Goal: Ask a question: Seek information or help from site administrators or community

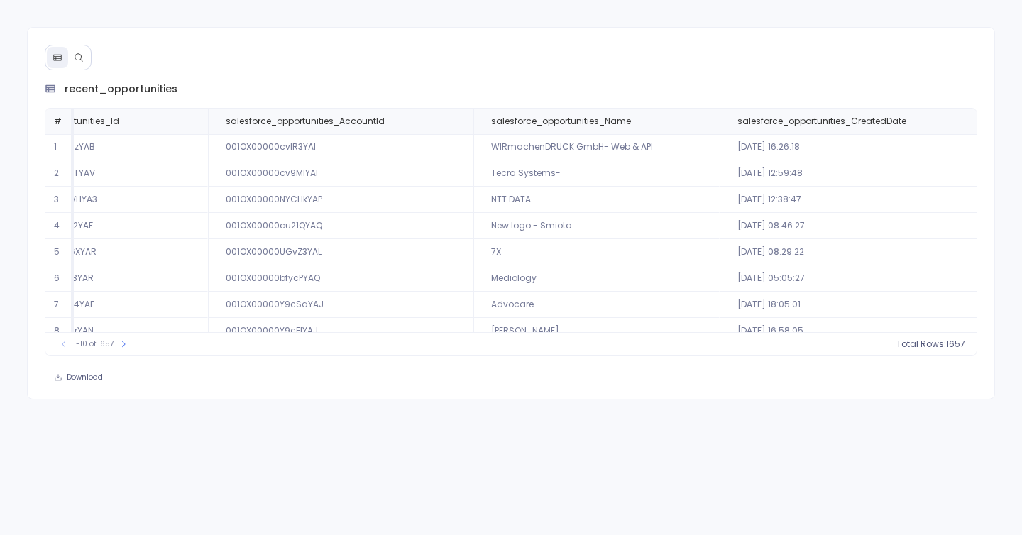
scroll to position [0, 107]
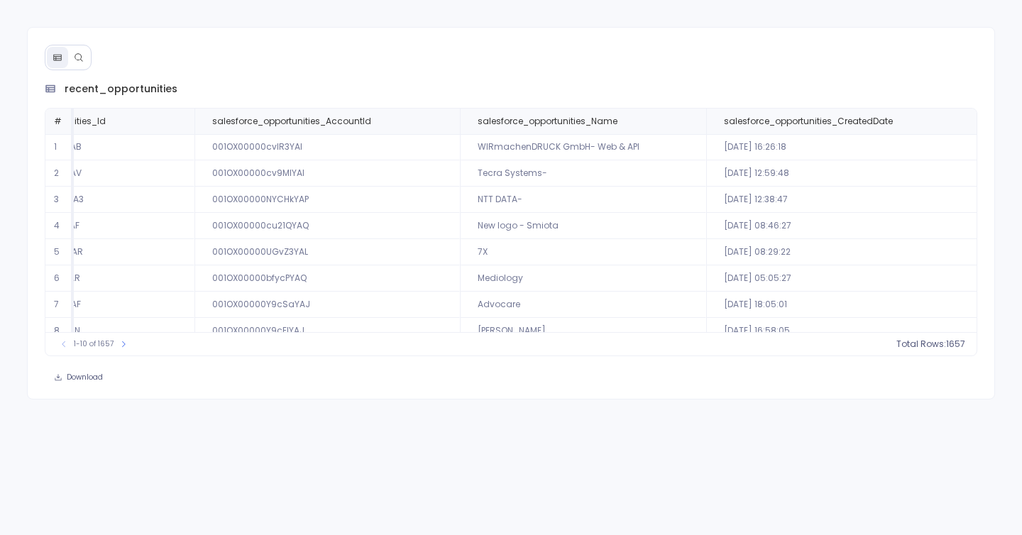
click at [86, 59] on button at bounding box center [78, 57] width 21 height 21
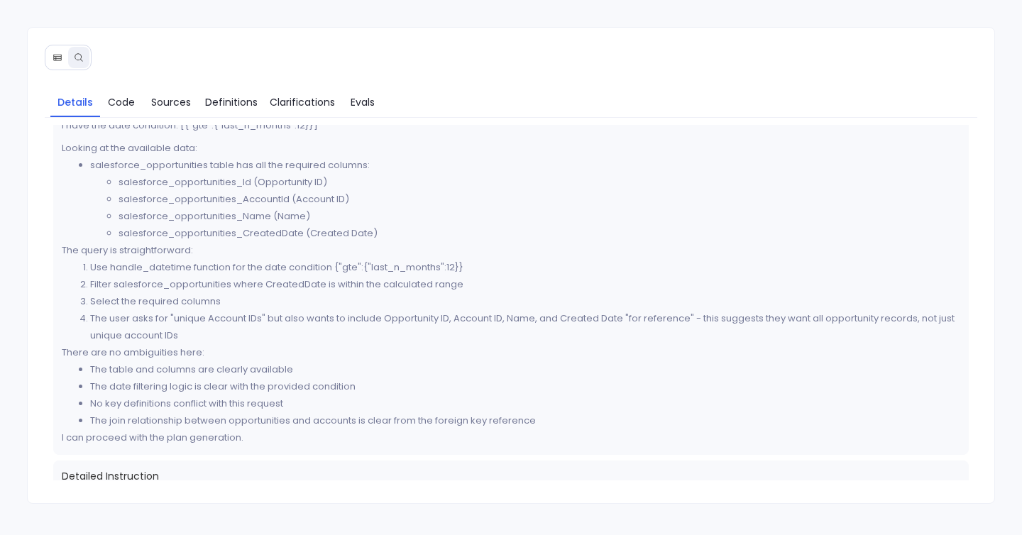
scroll to position [180, 0]
click at [51, 57] on button at bounding box center [57, 57] width 21 height 21
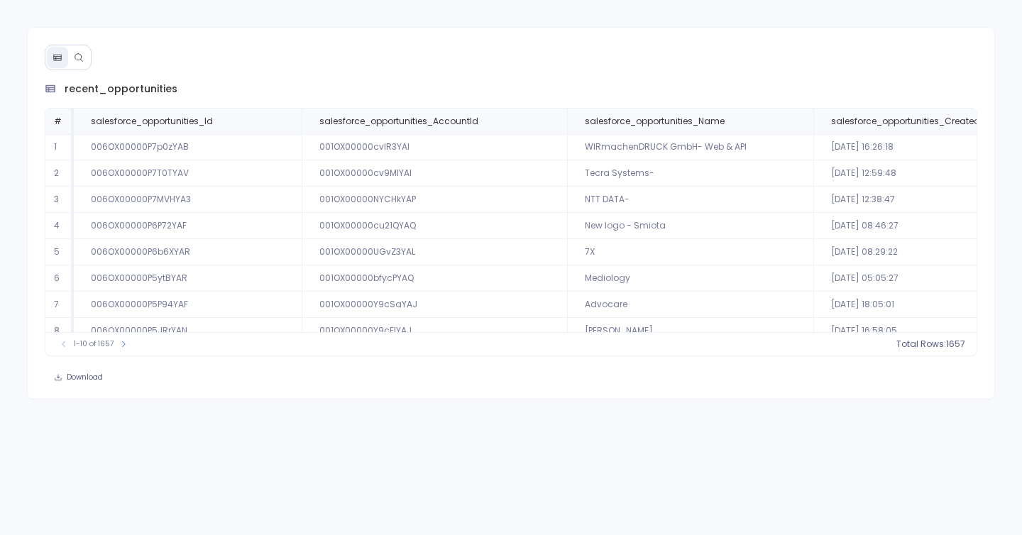
click at [78, 63] on button at bounding box center [78, 57] width 21 height 21
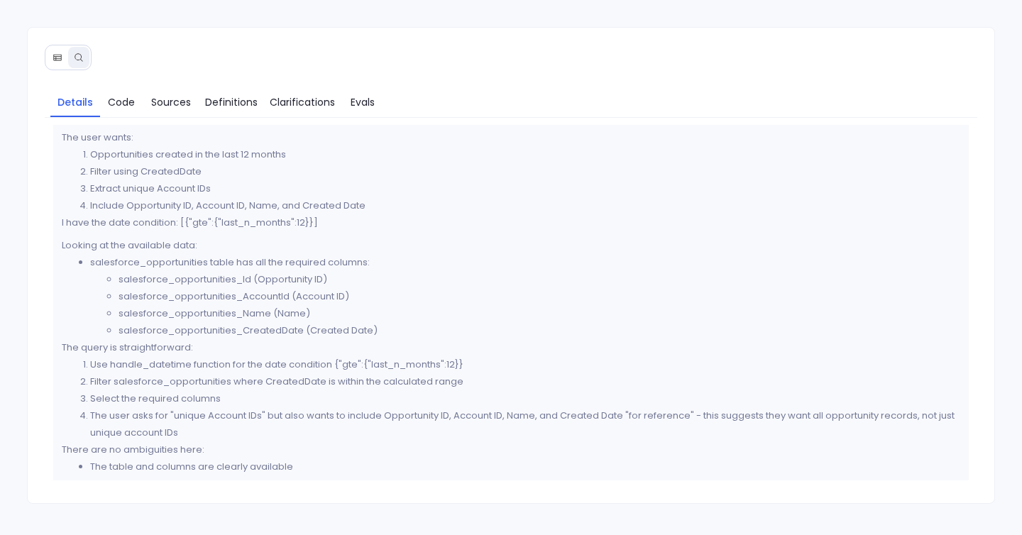
scroll to position [91, 0]
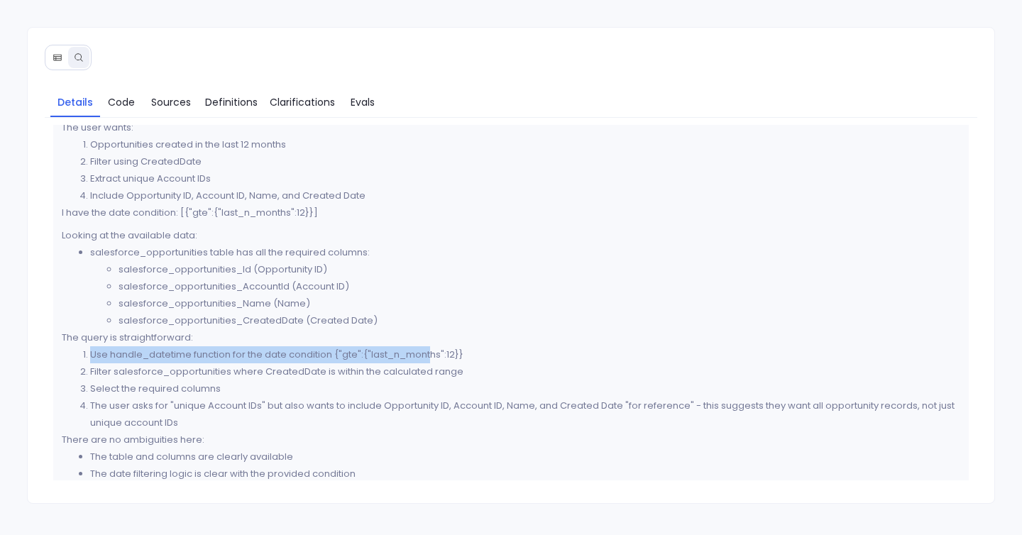
drag, startPoint x: 79, startPoint y: 351, endPoint x: 429, endPoint y: 361, distance: 350.1
click at [429, 361] on ol "Use handle_datetime function for the date condition {"gte":{"last_n_months":12}…" at bounding box center [511, 388] width 899 height 85
click at [149, 404] on li "The user asks for "unique Account IDs" but also wants to include Opportunity ID…" at bounding box center [525, 414] width 871 height 34
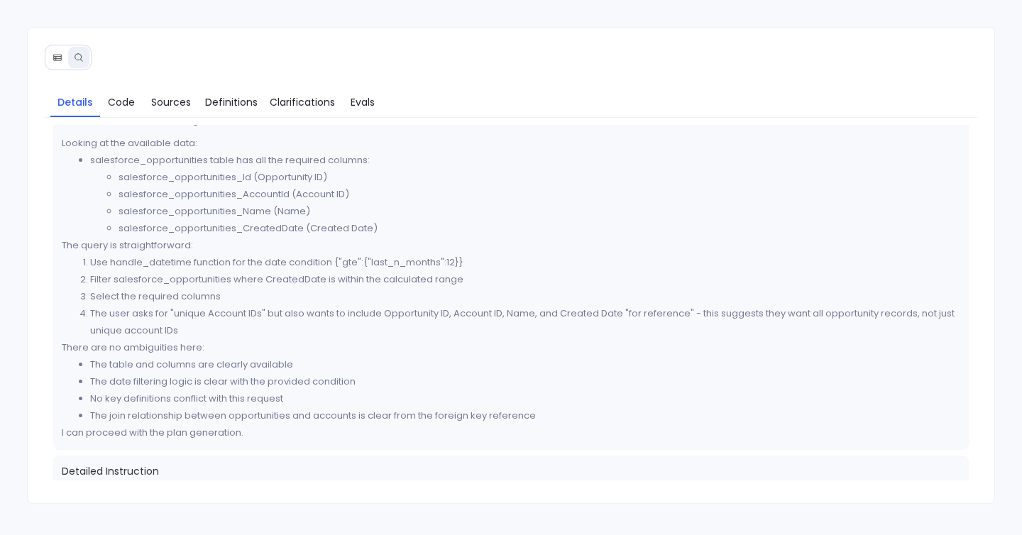
scroll to position [188, 0]
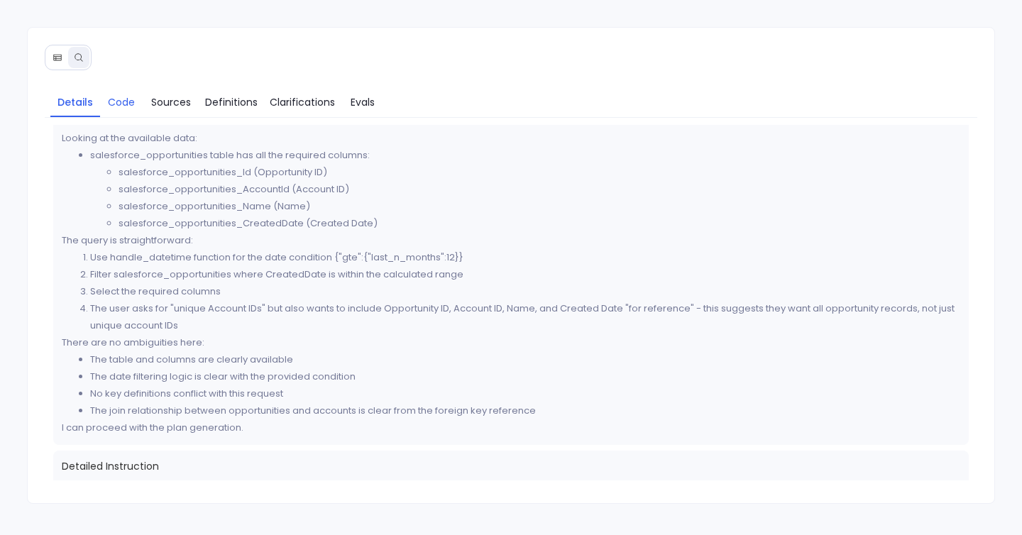
click at [127, 99] on span "Code" at bounding box center [121, 102] width 27 height 16
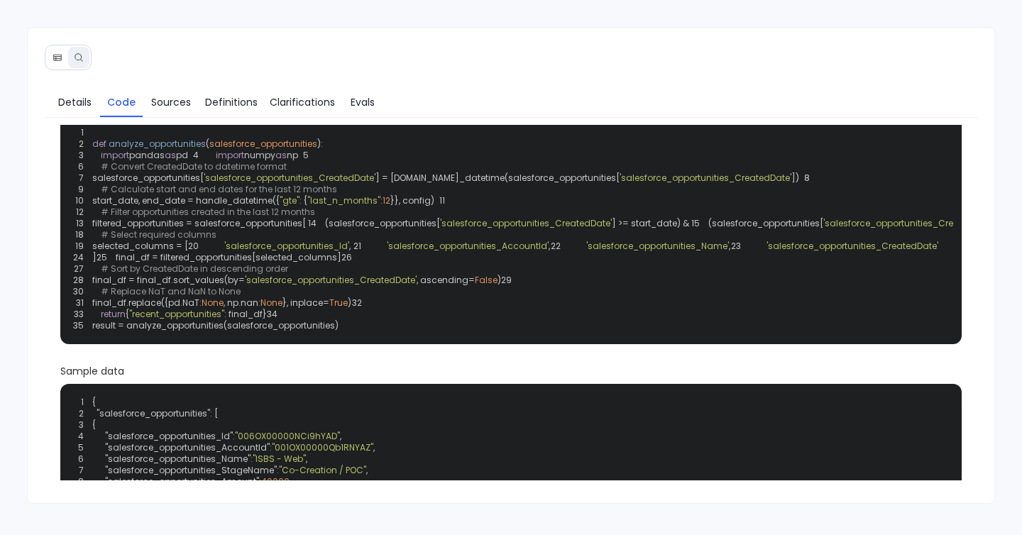
scroll to position [53, 0]
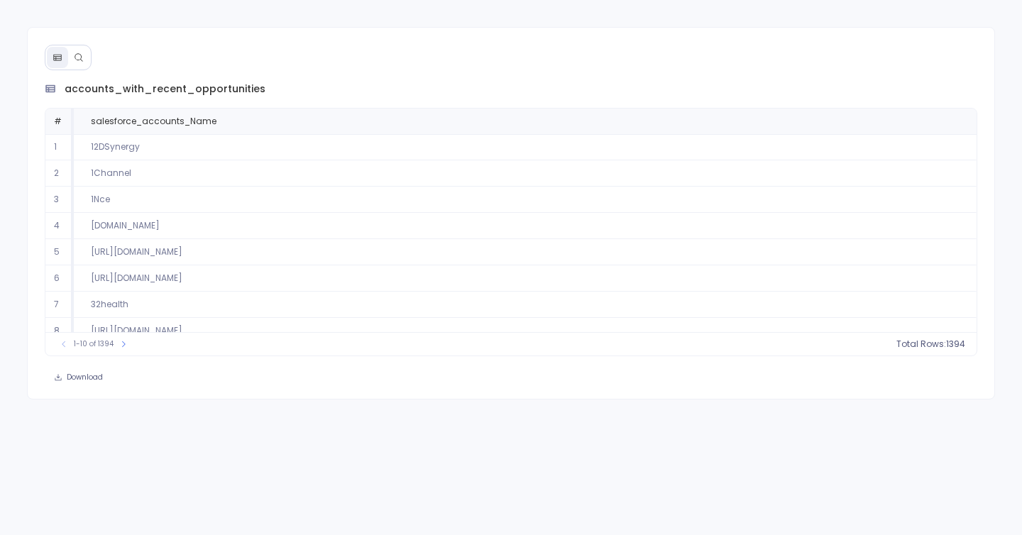
click at [89, 65] on div at bounding box center [68, 58] width 47 height 26
click at [72, 59] on button at bounding box center [78, 57] width 21 height 21
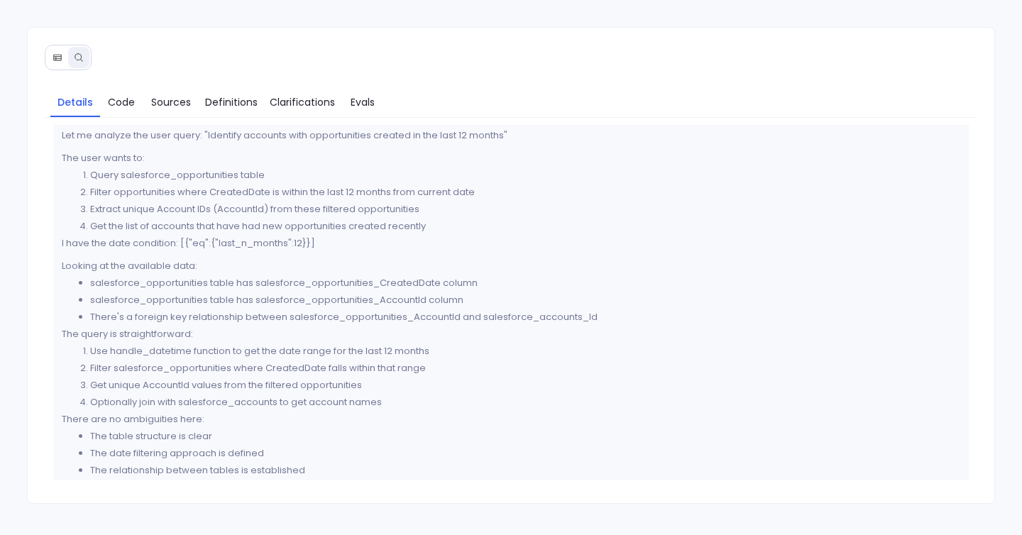
scroll to position [51, 0]
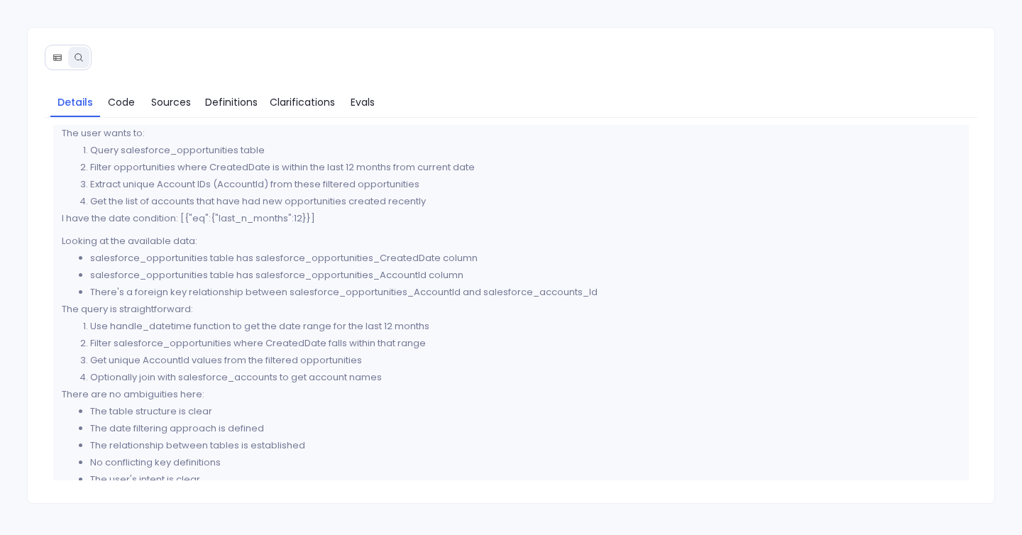
click at [57, 53] on icon at bounding box center [58, 58] width 10 height 10
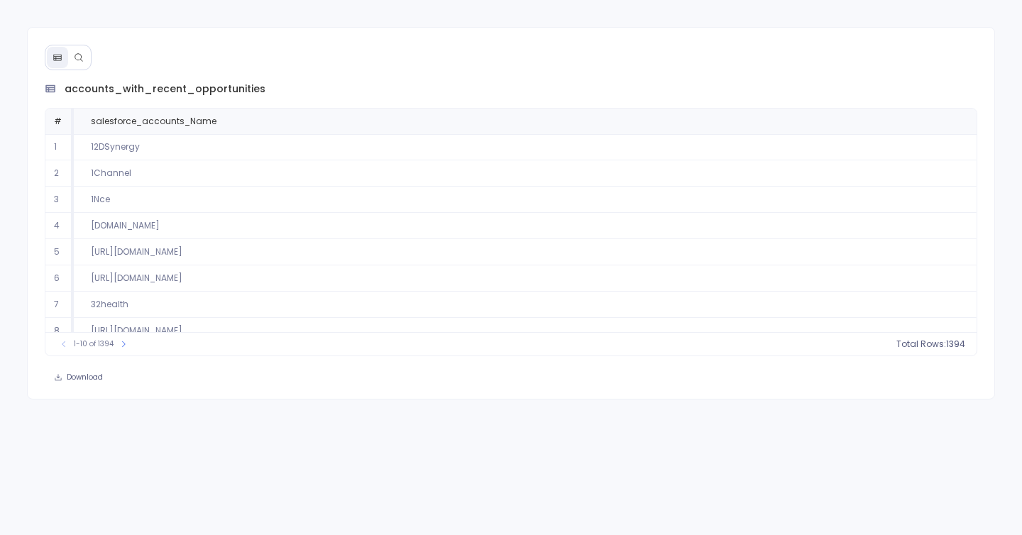
click at [70, 57] on button at bounding box center [78, 57] width 21 height 21
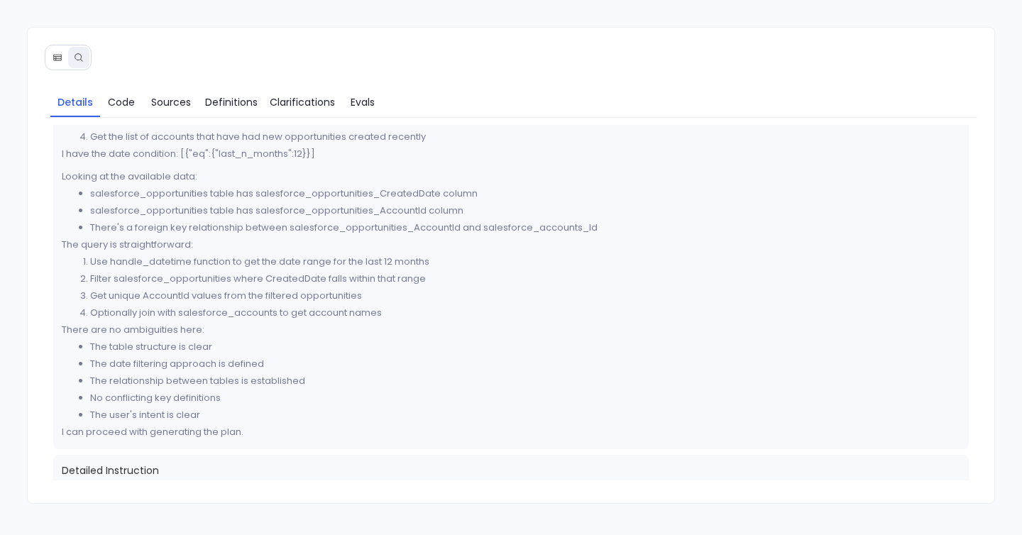
scroll to position [121, 0]
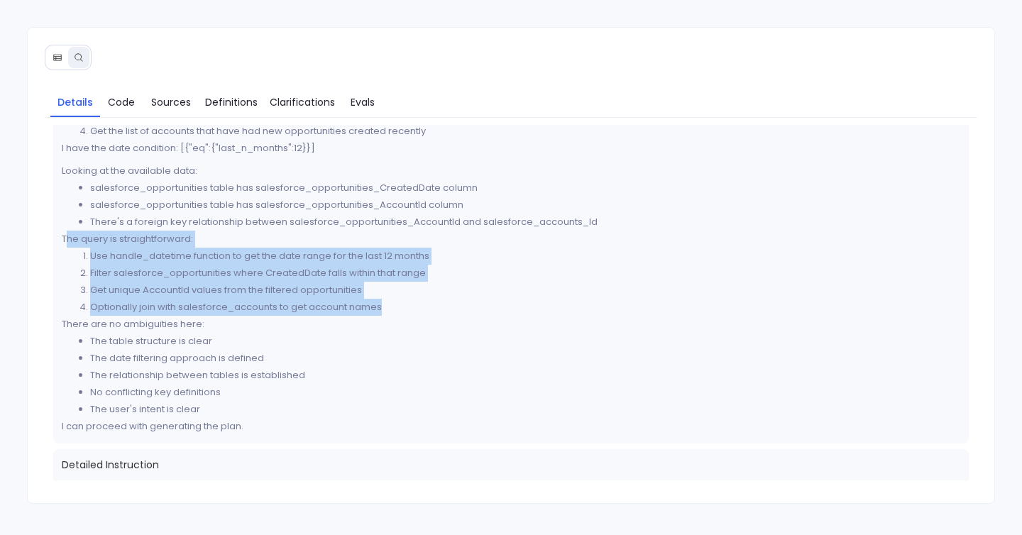
drag, startPoint x: 67, startPoint y: 238, endPoint x: 390, endPoint y: 310, distance: 330.8
click at [390, 310] on div "Let me analyze the user query: "Identify accounts with opportunities created in…" at bounding box center [511, 233] width 899 height 403
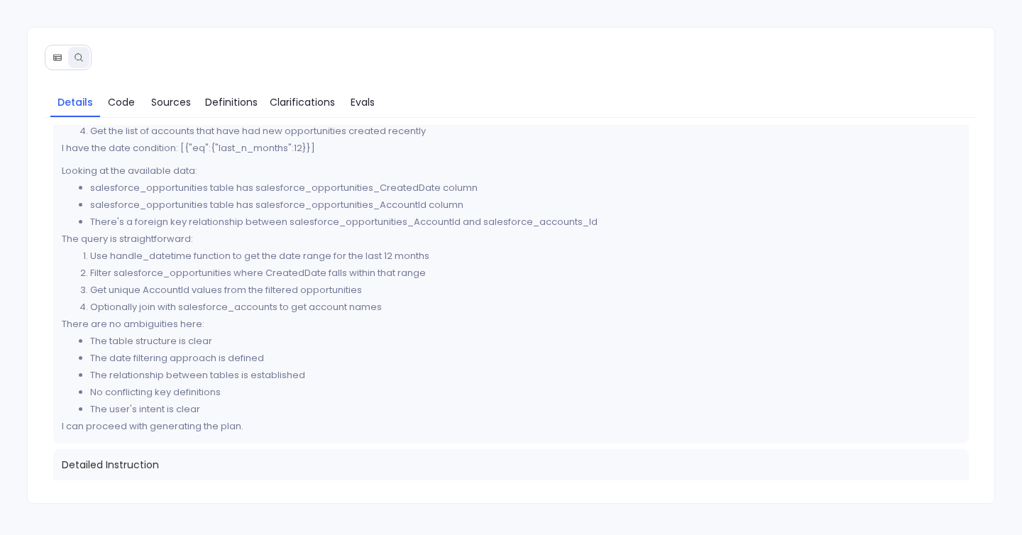
click at [198, 268] on li "Filter salesforce_opportunities where CreatedDate falls within that range" at bounding box center [525, 273] width 871 height 17
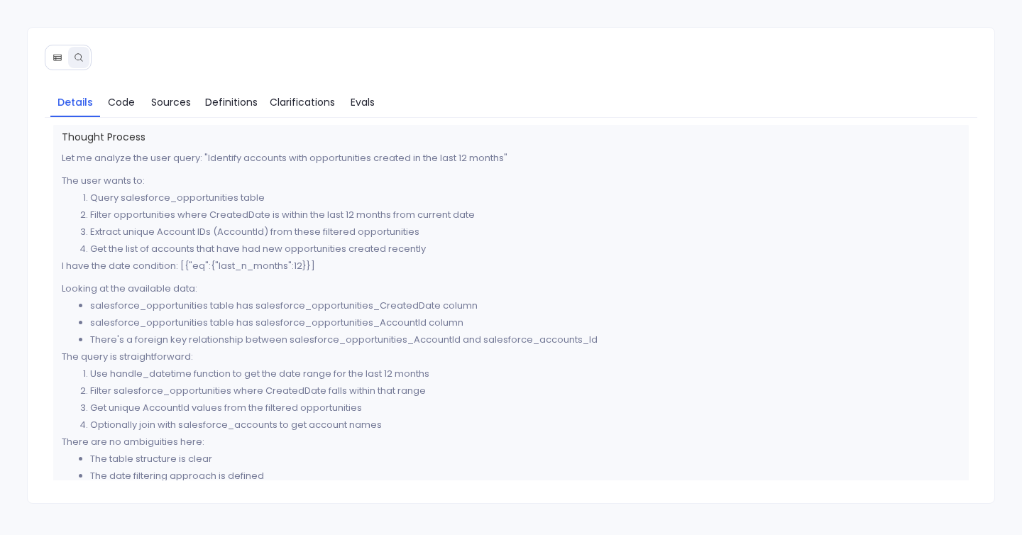
scroll to position [0, 0]
click at [116, 103] on span "Code" at bounding box center [121, 102] width 27 height 16
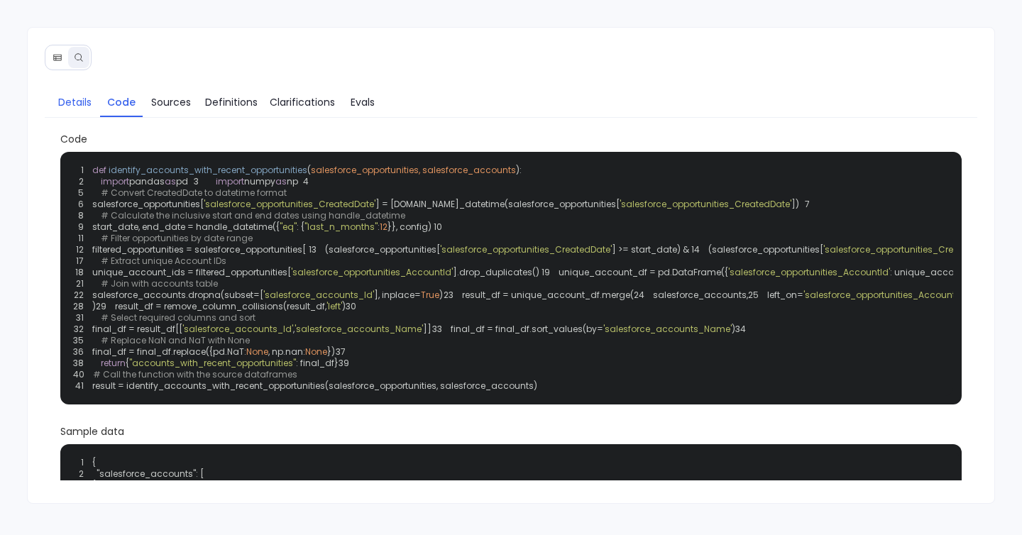
click at [80, 95] on span "Details" at bounding box center [74, 102] width 33 height 16
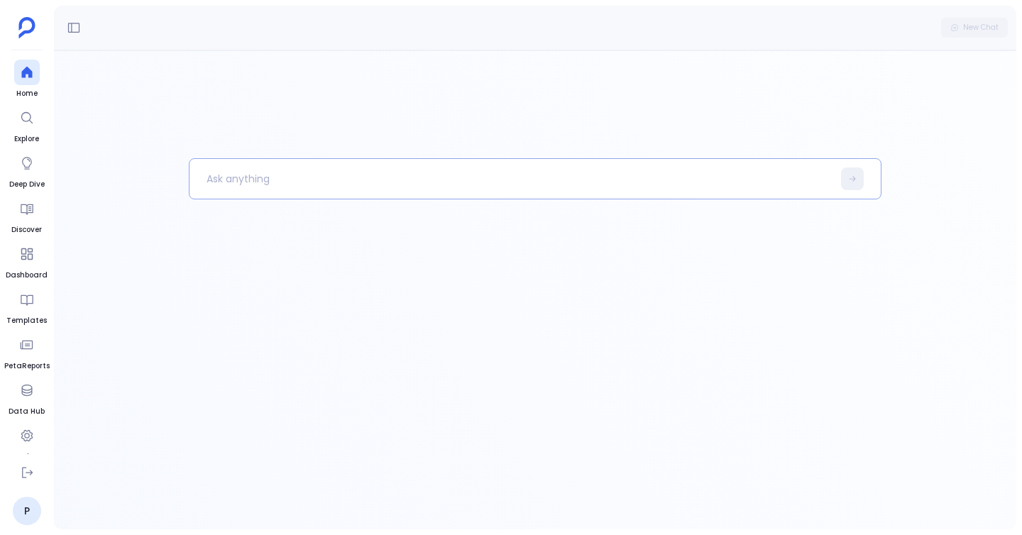
click at [251, 190] on p at bounding box center [511, 178] width 643 height 37
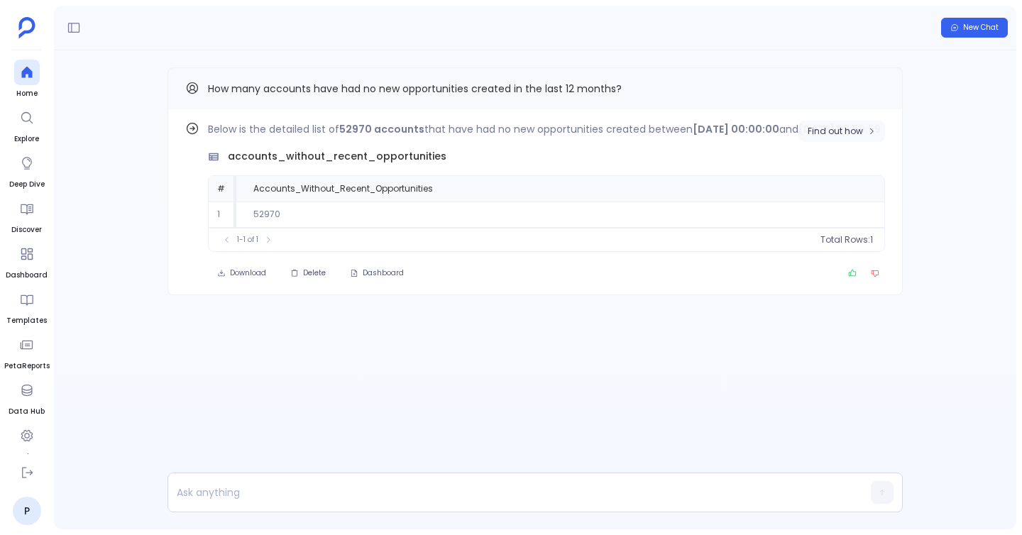
click at [864, 133] on span "Find out how" at bounding box center [842, 131] width 68 height 11
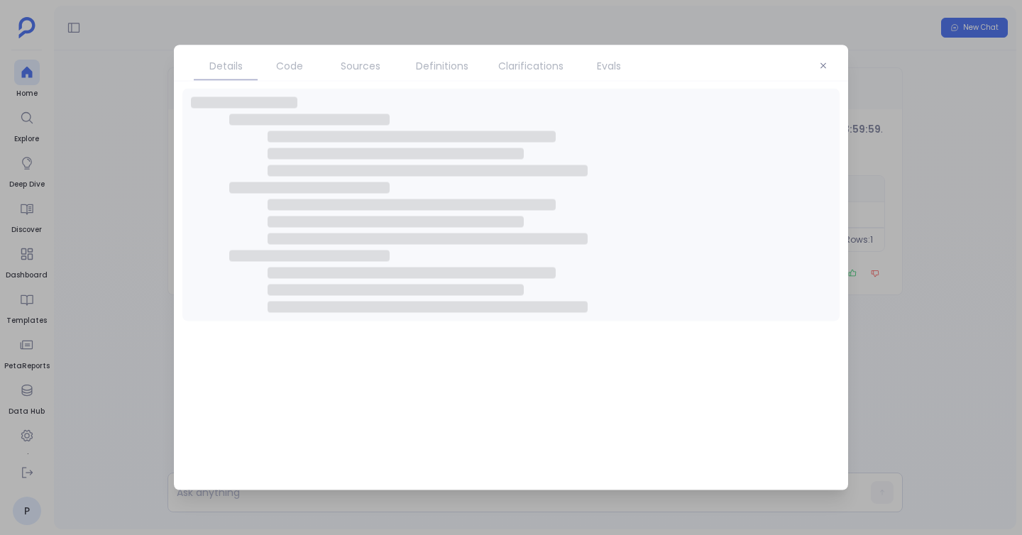
click at [273, 65] on span "Code" at bounding box center [290, 66] width 50 height 16
click at [276, 65] on span "Code" at bounding box center [289, 66] width 27 height 16
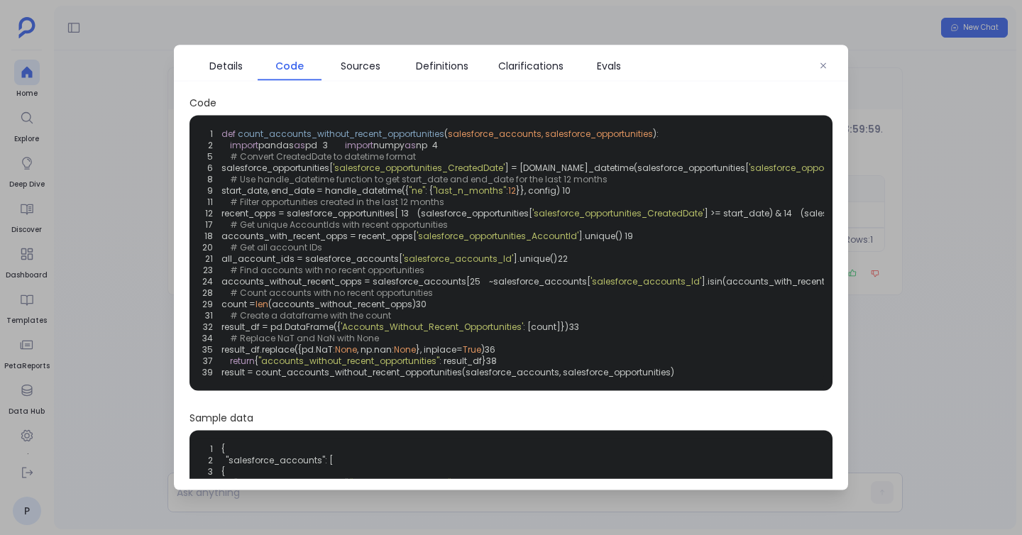
click at [913, 68] on div at bounding box center [511, 267] width 1022 height 535
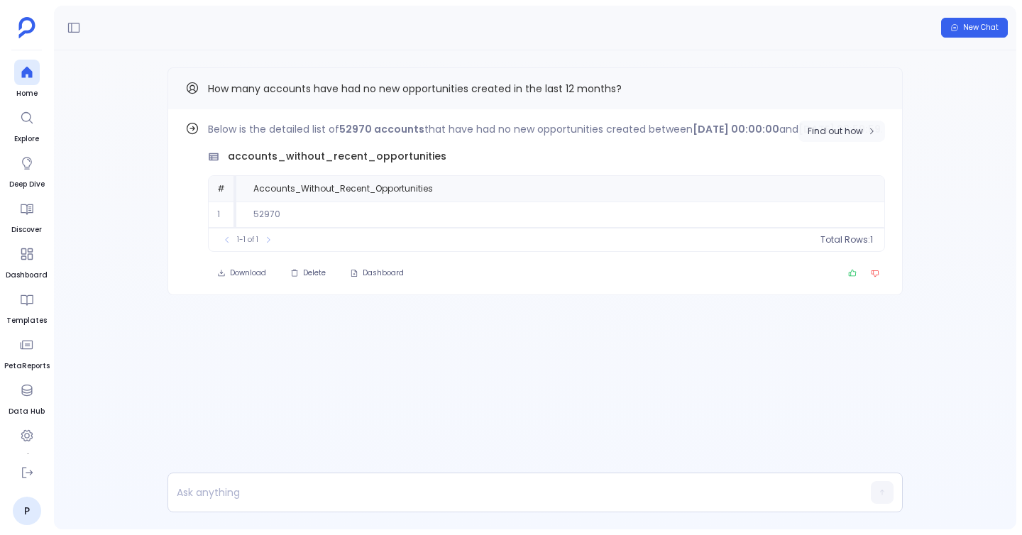
click at [857, 136] on span "Find out how" at bounding box center [835, 131] width 55 height 11
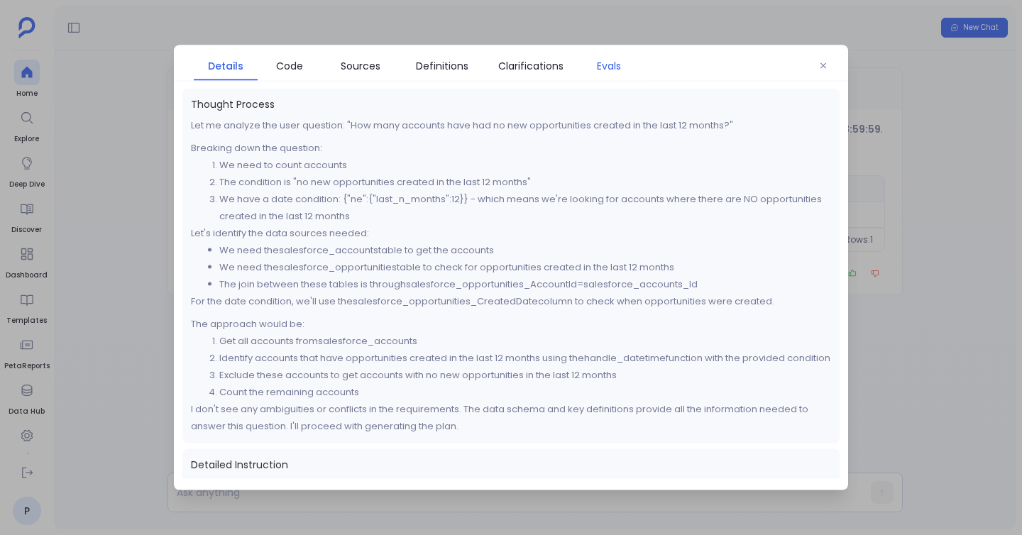
click at [609, 59] on span "Evals" at bounding box center [609, 66] width 24 height 16
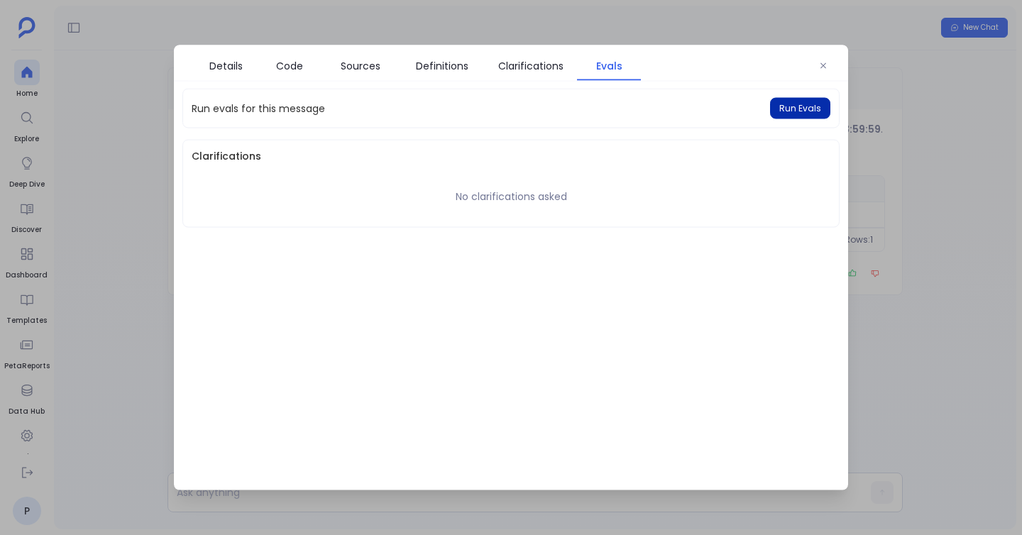
click at [779, 112] on button "Run Evals" at bounding box center [800, 108] width 60 height 21
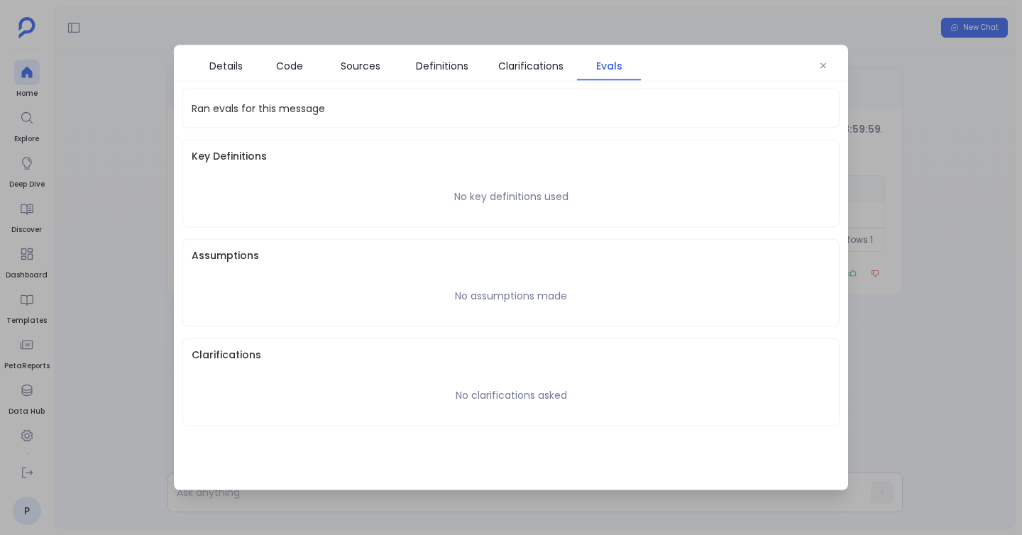
click at [120, 138] on div at bounding box center [511, 267] width 1022 height 535
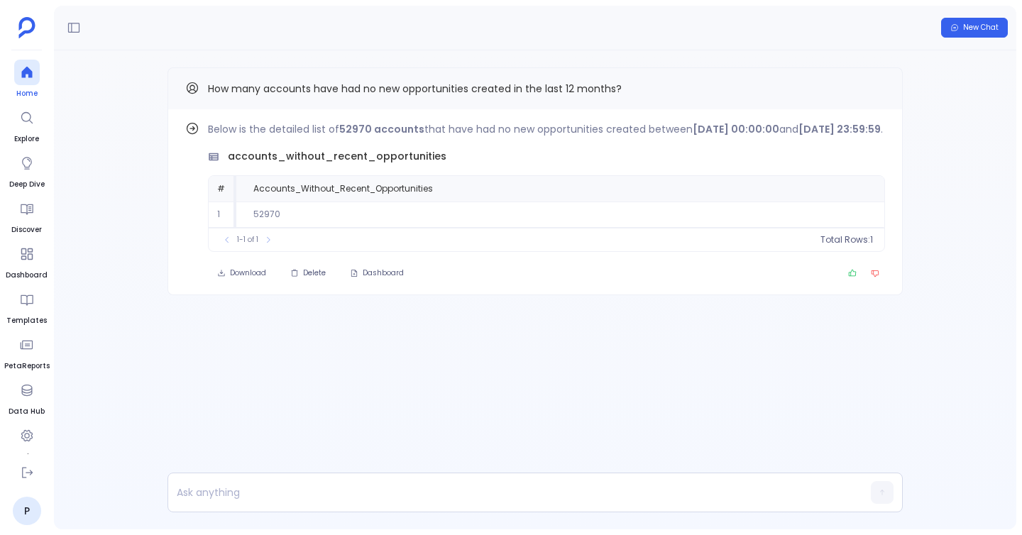
click at [34, 73] on div at bounding box center [27, 73] width 26 height 26
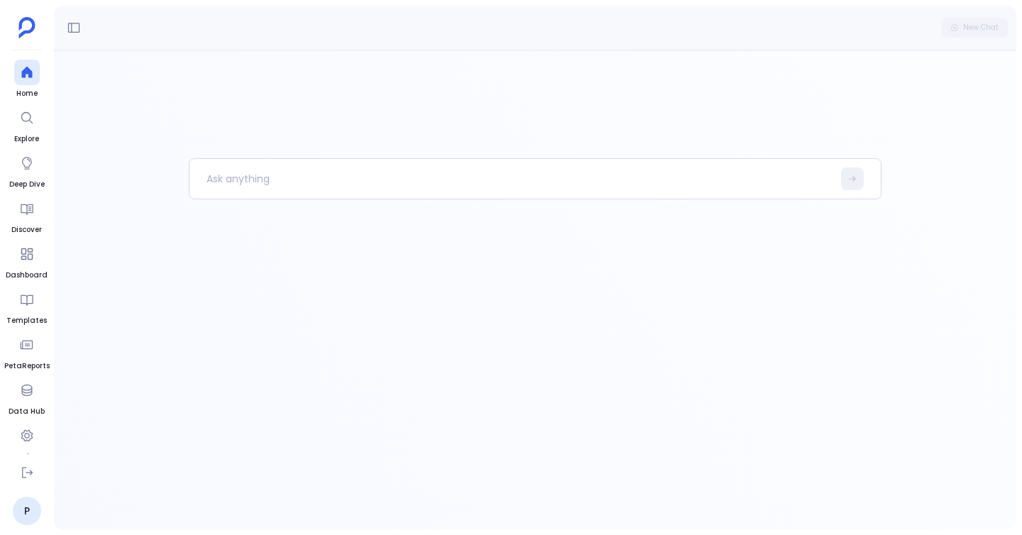
click at [332, 223] on div at bounding box center [535, 343] width 693 height 371
paste p
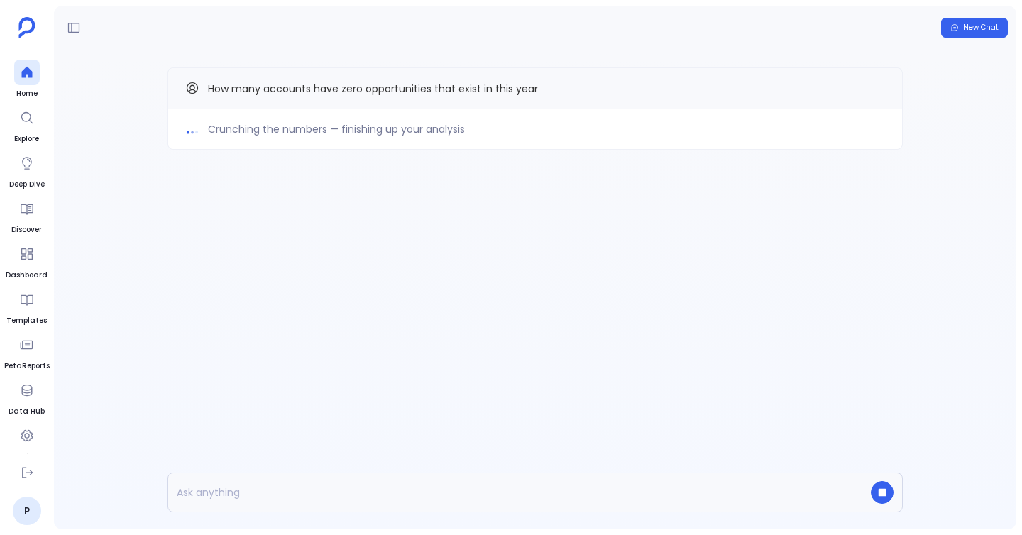
click at [349, 117] on div "Crunching the numbers — finishing up your analysis" at bounding box center [535, 129] width 735 height 40
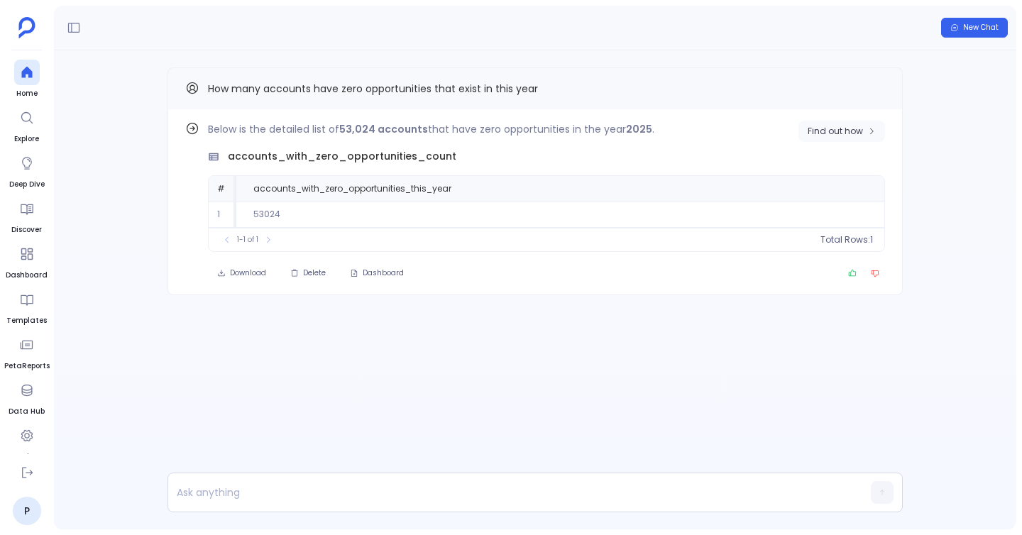
click at [838, 131] on span "Find out how" at bounding box center [835, 131] width 55 height 11
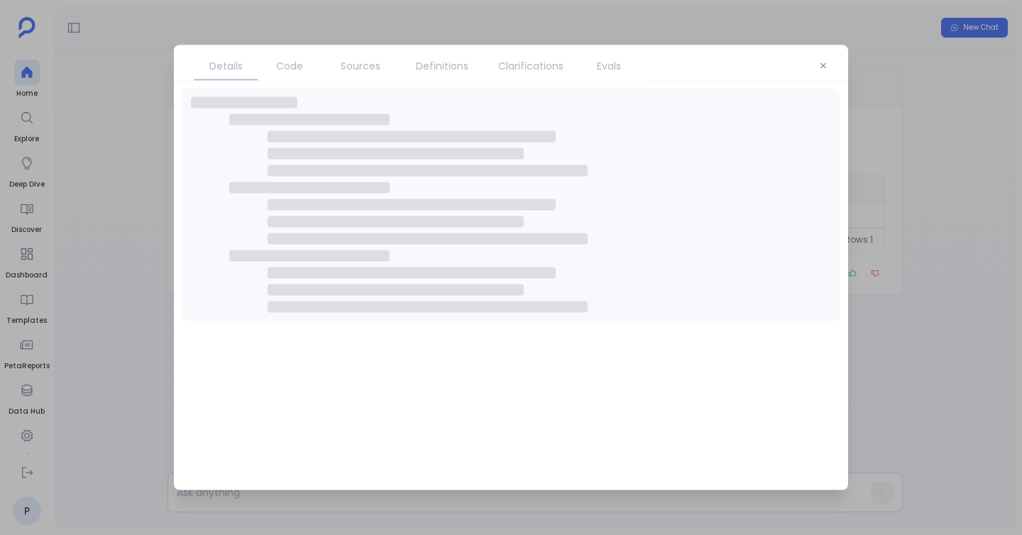
click at [282, 68] on span "Code" at bounding box center [289, 66] width 27 height 16
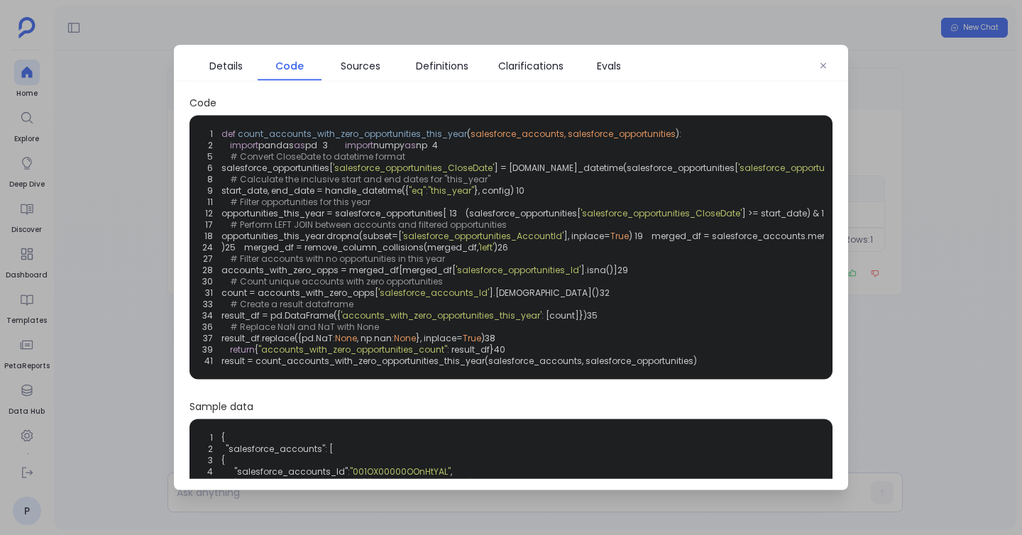
click at [128, 187] on div at bounding box center [511, 267] width 1022 height 535
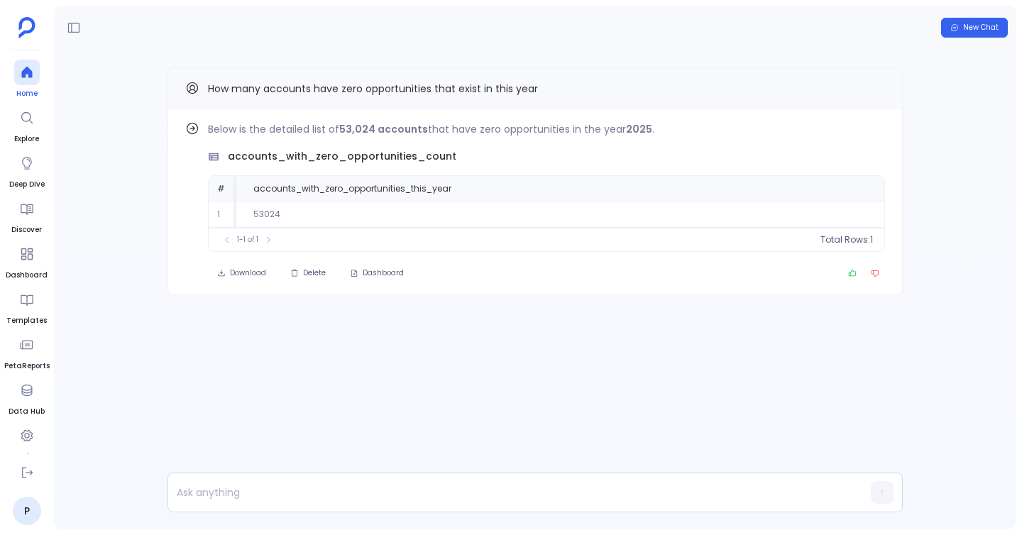
click at [31, 79] on div at bounding box center [27, 73] width 26 height 26
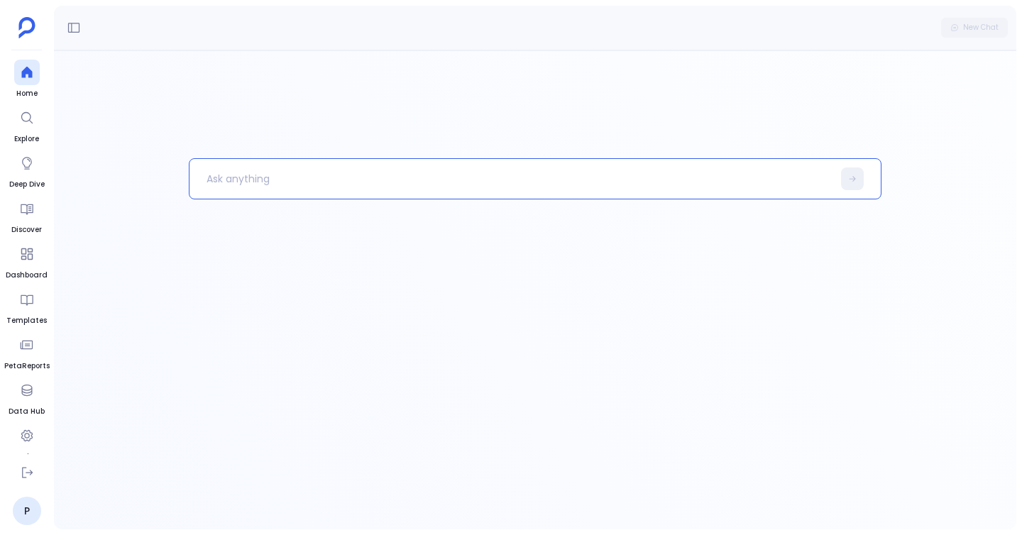
click at [324, 185] on p at bounding box center [511, 178] width 643 height 37
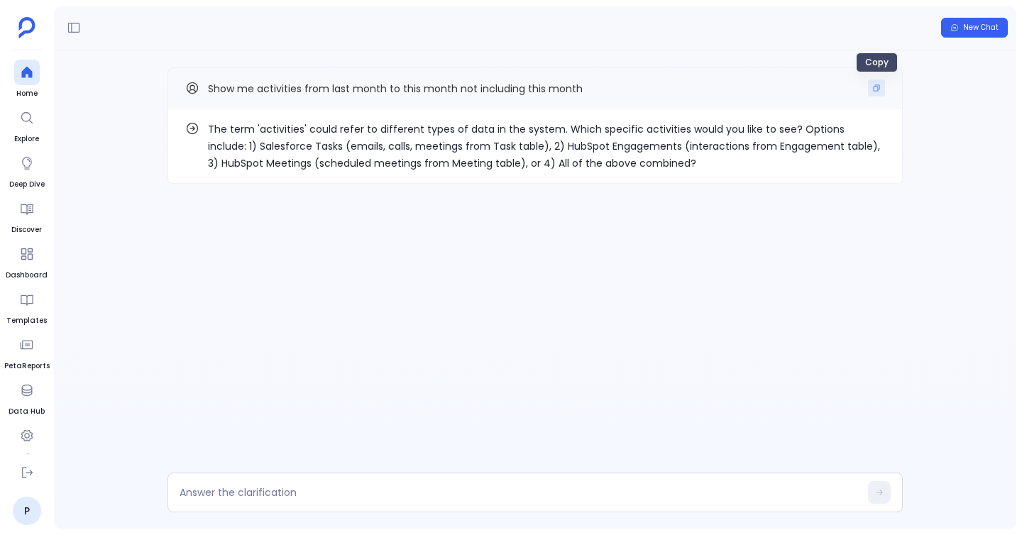
click at [877, 90] on icon "Copy" at bounding box center [876, 88] width 9 height 9
click at [31, 61] on div at bounding box center [27, 73] width 26 height 26
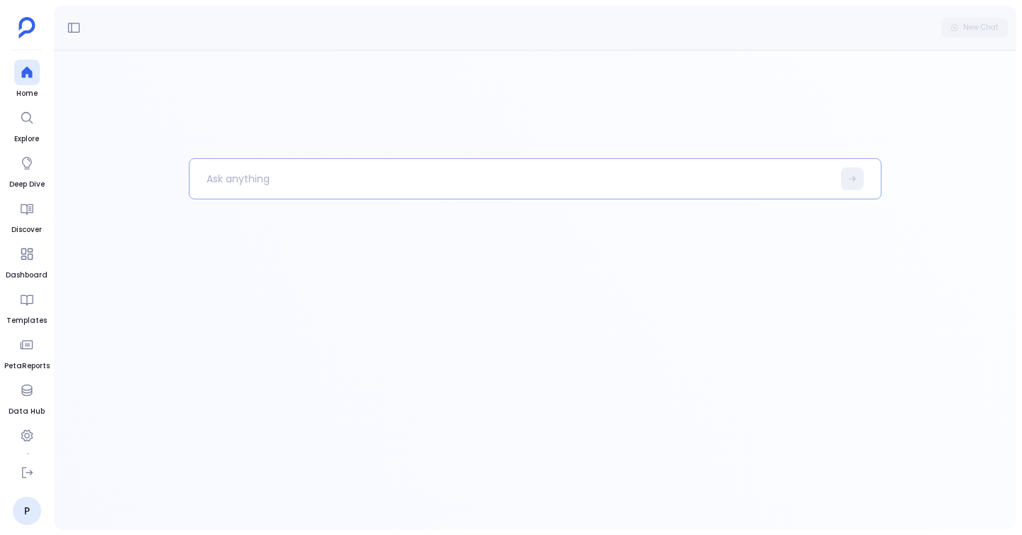
click at [275, 181] on p at bounding box center [511, 178] width 643 height 37
paste p
click at [281, 190] on p "Show me activities from last month to this month not including this month" at bounding box center [504, 178] width 628 height 37
click at [281, 187] on p "Show me activities from last month to this month not including this month" at bounding box center [504, 178] width 628 height 37
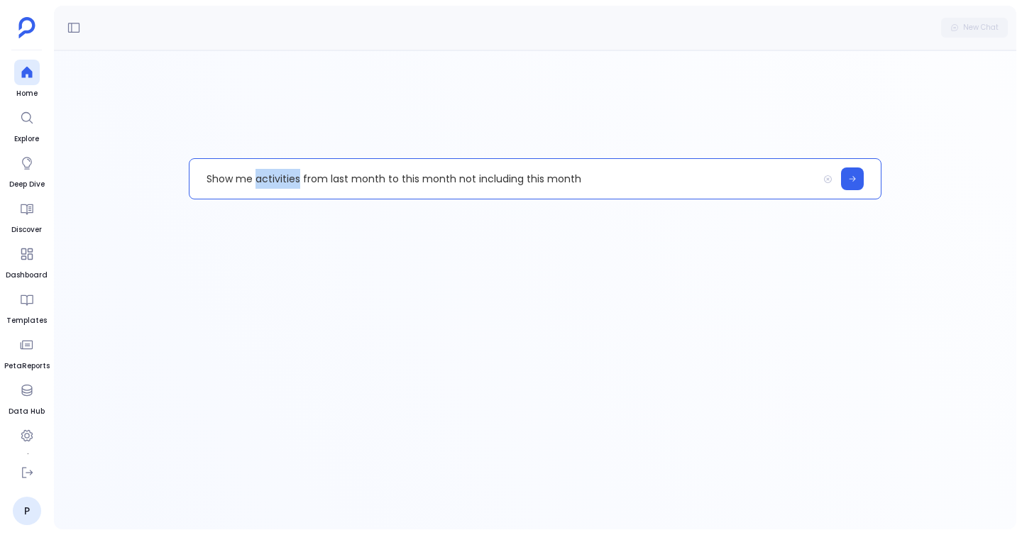
click at [281, 187] on p "Show me activities from last month to this month not including this month" at bounding box center [504, 178] width 628 height 37
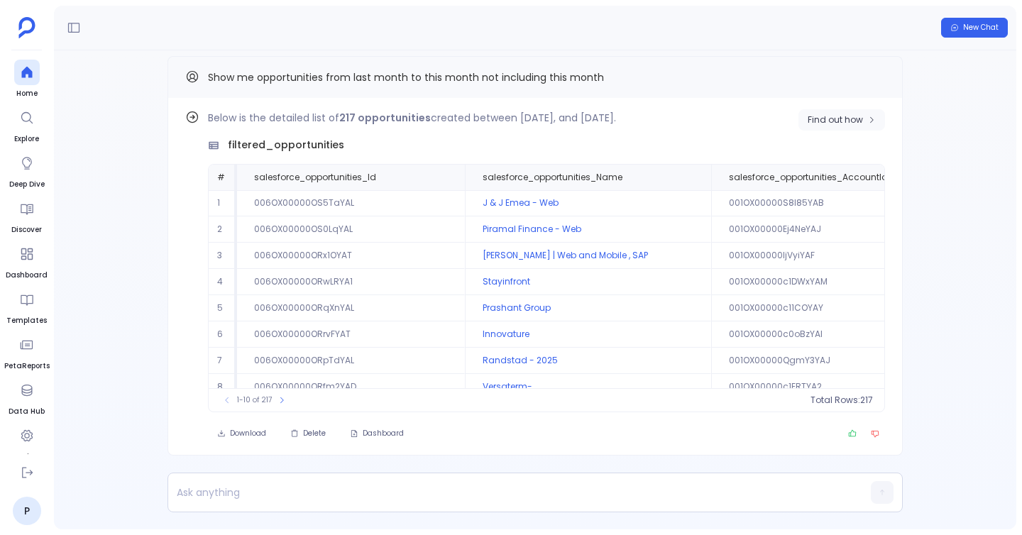
click at [800, 118] on button "Find out how" at bounding box center [842, 119] width 87 height 21
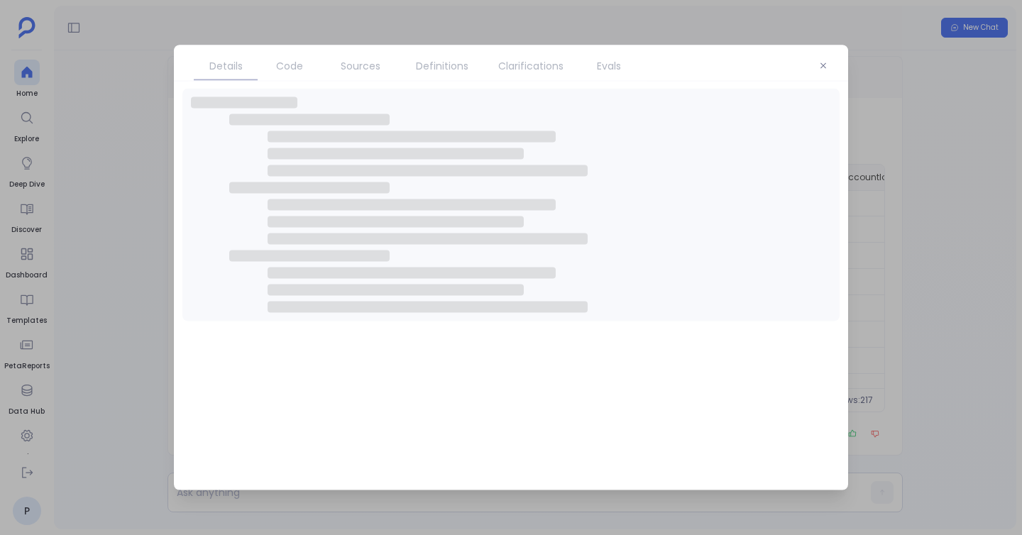
click at [287, 71] on span "Code" at bounding box center [289, 66] width 27 height 16
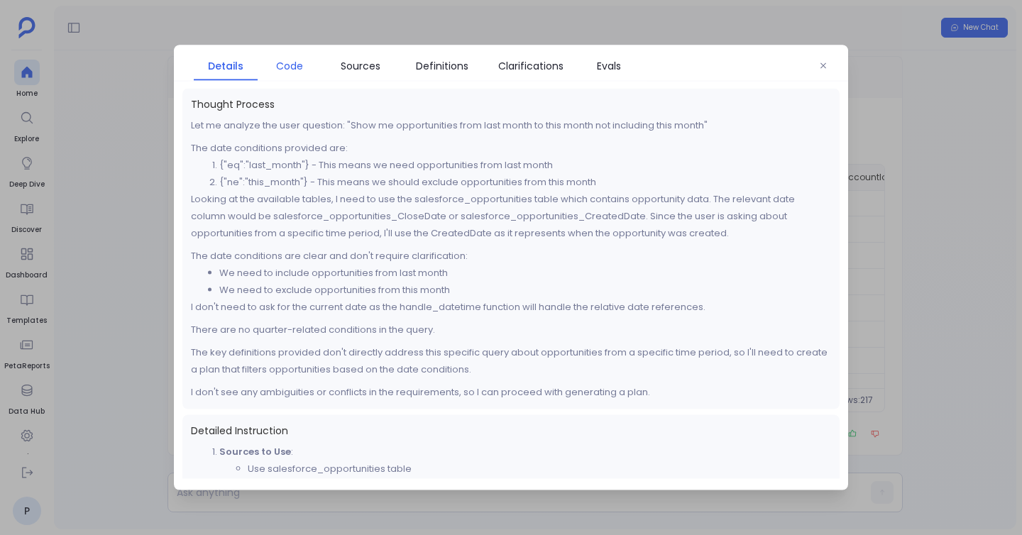
click at [287, 71] on span "Code" at bounding box center [289, 66] width 27 height 16
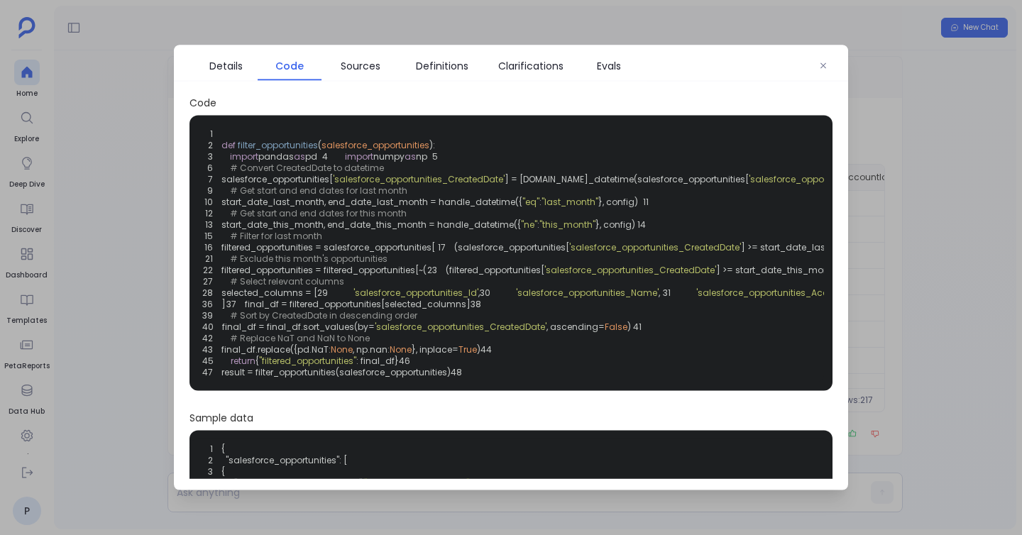
click at [107, 297] on div at bounding box center [511, 267] width 1022 height 535
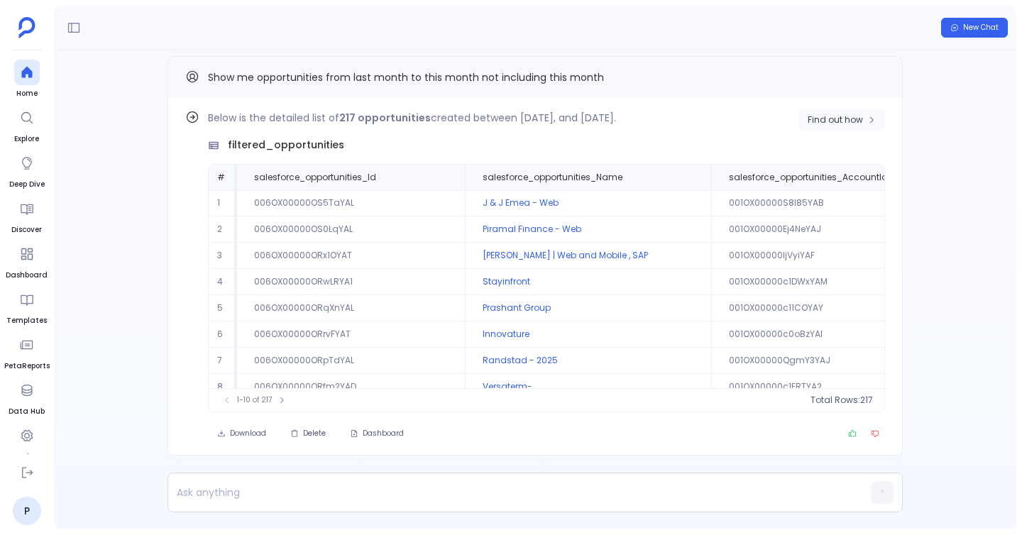
click at [879, 116] on button "Find out how" at bounding box center [842, 119] width 87 height 21
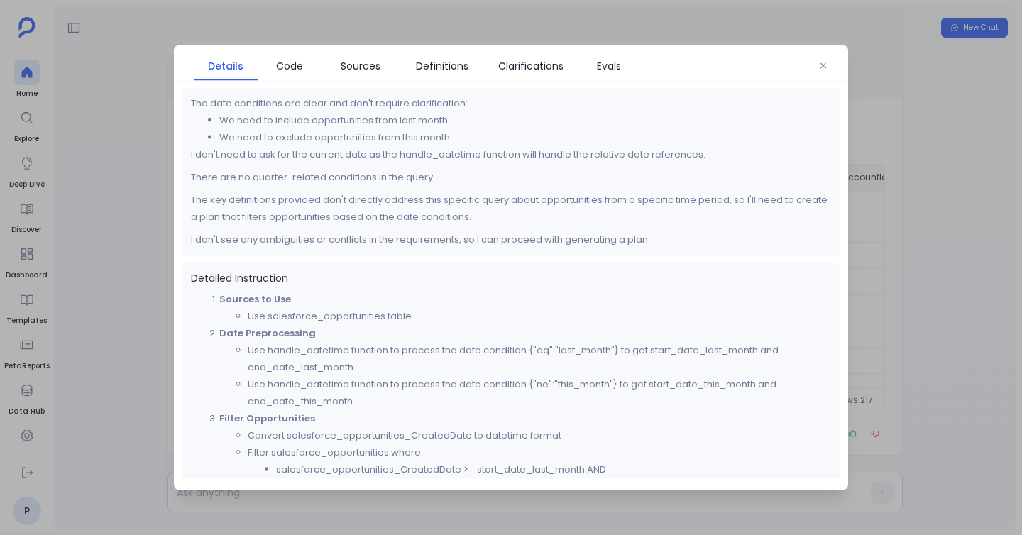
scroll to position [87, 0]
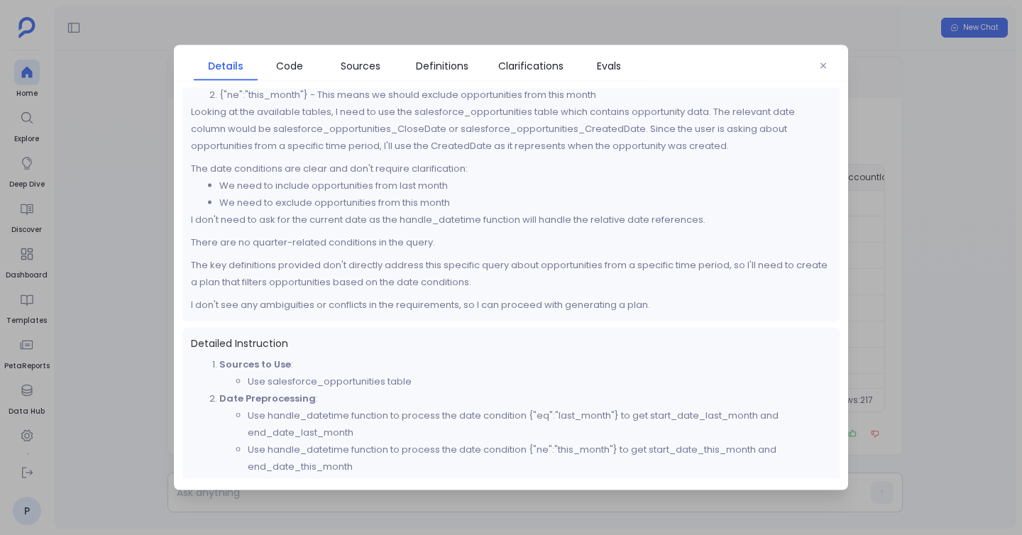
click at [181, 43] on div at bounding box center [511, 267] width 1022 height 535
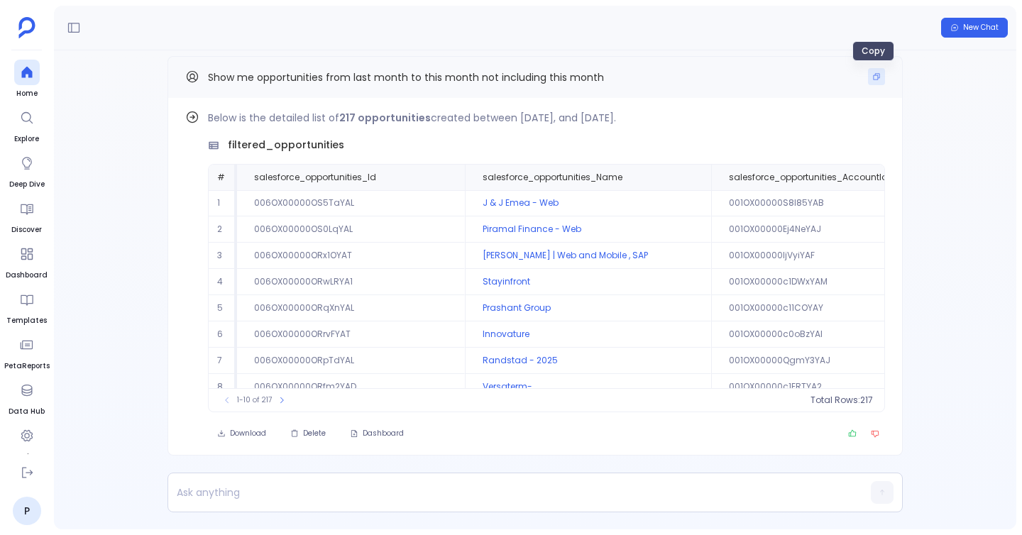
click at [873, 78] on icon "Copy" at bounding box center [876, 76] width 9 height 9
click at [22, 68] on icon at bounding box center [27, 72] width 14 height 14
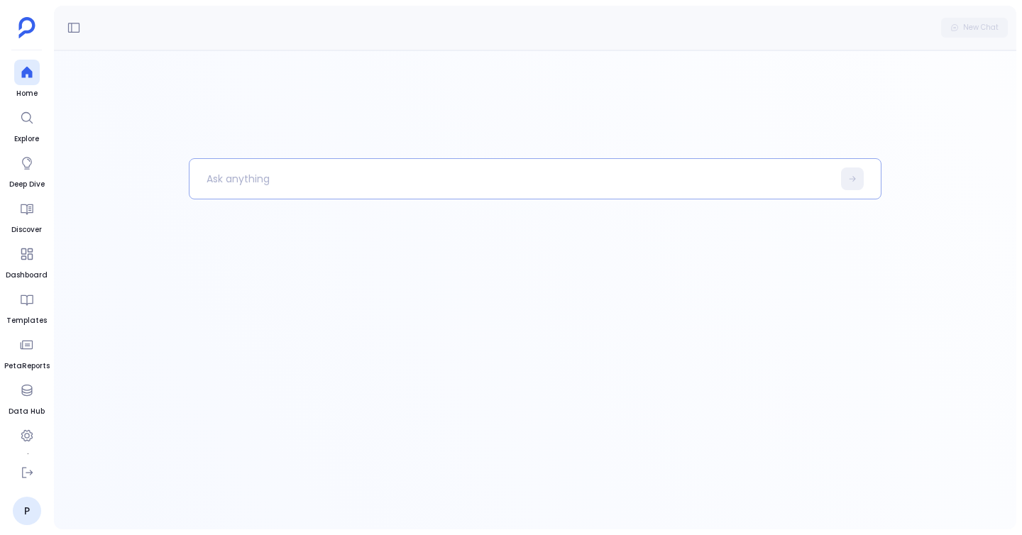
click at [231, 165] on p at bounding box center [511, 178] width 643 height 37
paste p
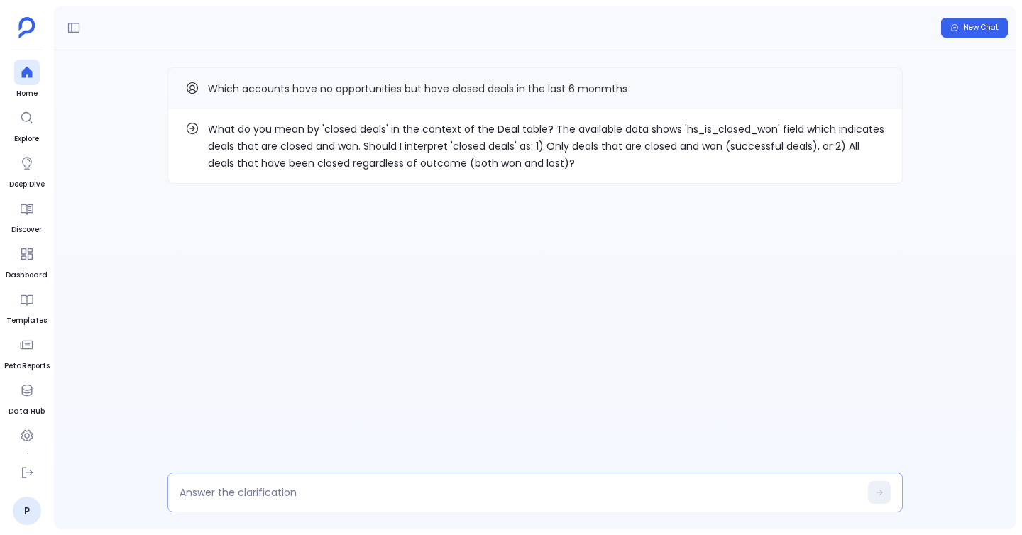
click at [409, 488] on textarea at bounding box center [520, 493] width 680 height 14
type textarea "option 1"
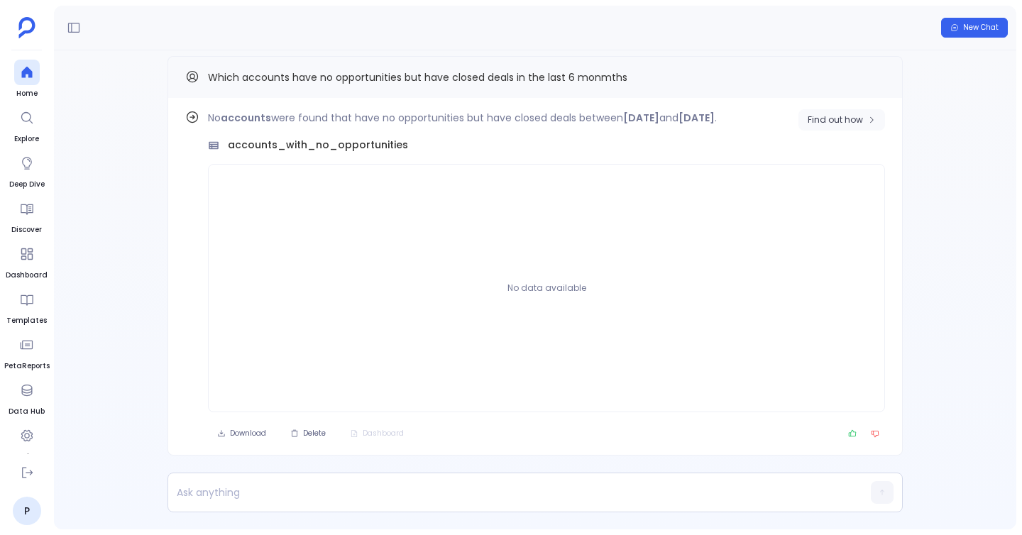
click at [799, 114] on button "Find out how" at bounding box center [842, 119] width 87 height 21
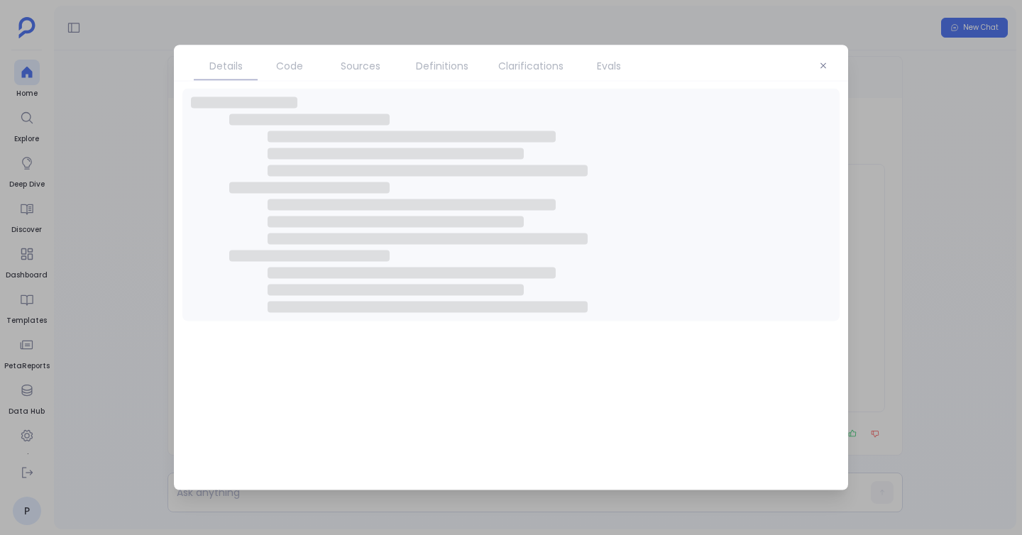
click at [297, 61] on span "Code" at bounding box center [289, 66] width 27 height 16
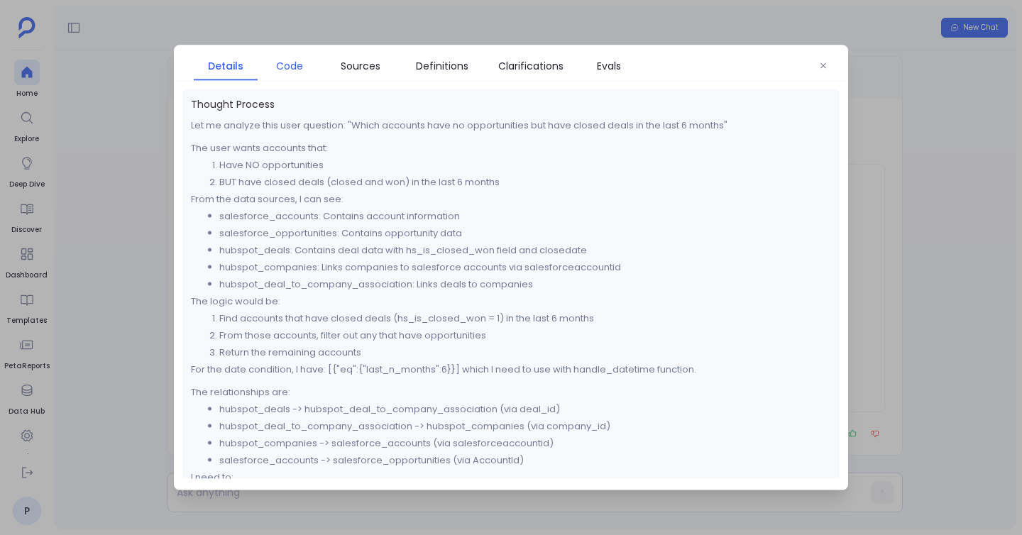
click at [297, 61] on span "Code" at bounding box center [289, 66] width 27 height 16
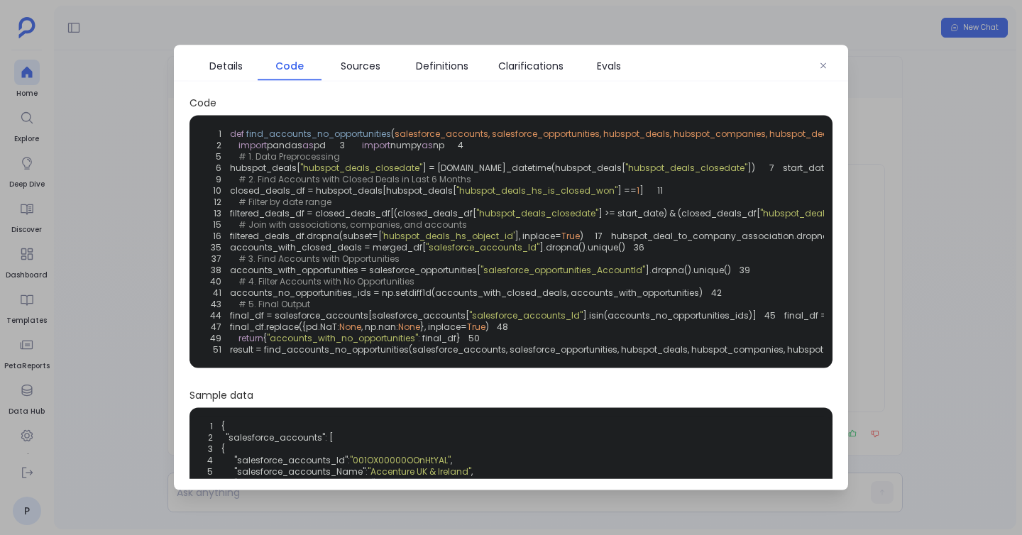
click at [102, 131] on div at bounding box center [511, 267] width 1022 height 535
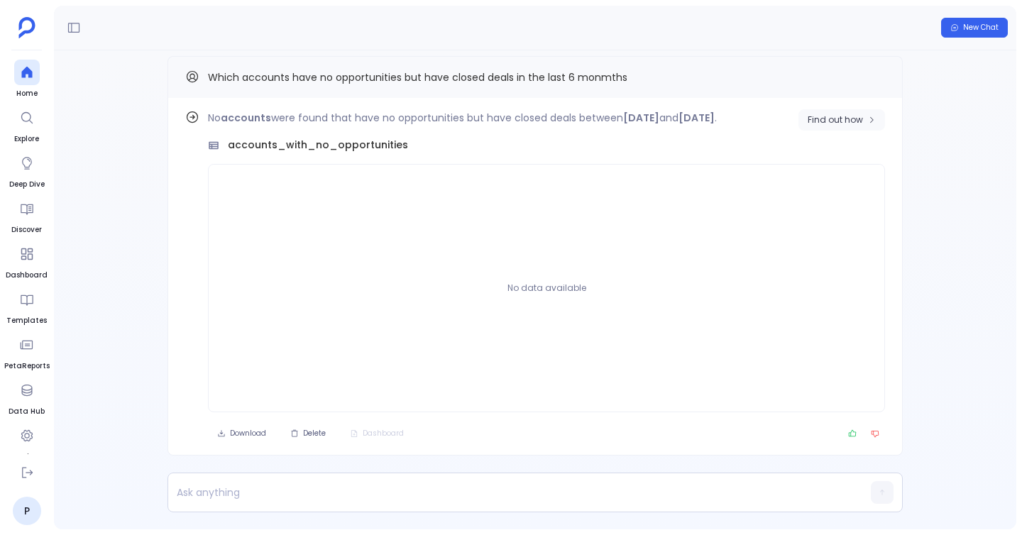
click at [818, 112] on button "Find out how" at bounding box center [842, 119] width 87 height 21
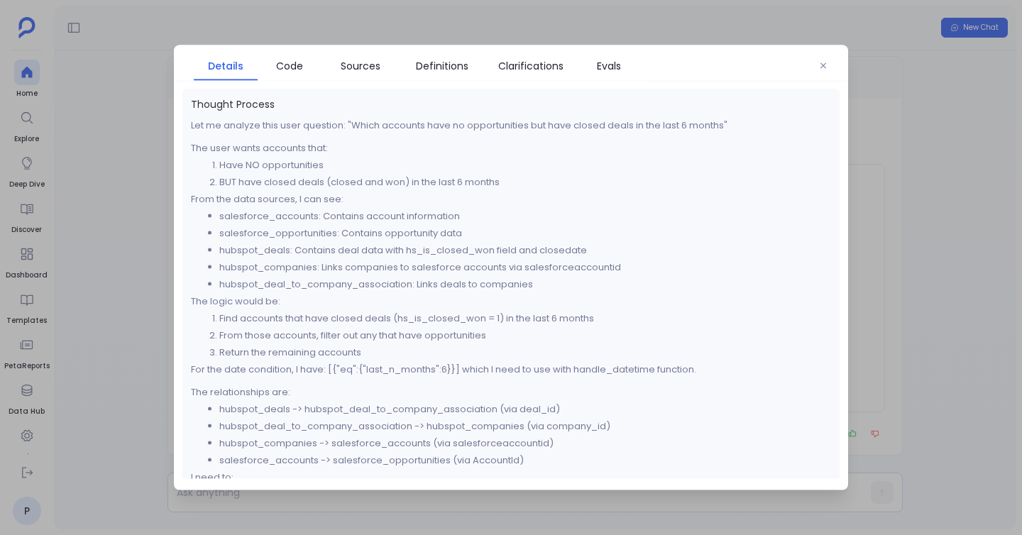
click at [110, 55] on div at bounding box center [511, 267] width 1022 height 535
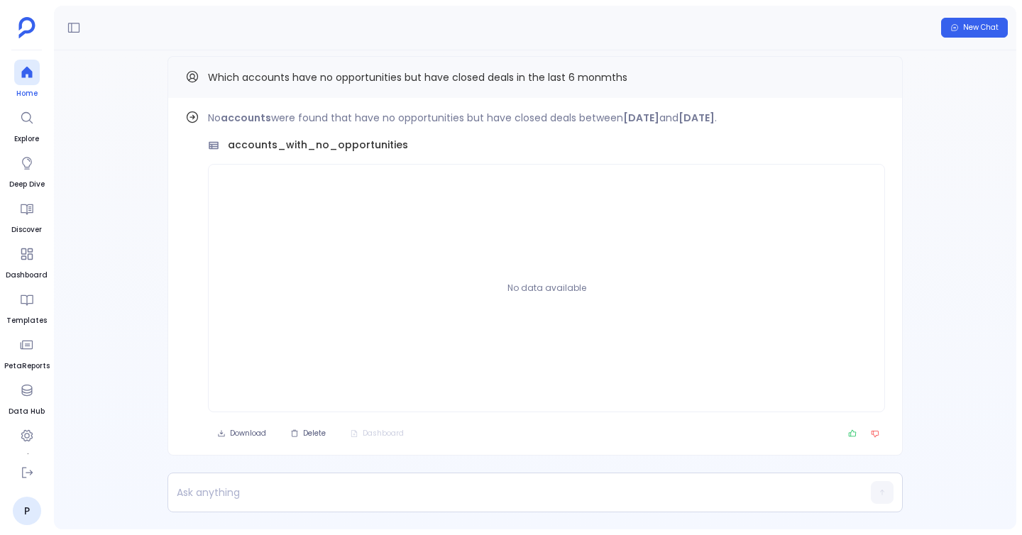
click at [26, 79] on icon at bounding box center [27, 72] width 14 height 14
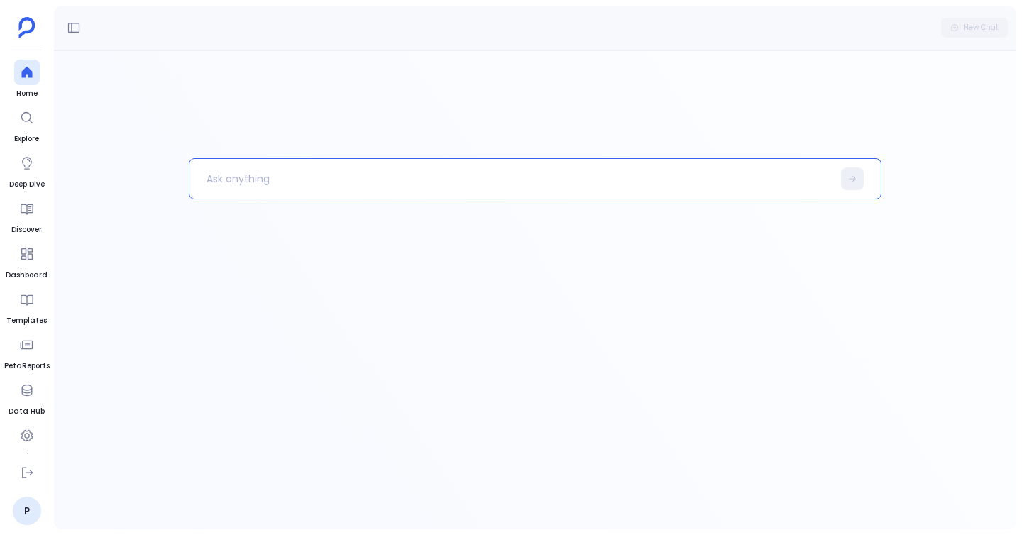
click at [396, 177] on p at bounding box center [511, 178] width 643 height 37
paste p
click at [344, 179] on p "Display contacts that haven't been contacted in the past 30 days" at bounding box center [504, 178] width 628 height 37
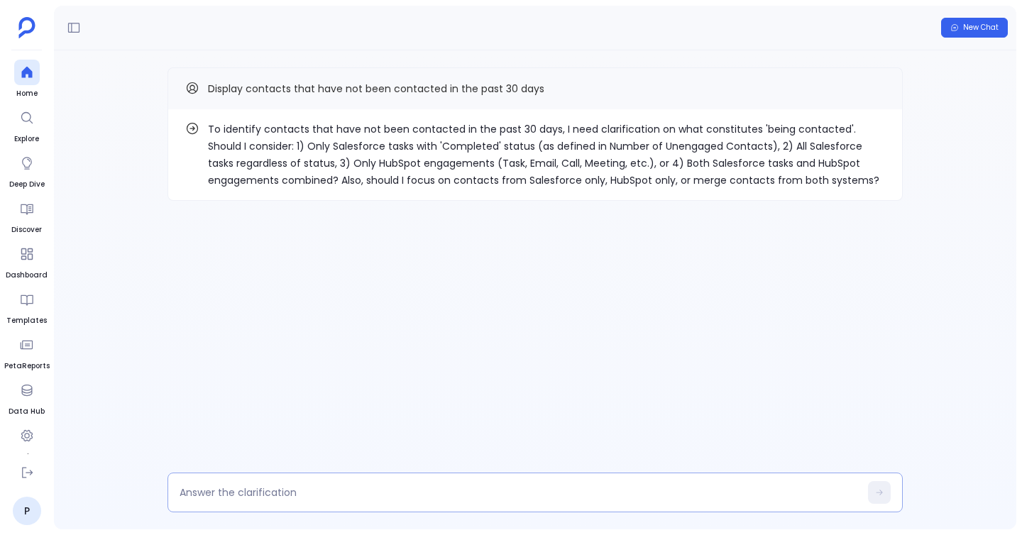
click at [277, 486] on textarea at bounding box center [520, 493] width 680 height 14
type textarea "option 1"
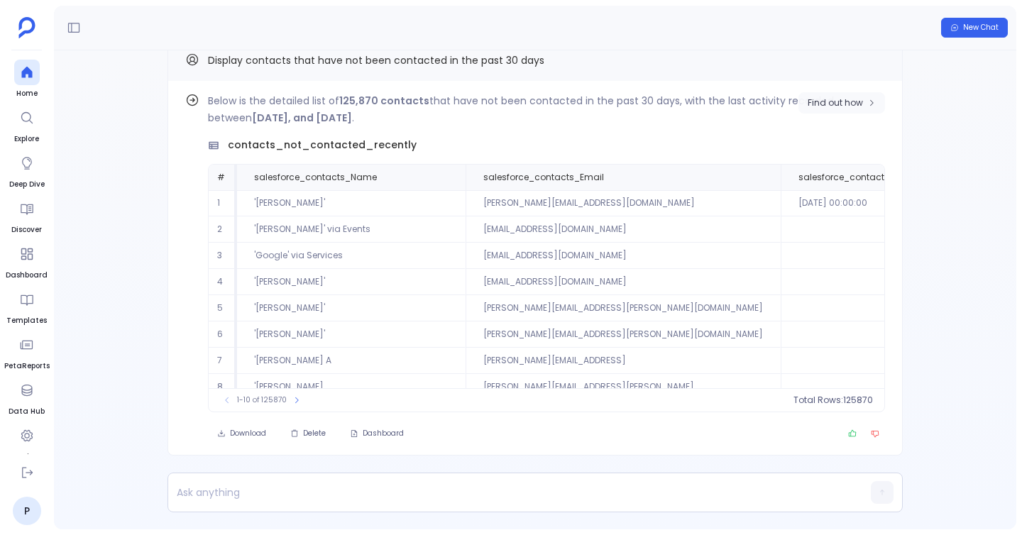
click at [822, 112] on button "Find out how" at bounding box center [842, 102] width 87 height 21
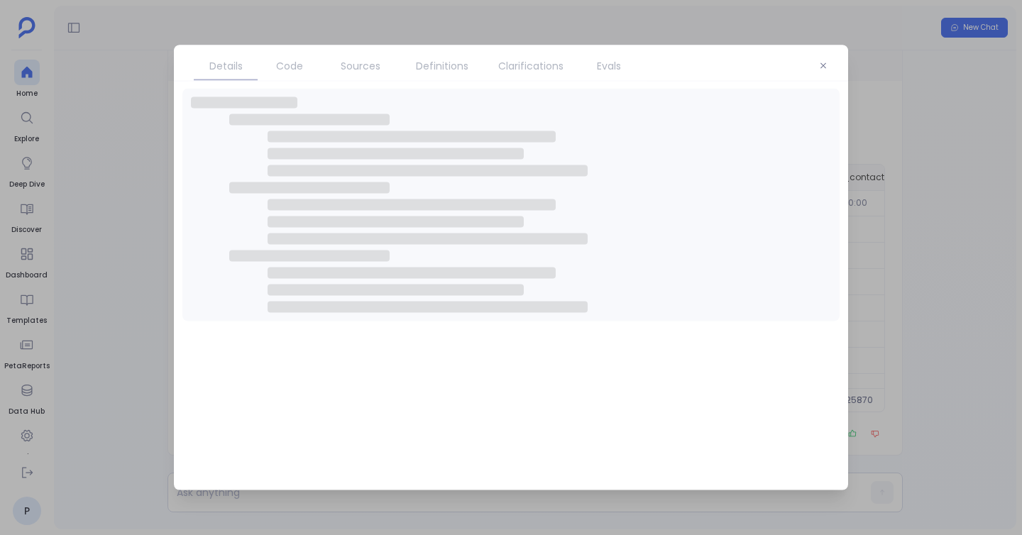
click at [283, 72] on span "Code" at bounding box center [289, 66] width 27 height 16
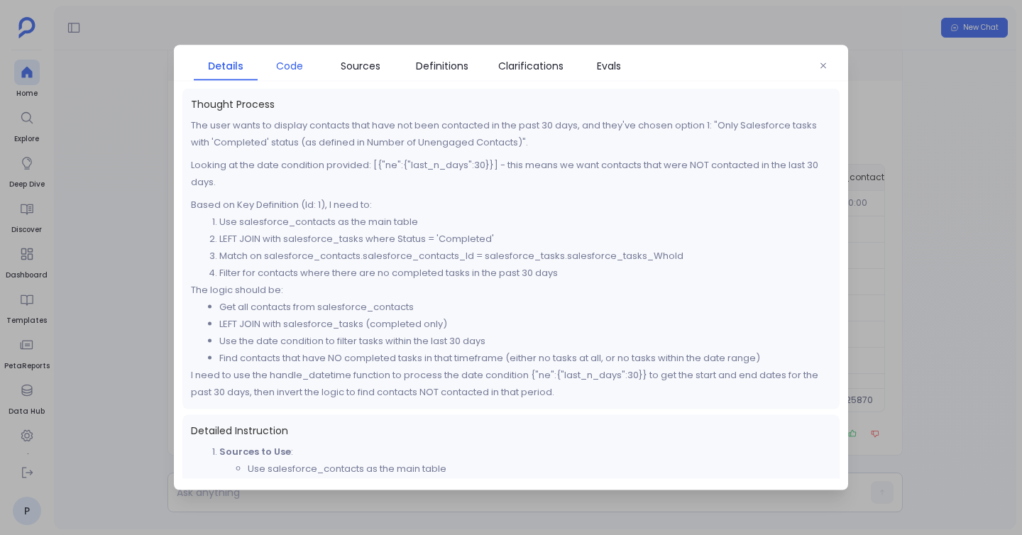
click at [283, 72] on span "Code" at bounding box center [289, 66] width 27 height 16
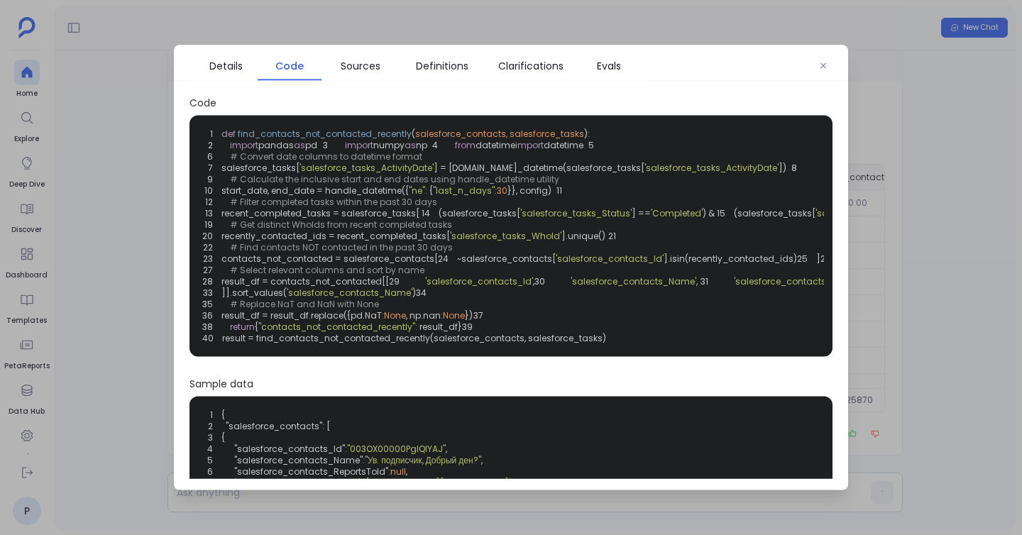
click at [283, 72] on span "Code" at bounding box center [289, 66] width 28 height 16
click at [142, 97] on div at bounding box center [511, 267] width 1022 height 535
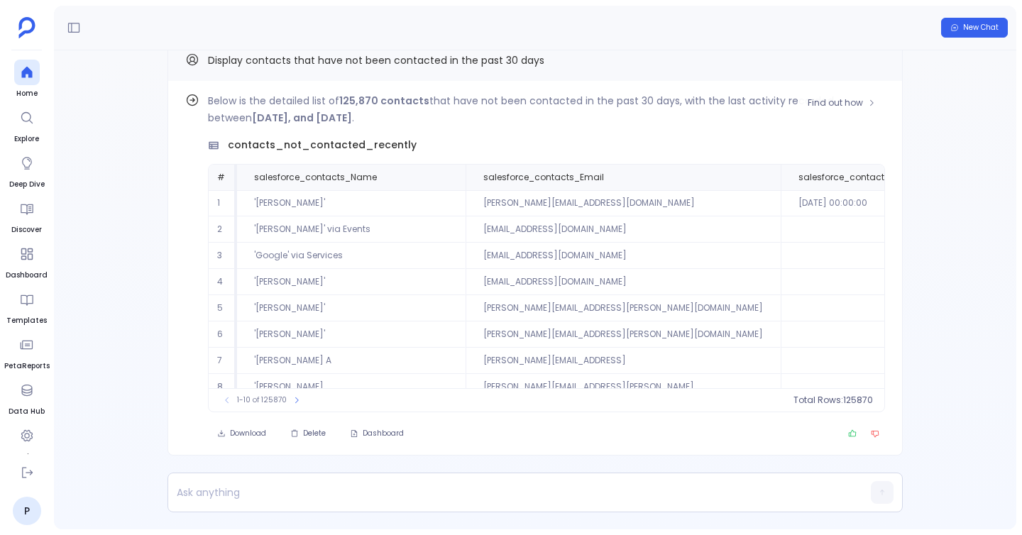
scroll to position [-28, 0]
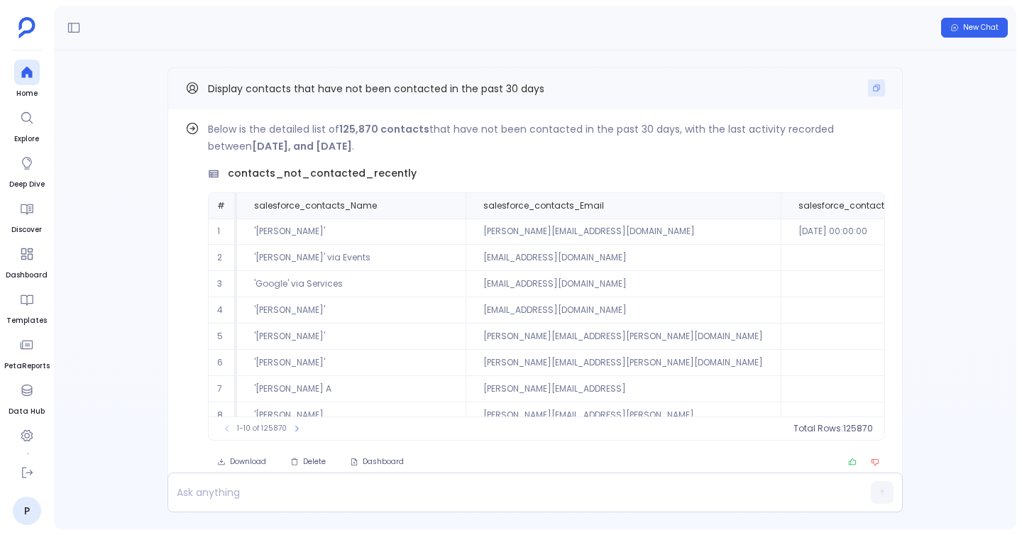
click at [874, 89] on icon "Copy" at bounding box center [877, 88] width 6 height 6
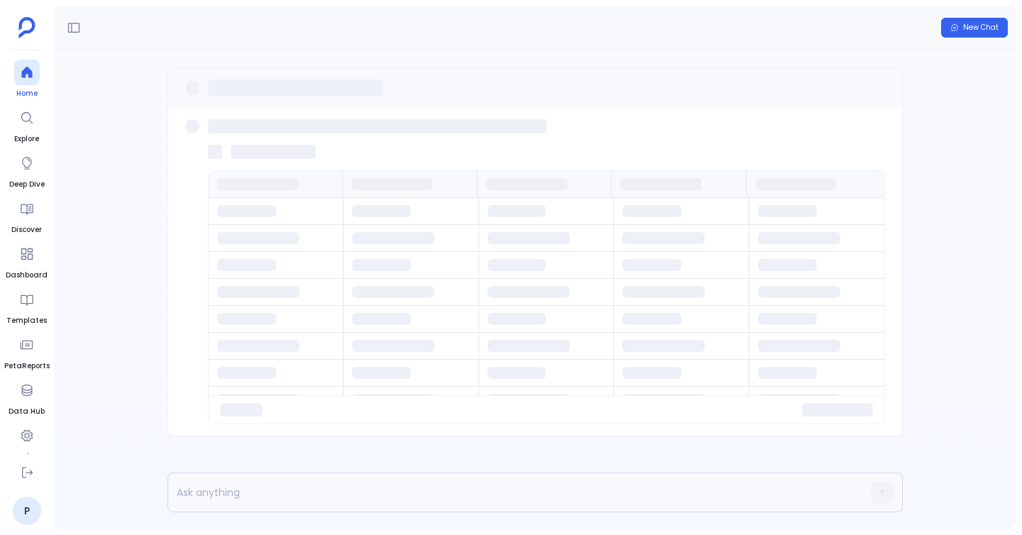
click at [23, 73] on icon at bounding box center [26, 72] width 11 height 11
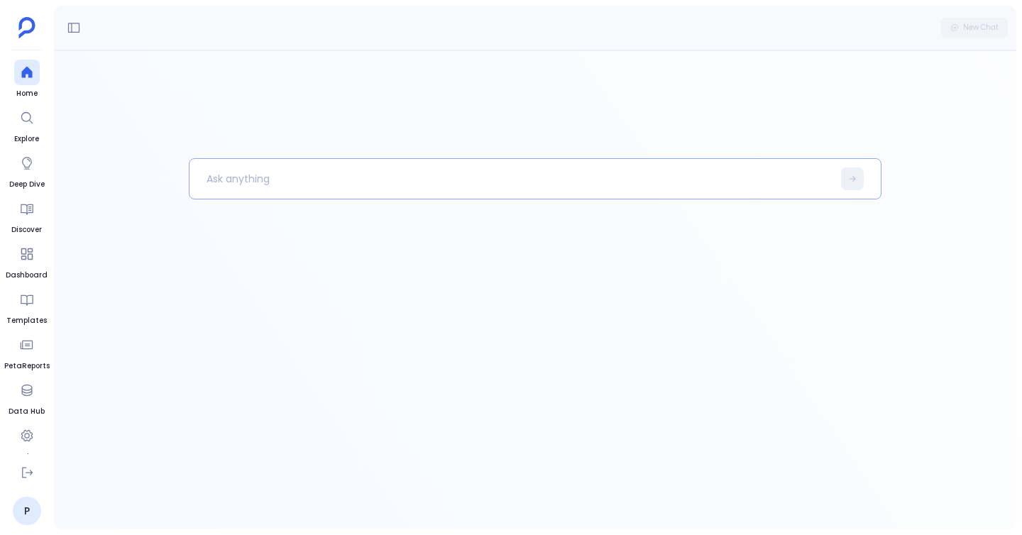
click at [309, 183] on p at bounding box center [511, 178] width 643 height 37
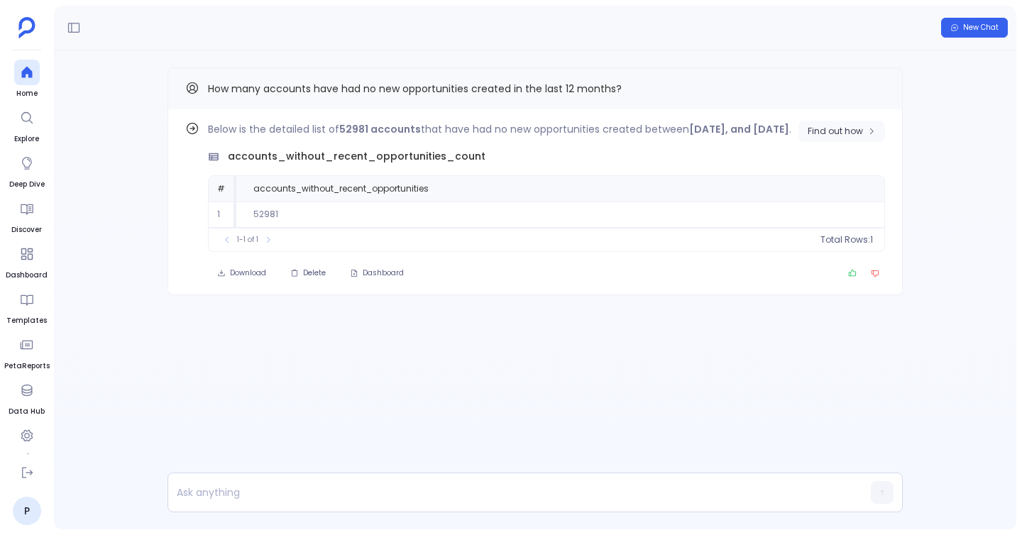
click at [866, 124] on button "Find out how" at bounding box center [842, 131] width 87 height 21
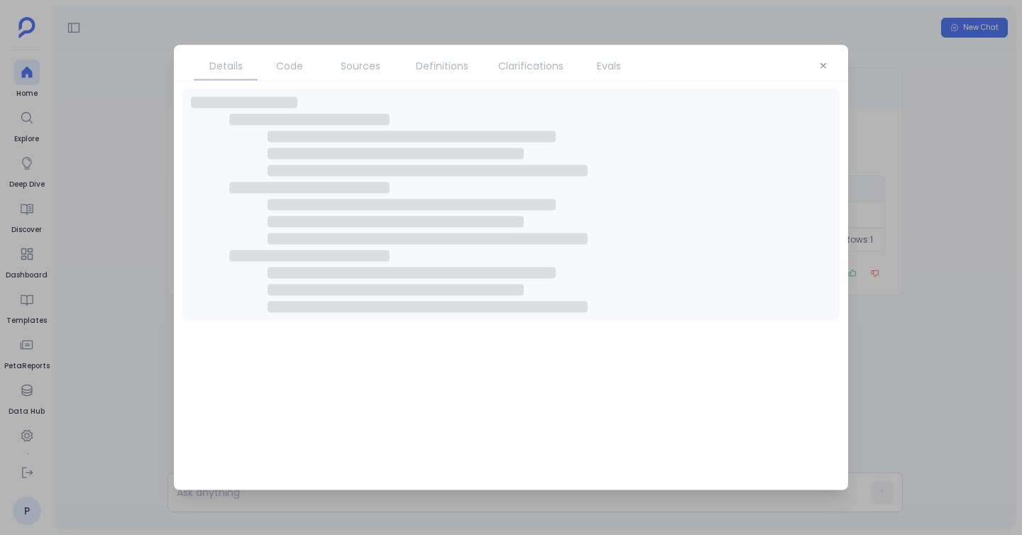
click at [274, 67] on span "Code" at bounding box center [290, 66] width 50 height 16
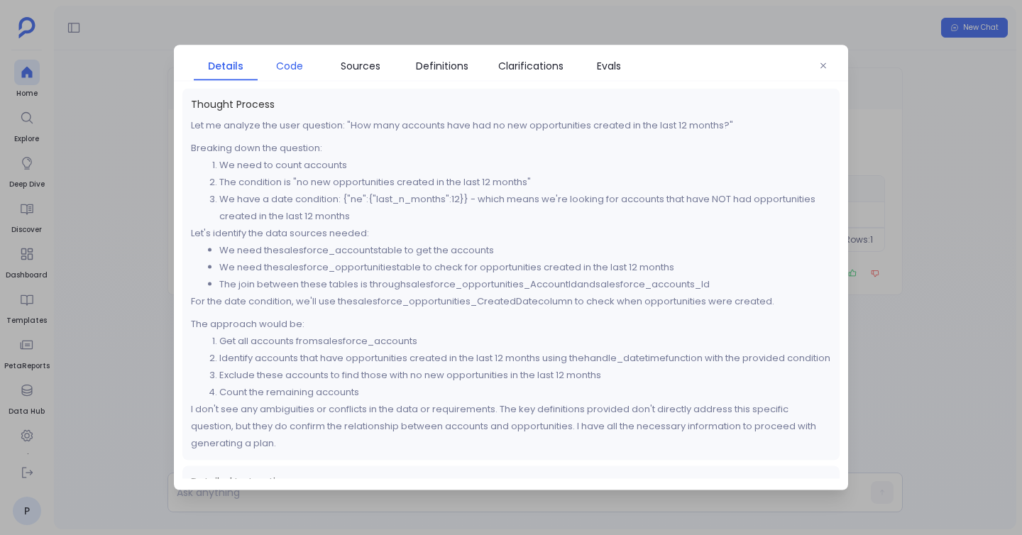
click at [274, 67] on span "Code" at bounding box center [290, 66] width 50 height 16
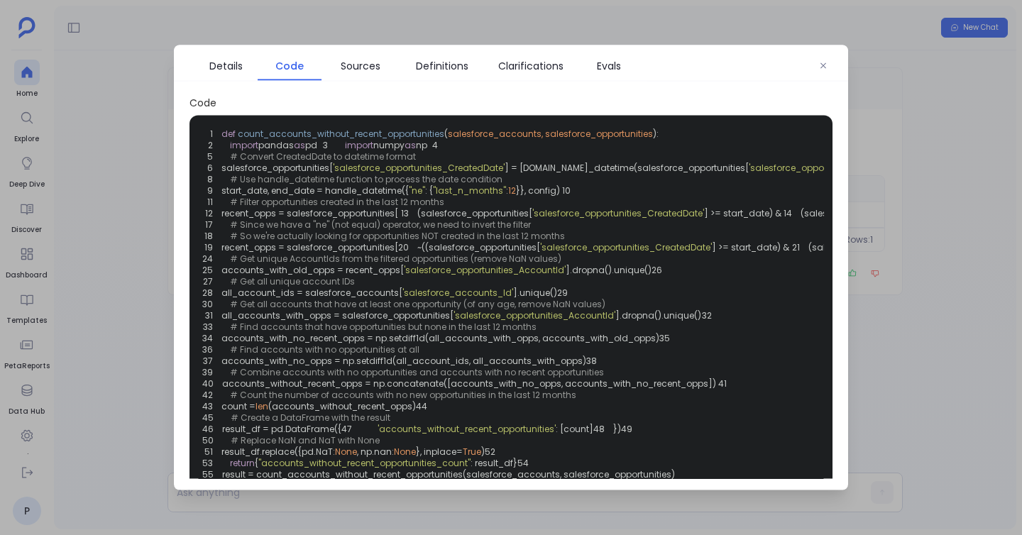
click at [191, 190] on div "1 def count_accounts_without_recent_opportunities ( salesforce_accounts, salesf…" at bounding box center [511, 305] width 643 height 378
click at [141, 180] on div at bounding box center [511, 267] width 1022 height 535
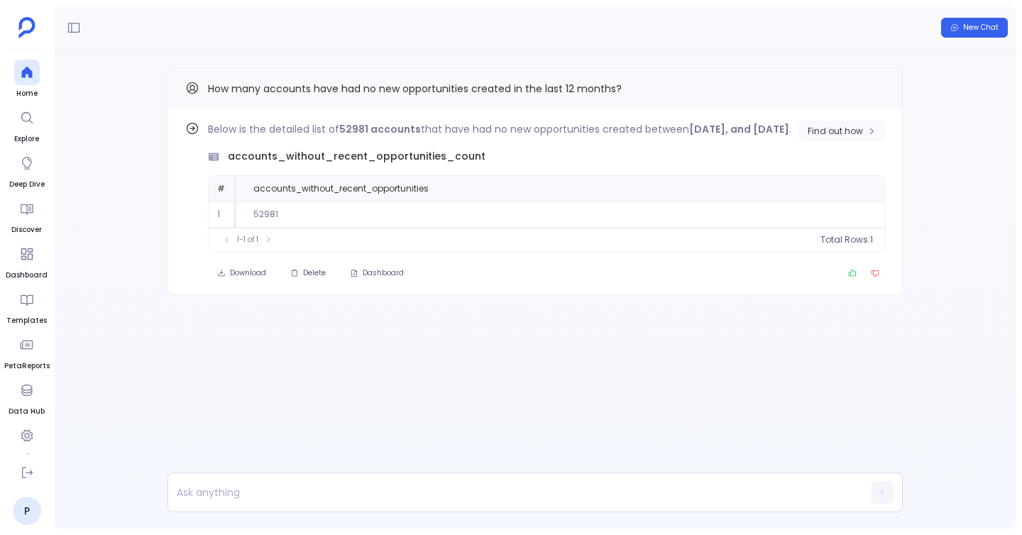
click at [843, 135] on span "Find out how" at bounding box center [835, 131] width 55 height 11
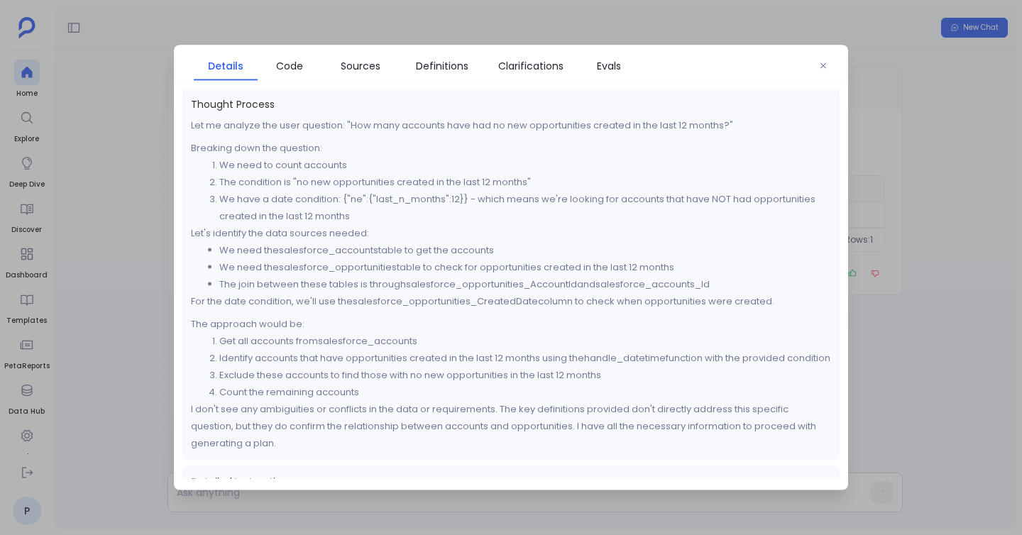
click at [755, 31] on div at bounding box center [511, 267] width 1022 height 535
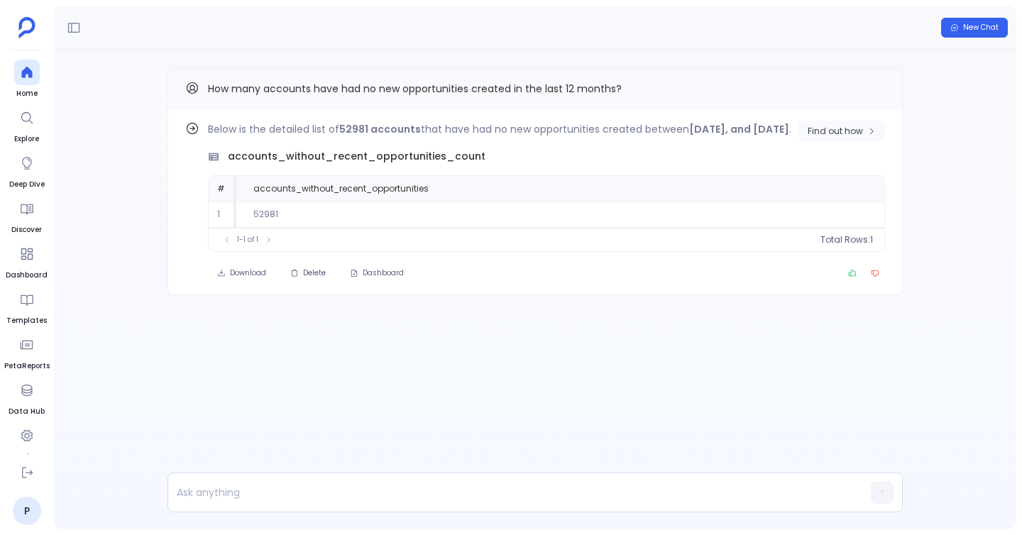
click at [843, 130] on span "Find out how" at bounding box center [835, 131] width 55 height 11
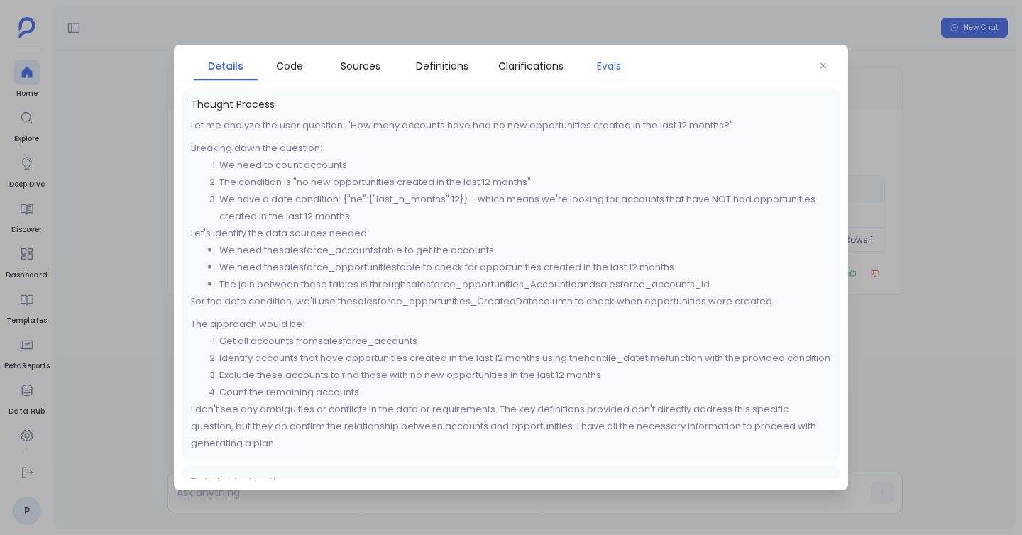
click at [622, 76] on link "Evals" at bounding box center [609, 66] width 64 height 30
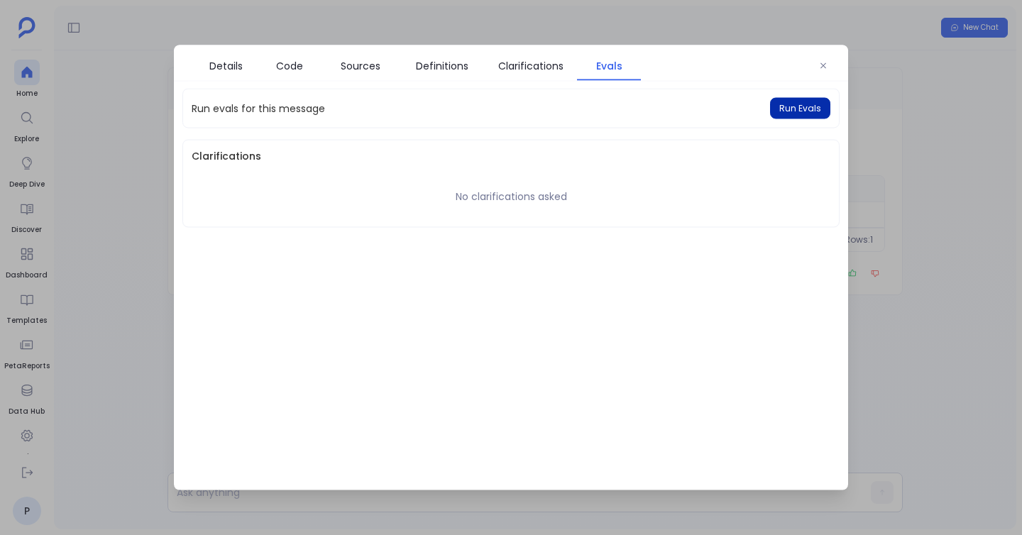
click at [791, 100] on button "Run Evals" at bounding box center [800, 108] width 60 height 21
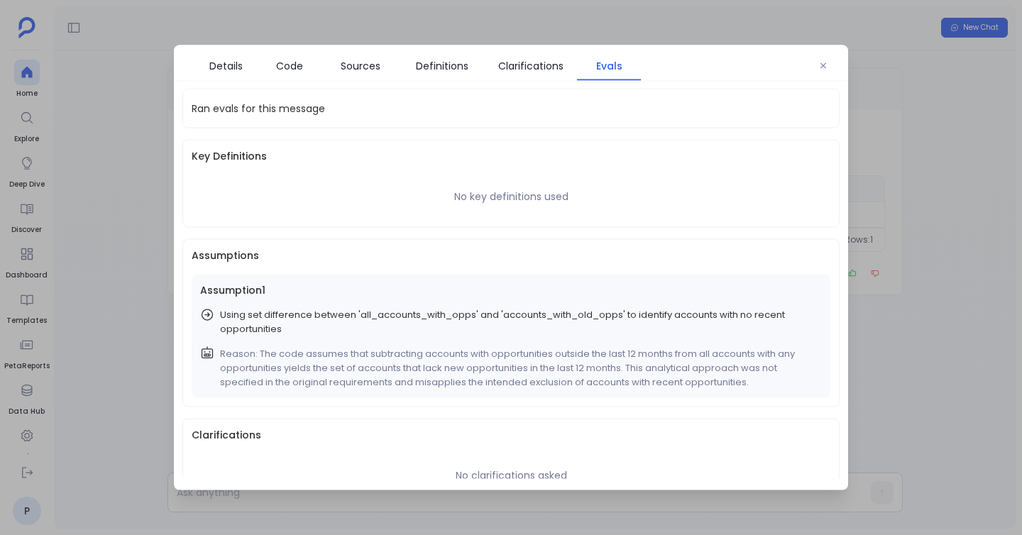
scroll to position [28, 0]
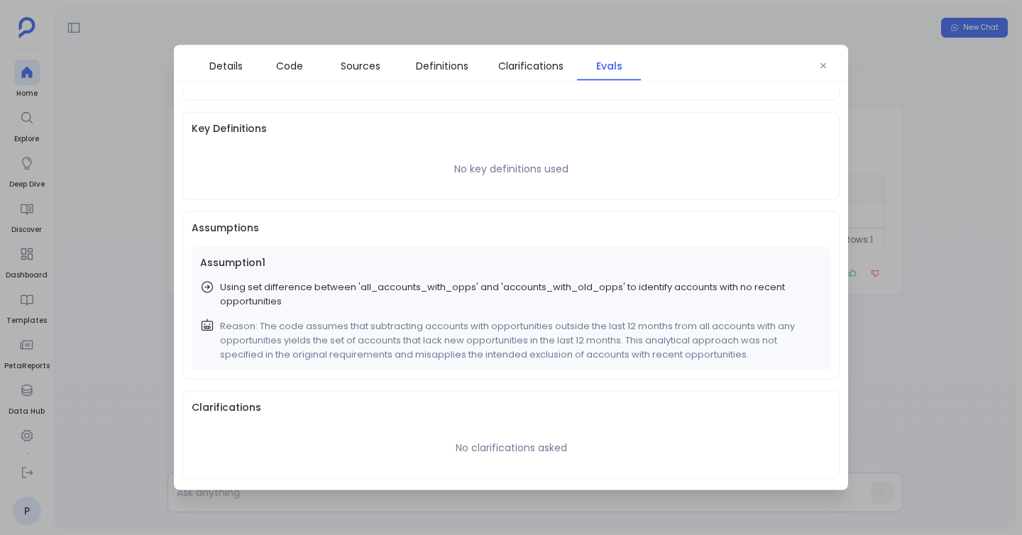
click at [72, 200] on div at bounding box center [511, 267] width 1022 height 535
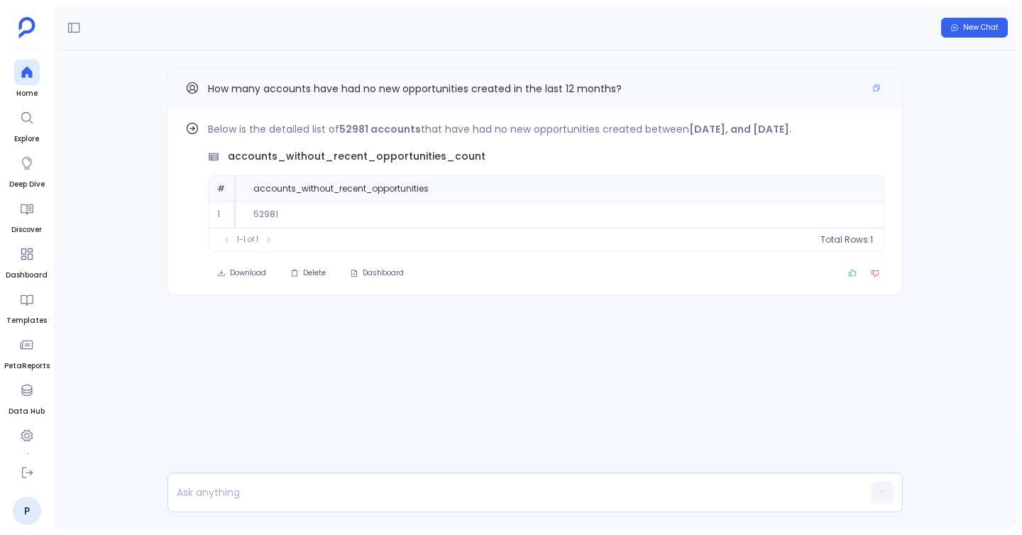
click at [885, 91] on div "How many accounts have had no new opportunities created in the last 12 months?" at bounding box center [535, 88] width 735 height 42
click at [878, 87] on icon "Copy" at bounding box center [876, 88] width 9 height 9
click at [867, 87] on div "How many accounts have had no new opportunities created in the last 12 months?" at bounding box center [535, 88] width 700 height 18
click at [877, 87] on icon "Copy" at bounding box center [876, 88] width 9 height 9
click at [32, 79] on div at bounding box center [27, 73] width 26 height 26
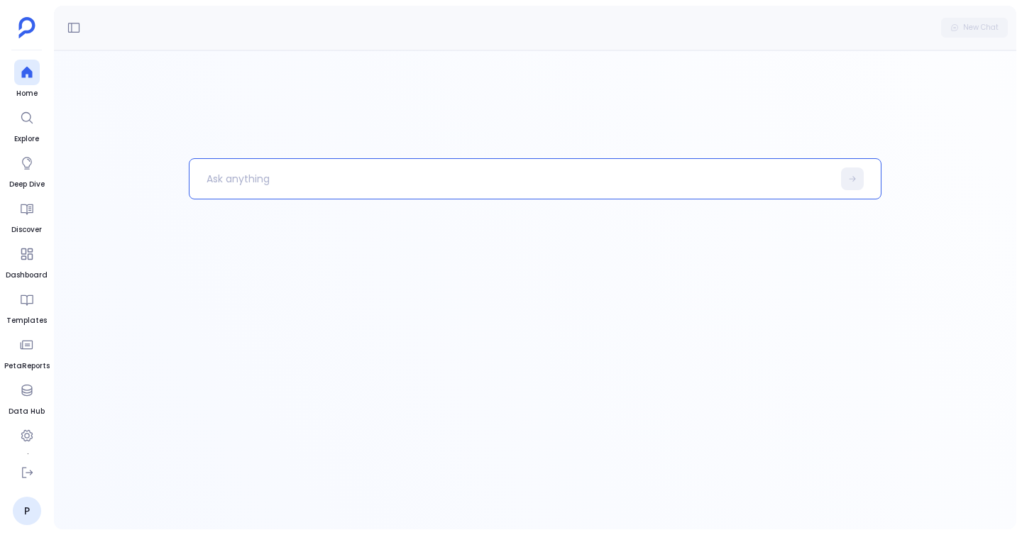
click at [216, 158] on div at bounding box center [535, 178] width 693 height 41
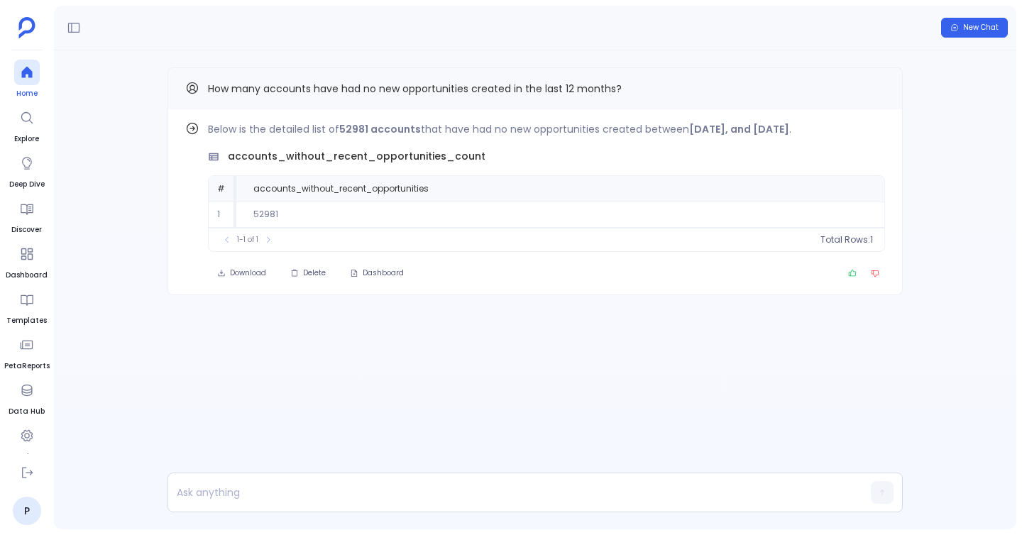
click at [37, 78] on div at bounding box center [27, 73] width 26 height 26
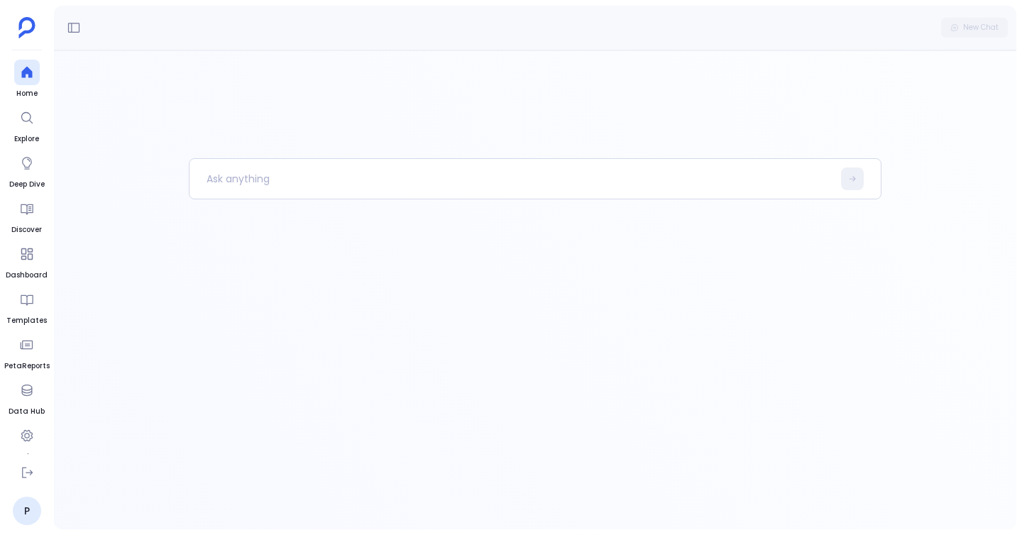
click at [278, 155] on div at bounding box center [535, 289] width 962 height 479
paste p
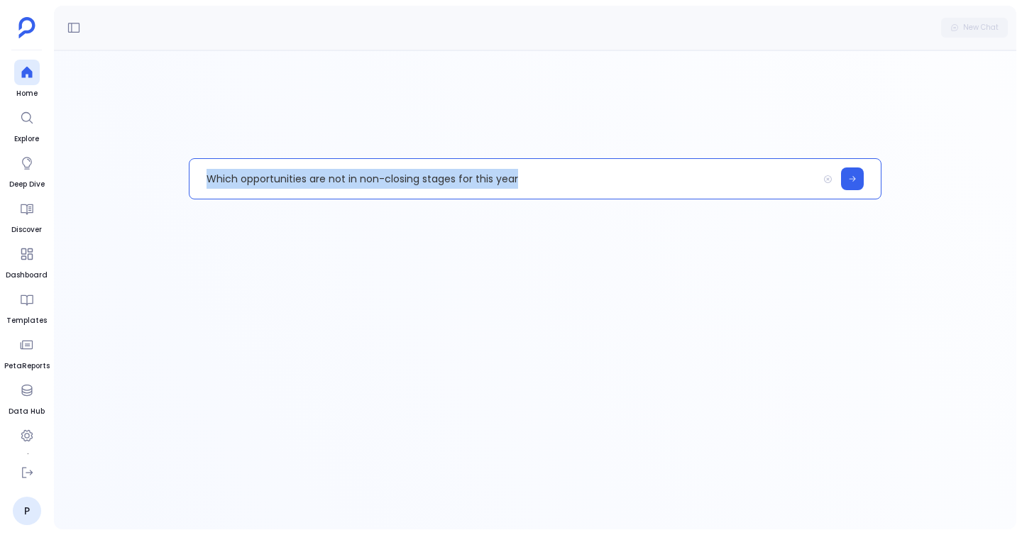
copy p "Which opportunities are not in non-closing stages for this year"
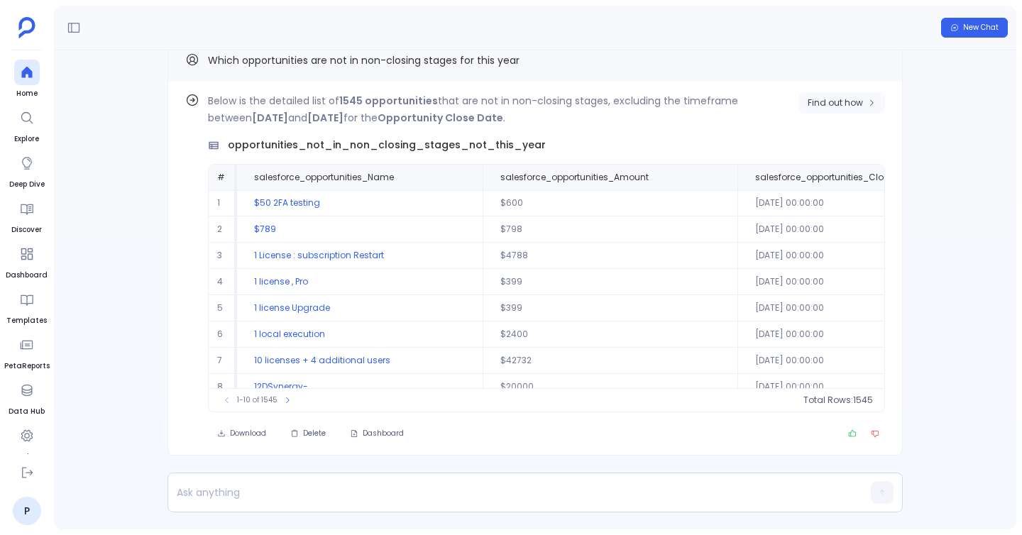
click at [821, 99] on span "Find out how" at bounding box center [835, 102] width 55 height 11
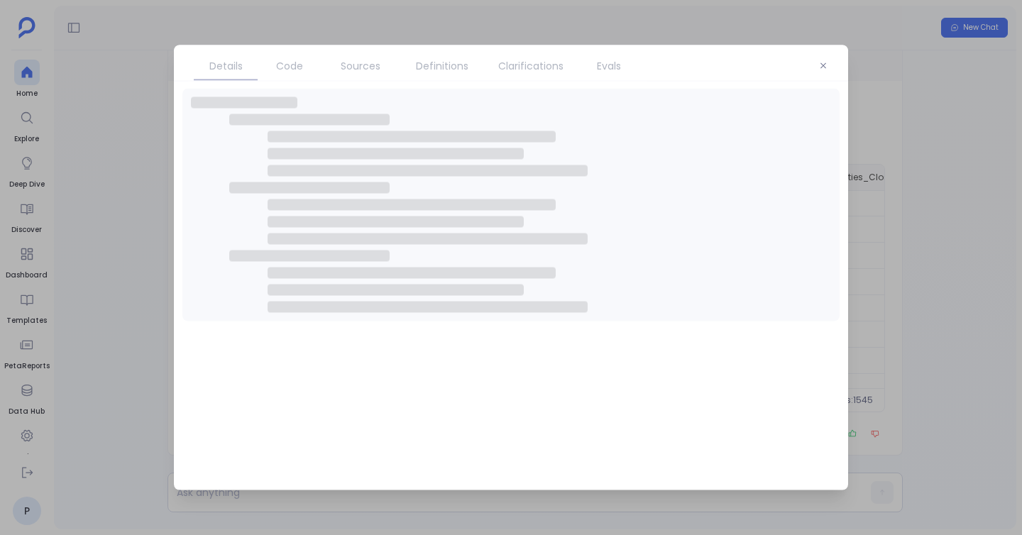
click at [290, 58] on span "Code" at bounding box center [289, 66] width 27 height 16
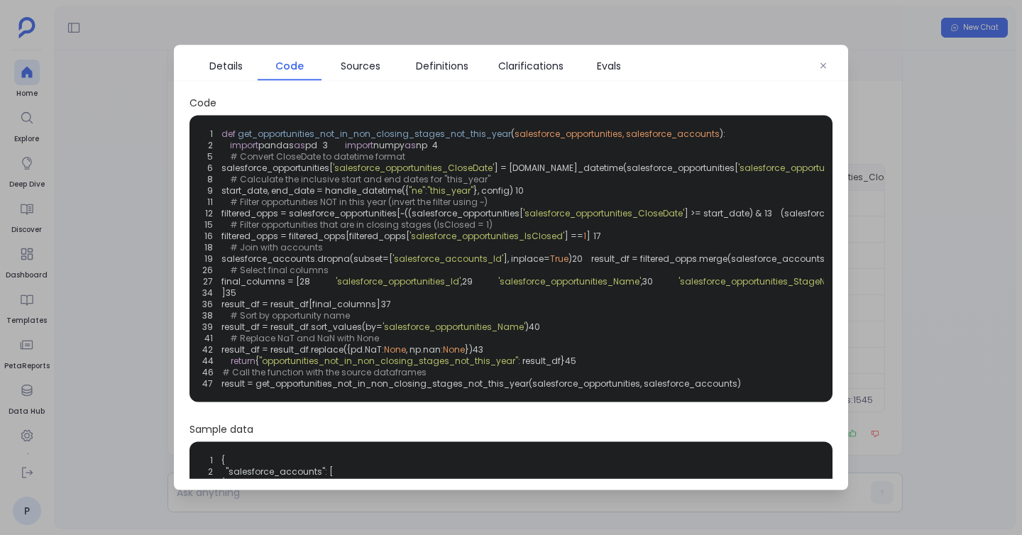
click at [178, 201] on div "Code 1 def get_opportunities_not_in_non_closing_stages_not_this_year ( salesfor…" at bounding box center [511, 284] width 674 height 390
click at [128, 192] on div at bounding box center [511, 267] width 1022 height 535
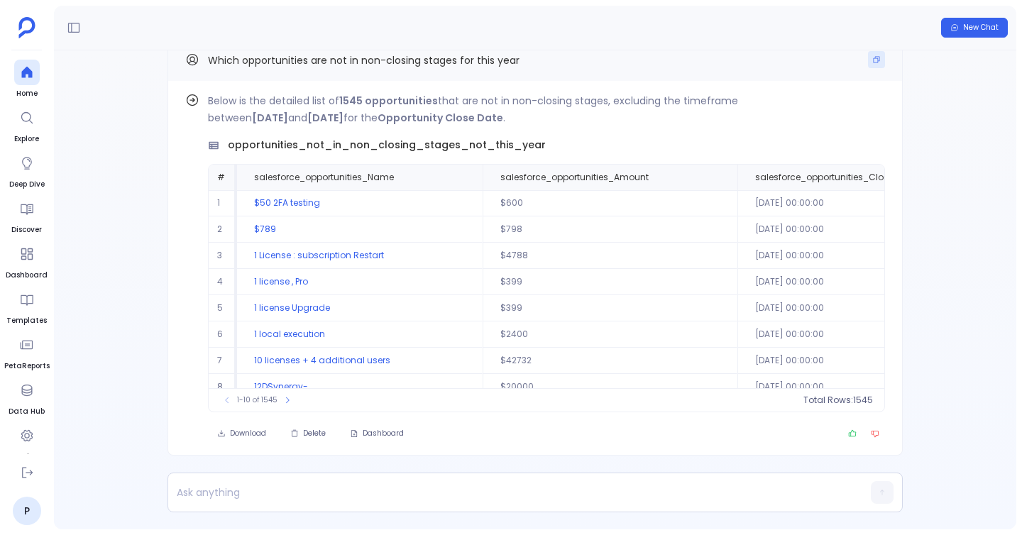
click at [872, 61] on icon "Copy" at bounding box center [876, 59] width 9 height 9
click at [850, 109] on button "Find out how" at bounding box center [842, 102] width 87 height 21
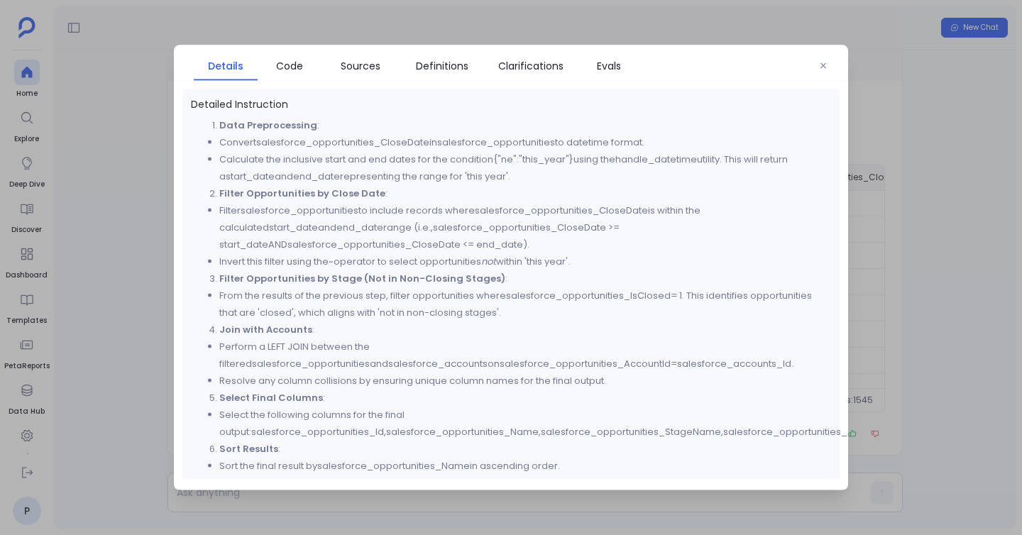
click at [143, 204] on div at bounding box center [511, 267] width 1022 height 535
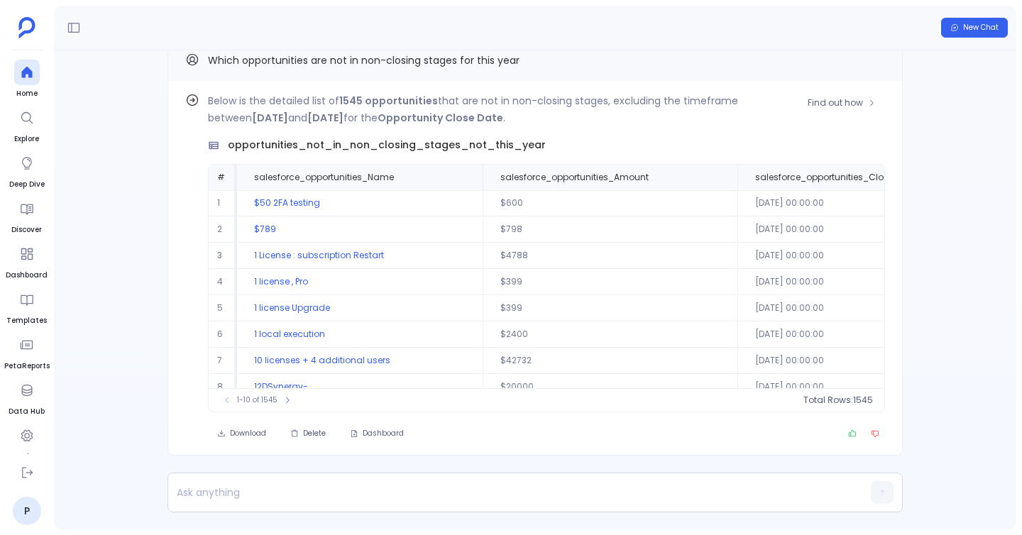
scroll to position [-28, 0]
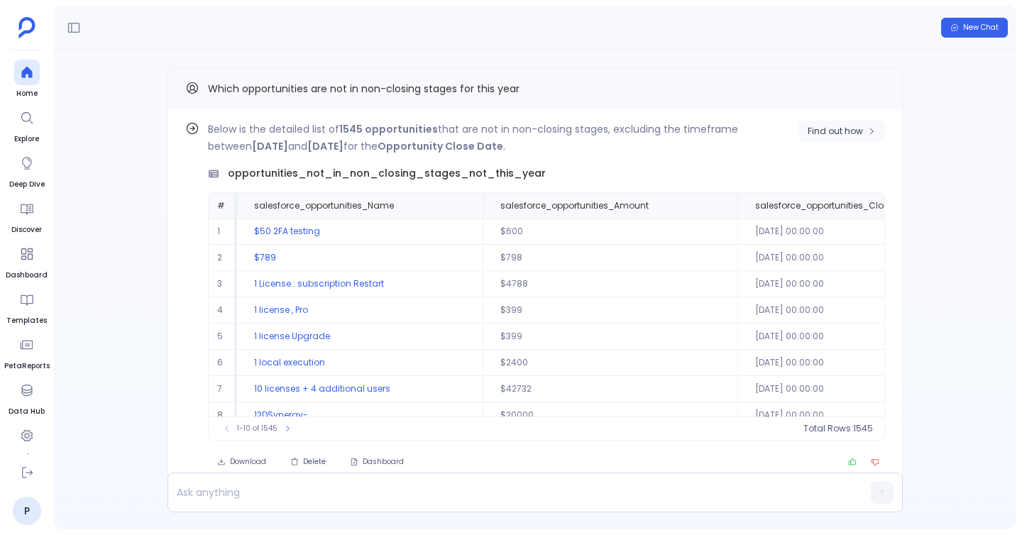
click at [867, 131] on icon "button" at bounding box center [871, 131] width 9 height 9
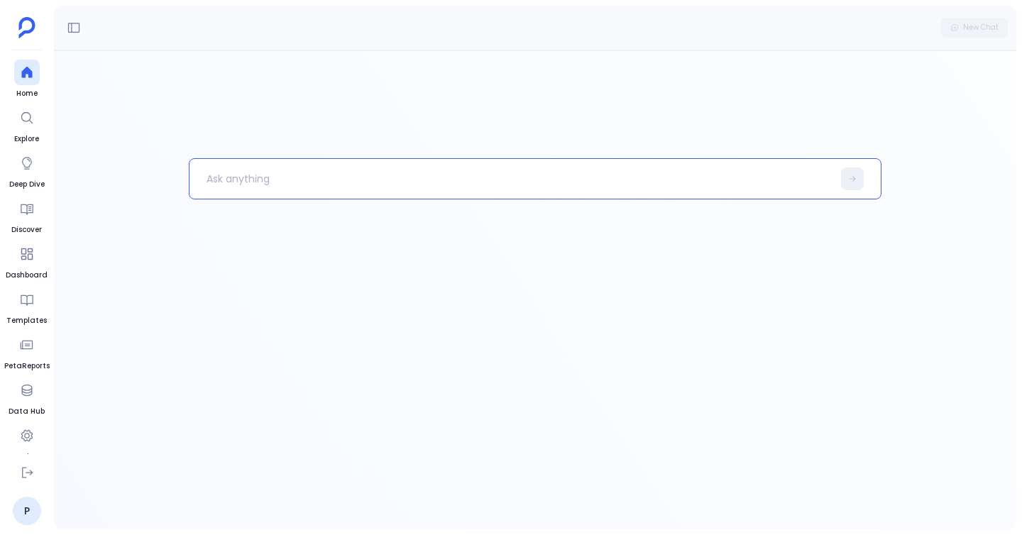
click at [426, 184] on p at bounding box center [511, 178] width 643 height 37
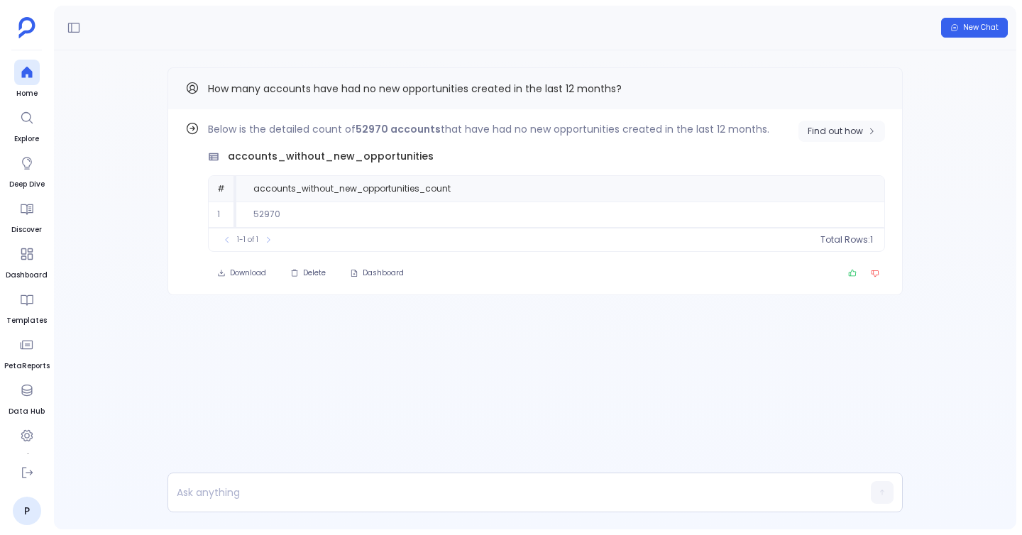
click at [846, 131] on span "Find out how" at bounding box center [835, 131] width 55 height 11
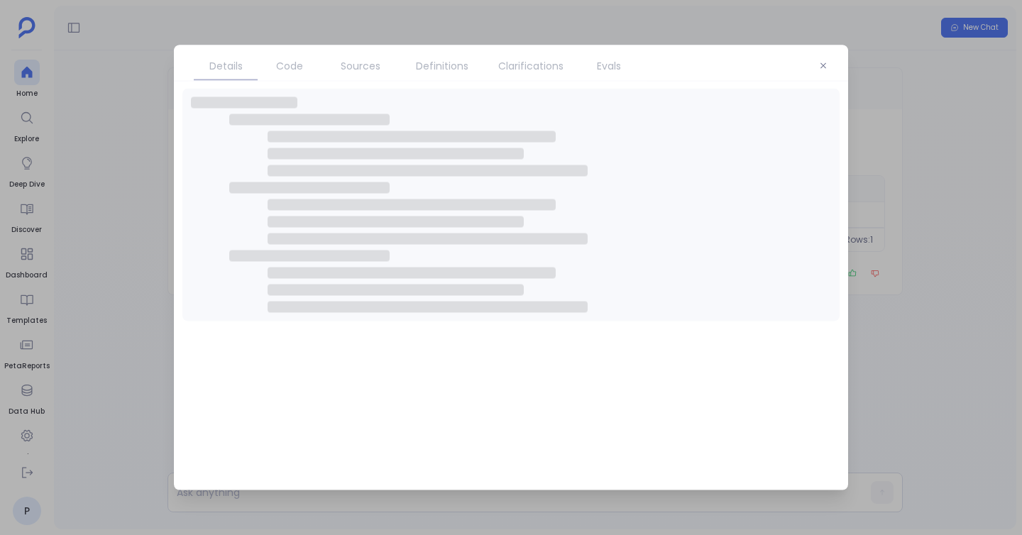
click at [295, 65] on span "Code" at bounding box center [289, 66] width 27 height 16
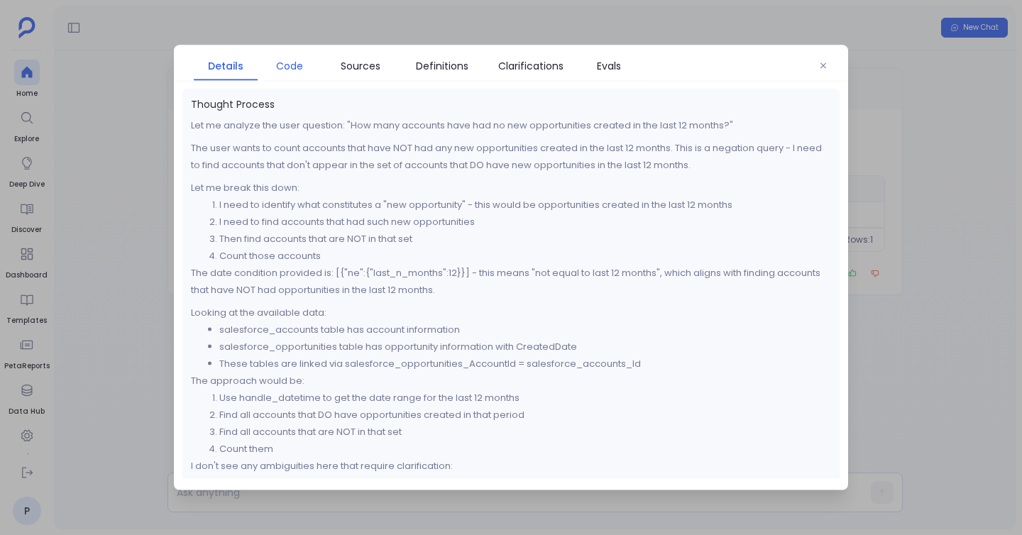
click at [295, 65] on span "Code" at bounding box center [289, 66] width 27 height 16
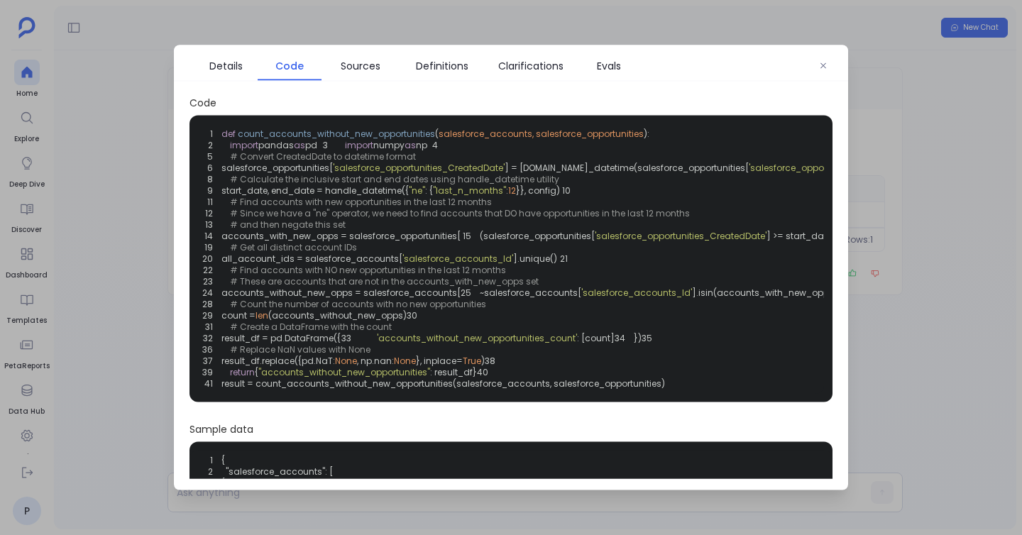
click at [114, 165] on div at bounding box center [511, 267] width 1022 height 535
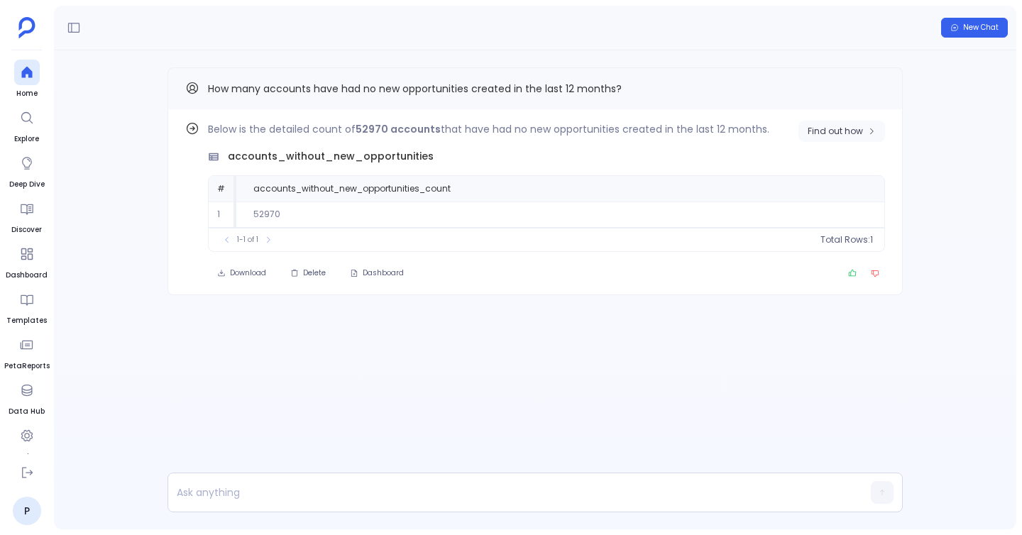
click at [824, 134] on span "Find out how" at bounding box center [835, 131] width 55 height 11
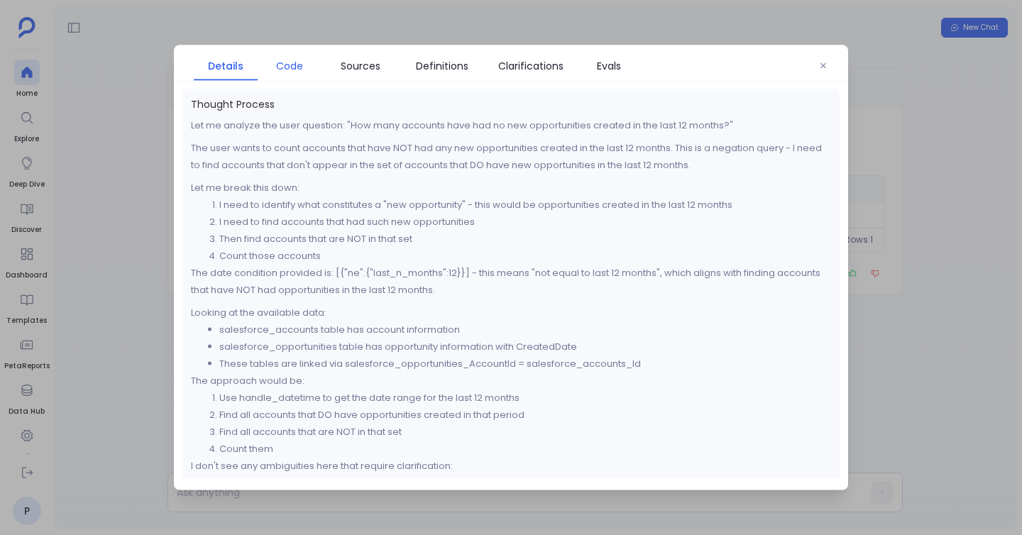
click at [285, 73] on span "Code" at bounding box center [289, 66] width 27 height 16
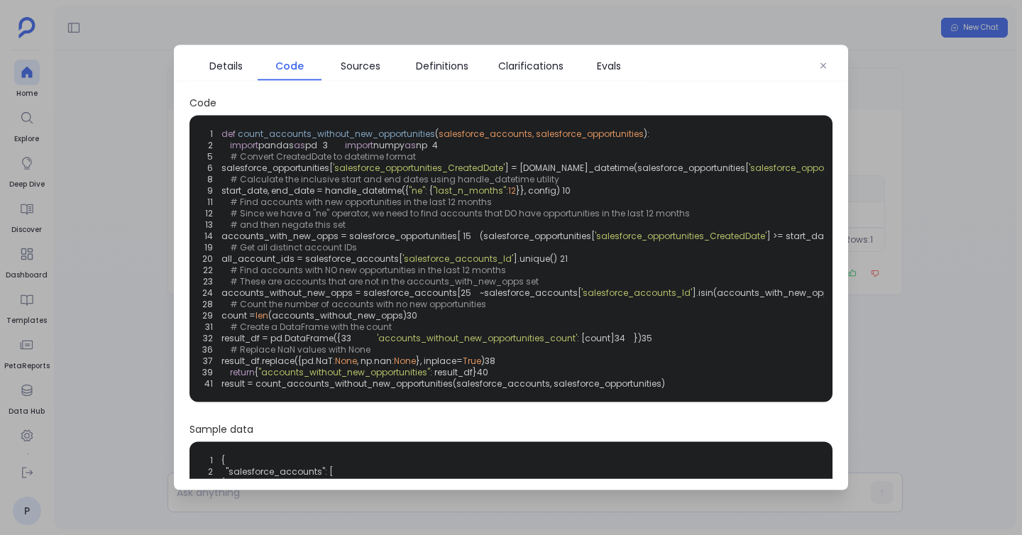
click at [425, 197] on span ""ne"" at bounding box center [417, 191] width 16 height 12
click at [608, 224] on div "1 def count_accounts_without_new_opportunities ( salesforce_accounts, salesforc…" at bounding box center [511, 259] width 626 height 270
click at [112, 322] on div at bounding box center [511, 267] width 1022 height 535
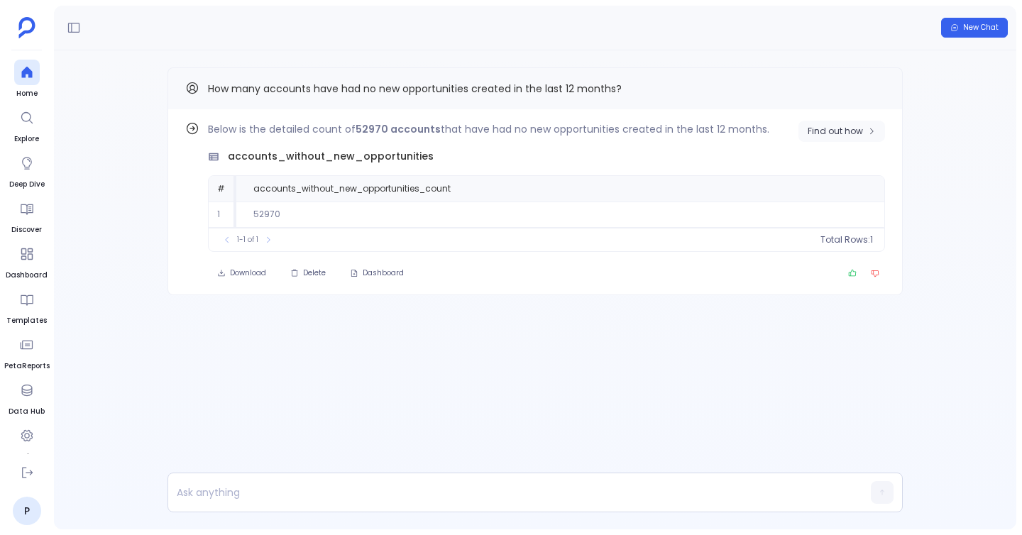
click at [808, 137] on button "Find out how" at bounding box center [842, 131] width 87 height 21
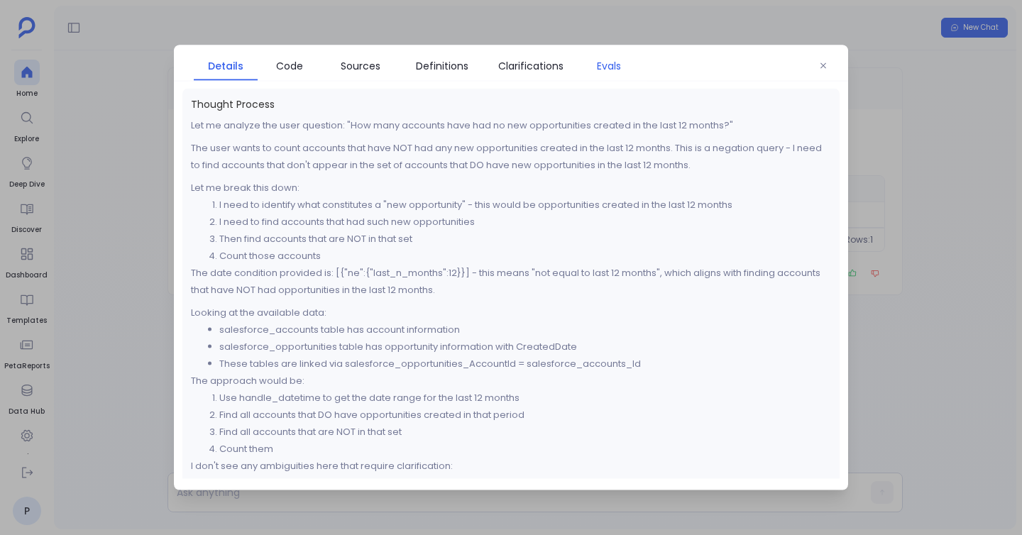
click at [614, 64] on span "Evals" at bounding box center [609, 66] width 24 height 16
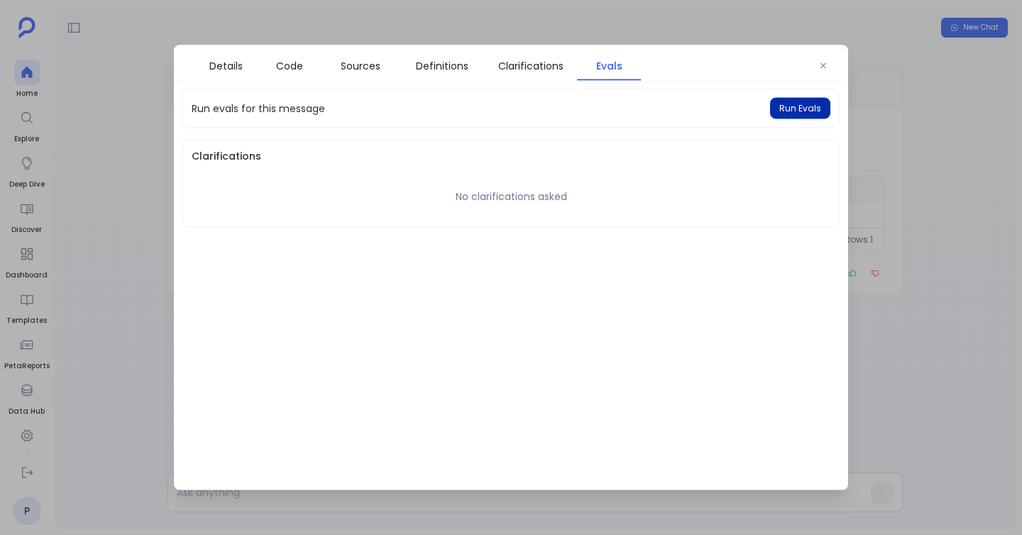
click at [796, 114] on span "Run Evals" at bounding box center [800, 108] width 42 height 11
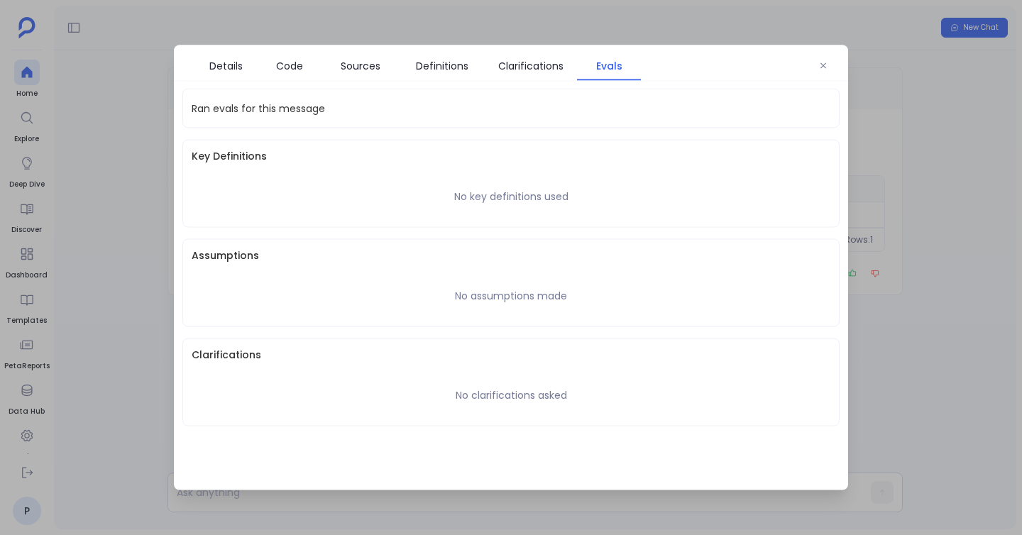
click at [33, 62] on div at bounding box center [511, 267] width 1022 height 535
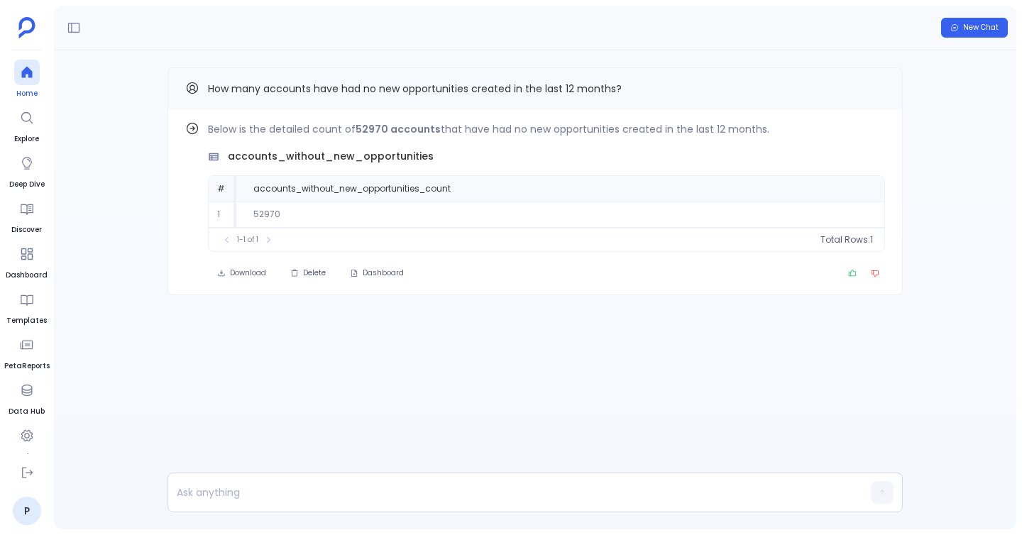
click at [30, 71] on icon at bounding box center [26, 72] width 11 height 11
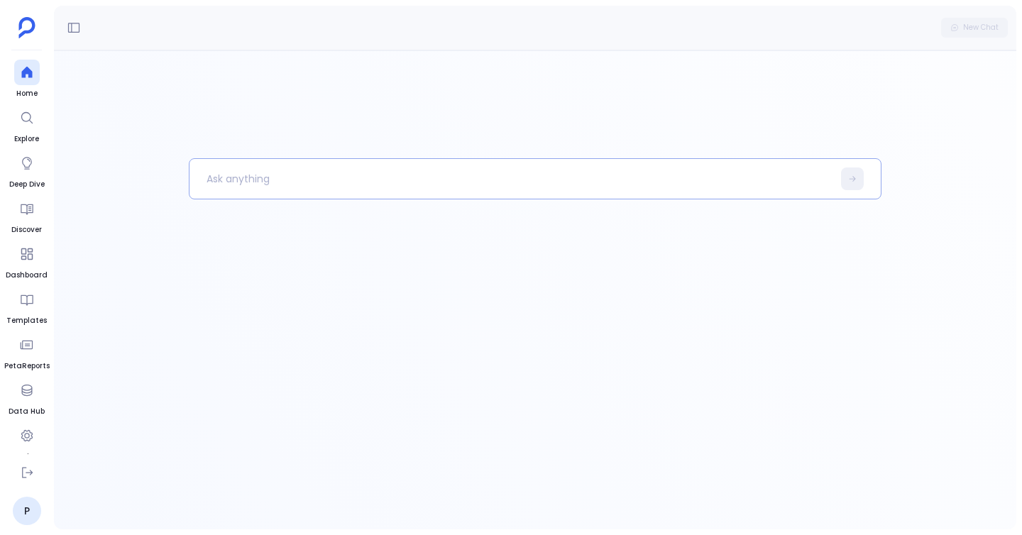
click at [274, 190] on p at bounding box center [511, 178] width 643 height 37
paste p
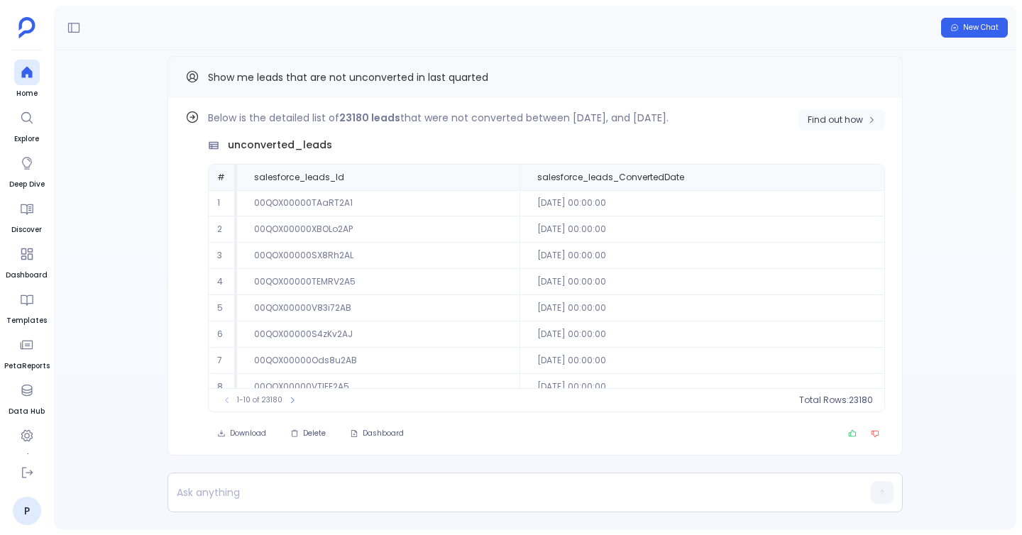
click at [834, 116] on span "Find out how" at bounding box center [835, 119] width 55 height 11
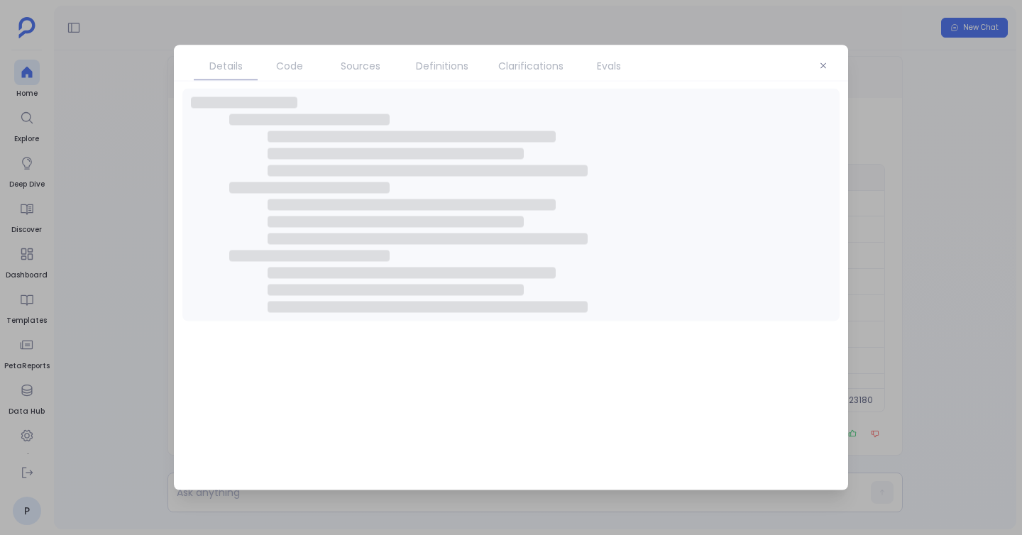
click at [297, 57] on link "Code" at bounding box center [290, 66] width 64 height 30
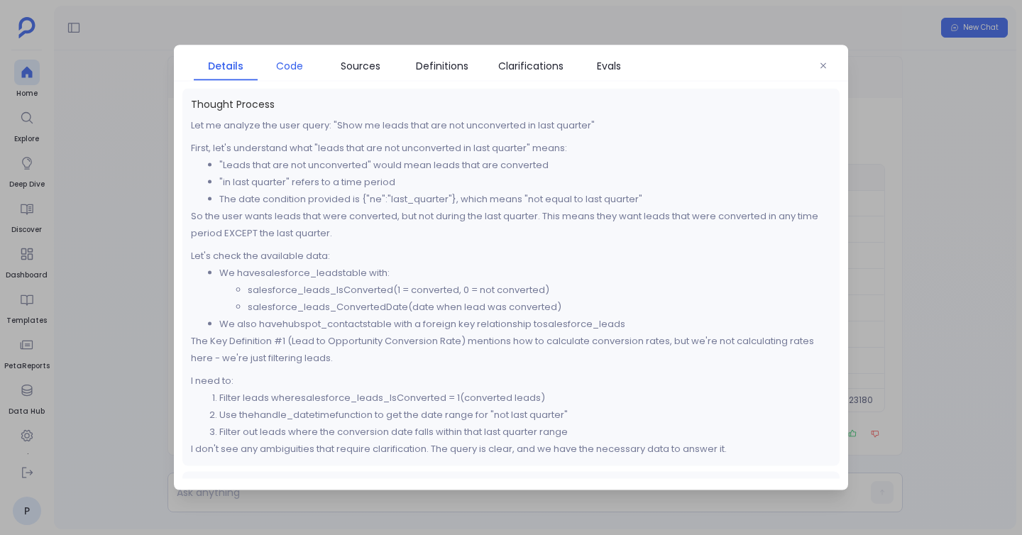
click at [291, 67] on span "Code" at bounding box center [289, 66] width 27 height 16
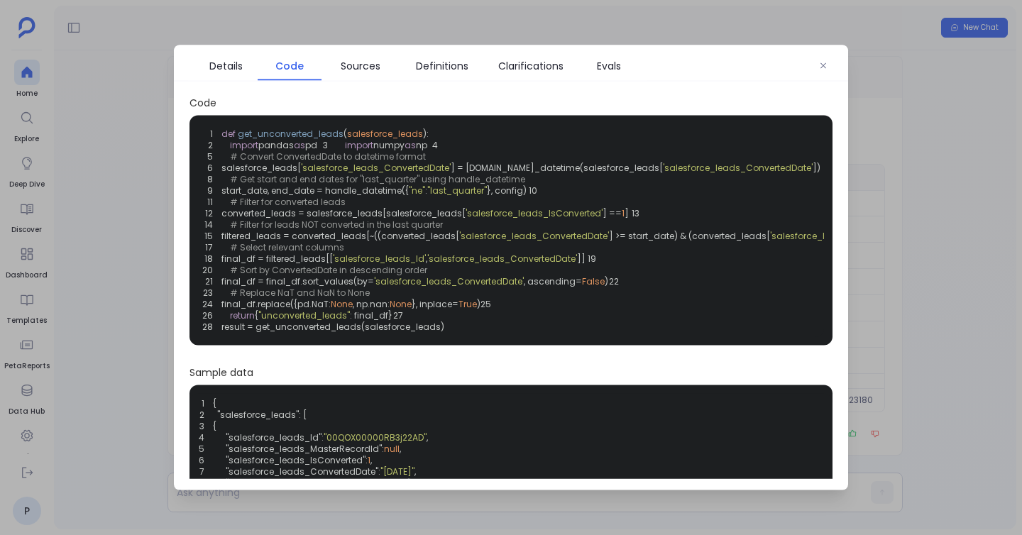
click at [124, 272] on div at bounding box center [511, 267] width 1022 height 535
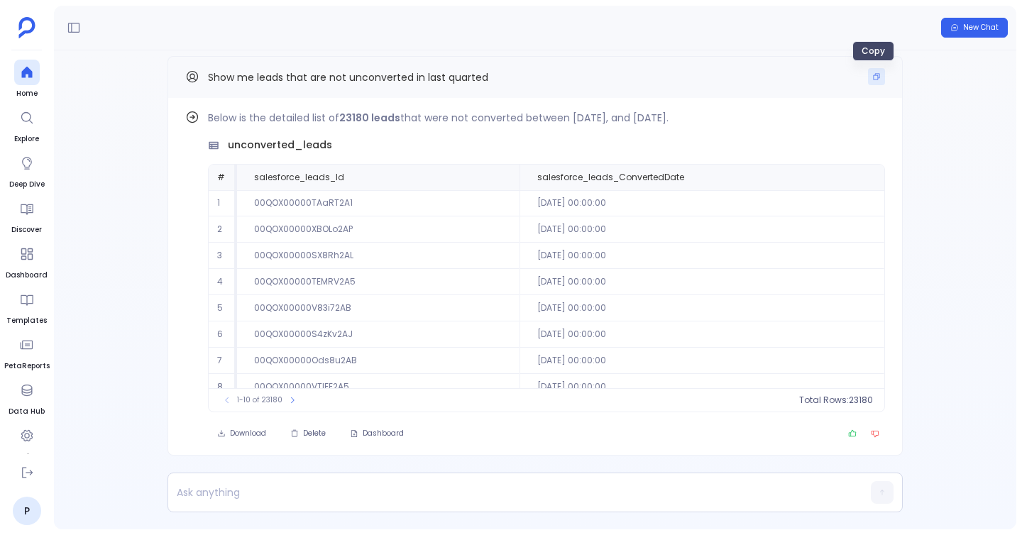
click at [872, 77] on icon "Copy" at bounding box center [876, 76] width 9 height 9
click at [845, 119] on span "Find out how" at bounding box center [835, 119] width 55 height 11
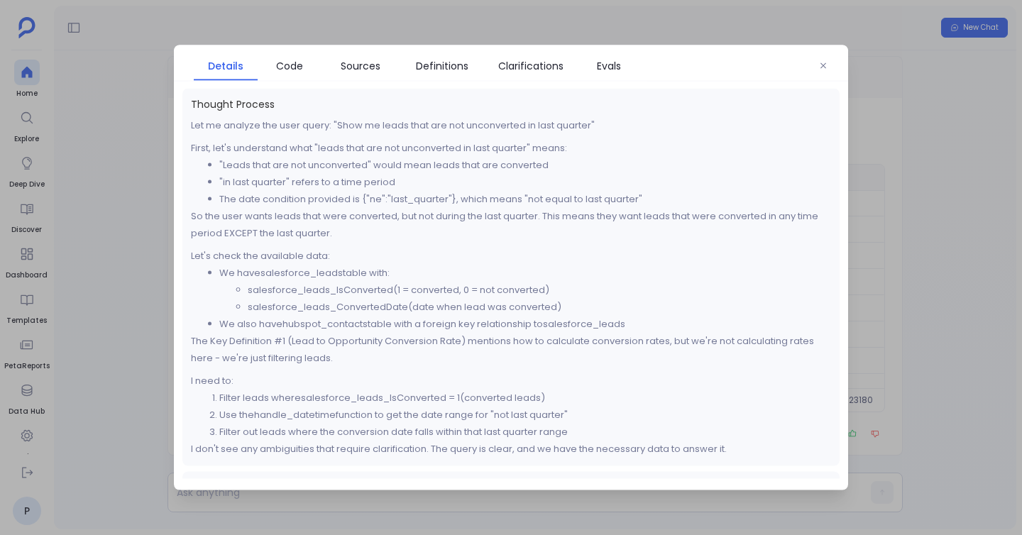
click at [140, 163] on div at bounding box center [511, 267] width 1022 height 535
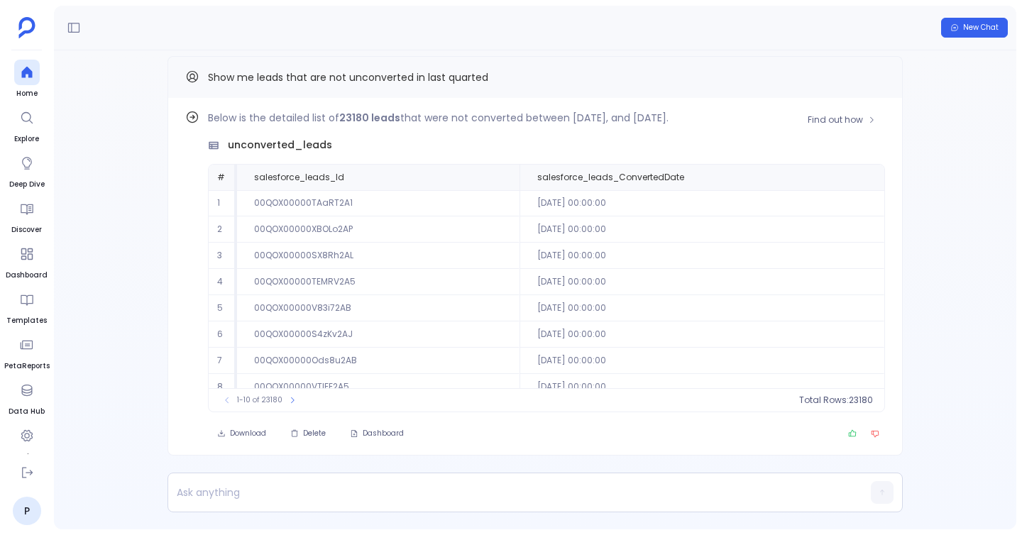
click at [814, 131] on div "Below is the detailed list of 23180 leads that were not converted between April…" at bounding box center [546, 260] width 677 height 303
click at [815, 127] on button "Find out how" at bounding box center [842, 119] width 87 height 21
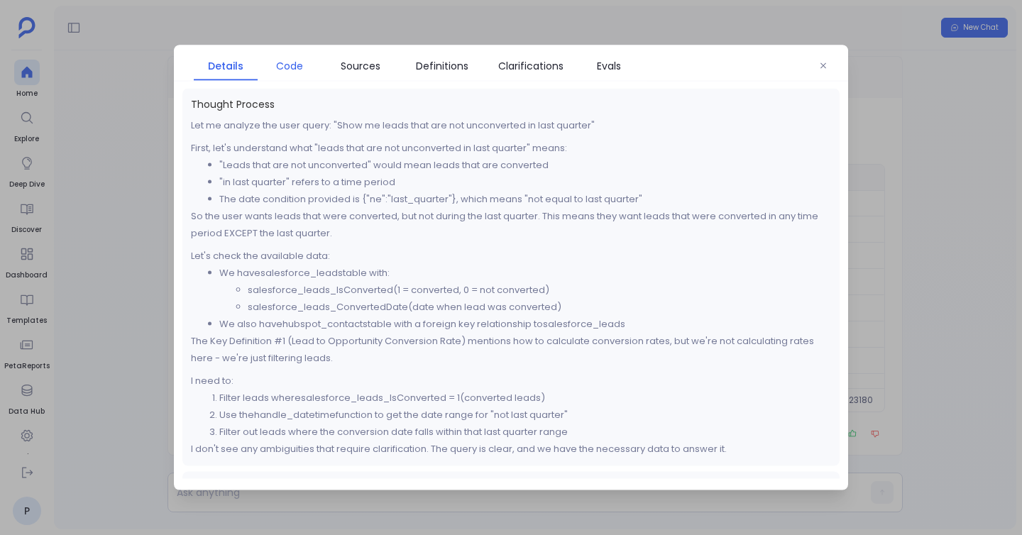
click at [290, 74] on link "Code" at bounding box center [290, 66] width 64 height 30
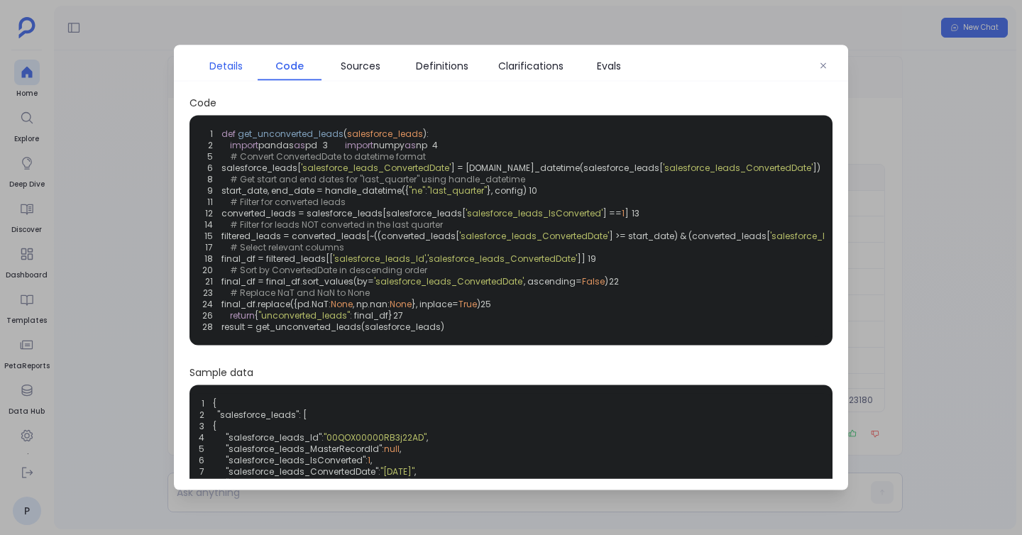
click at [227, 62] on span "Details" at bounding box center [225, 66] width 33 height 16
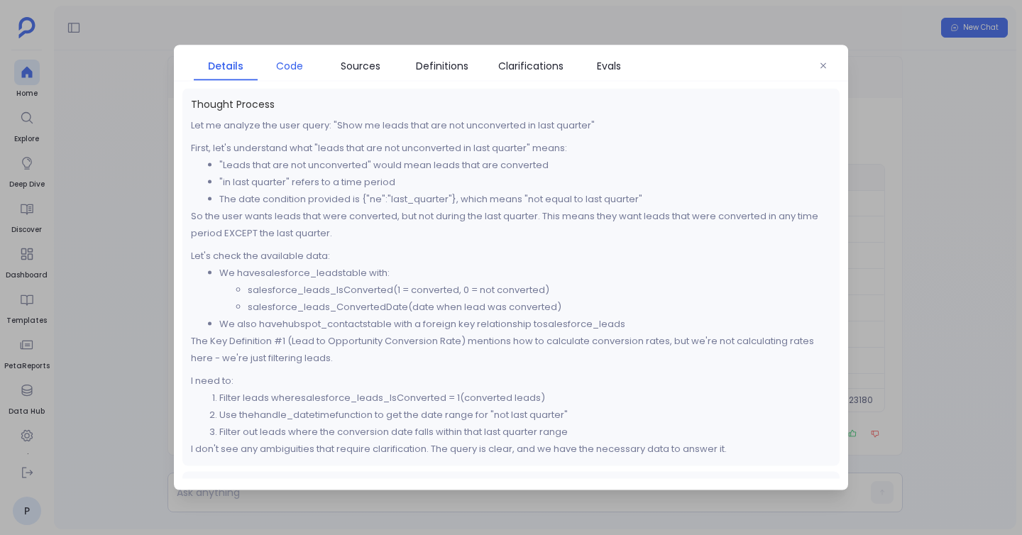
click at [304, 58] on span "Code" at bounding box center [290, 66] width 50 height 16
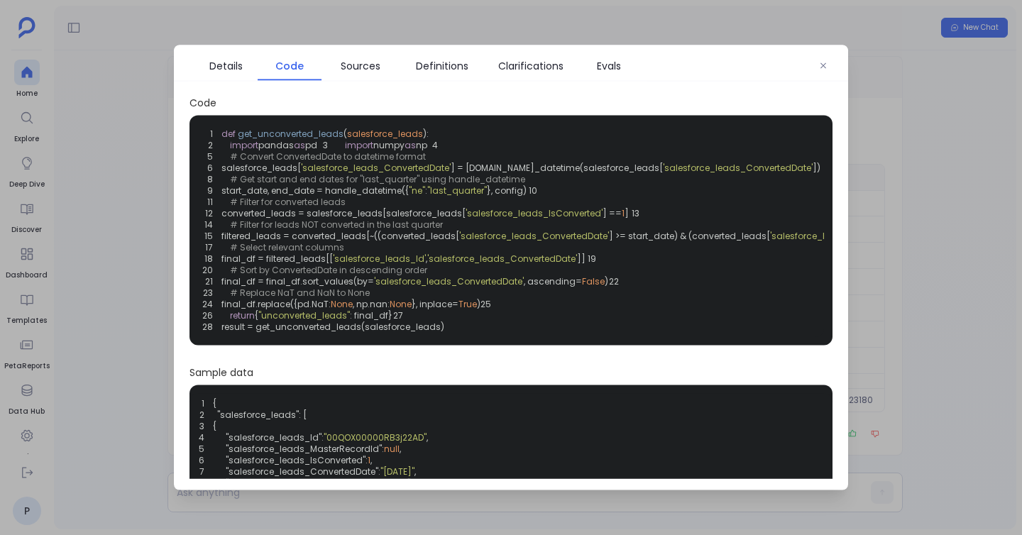
click at [425, 197] on span ""ne"" at bounding box center [417, 191] width 16 height 12
click at [467, 197] on span ""last_quarter"" at bounding box center [457, 191] width 60 height 12
click at [423, 231] on div "1 def get_unconverted_leads ( salesforce_leads ): 2 import pandas as pd 3 impor…" at bounding box center [511, 230] width 626 height 213
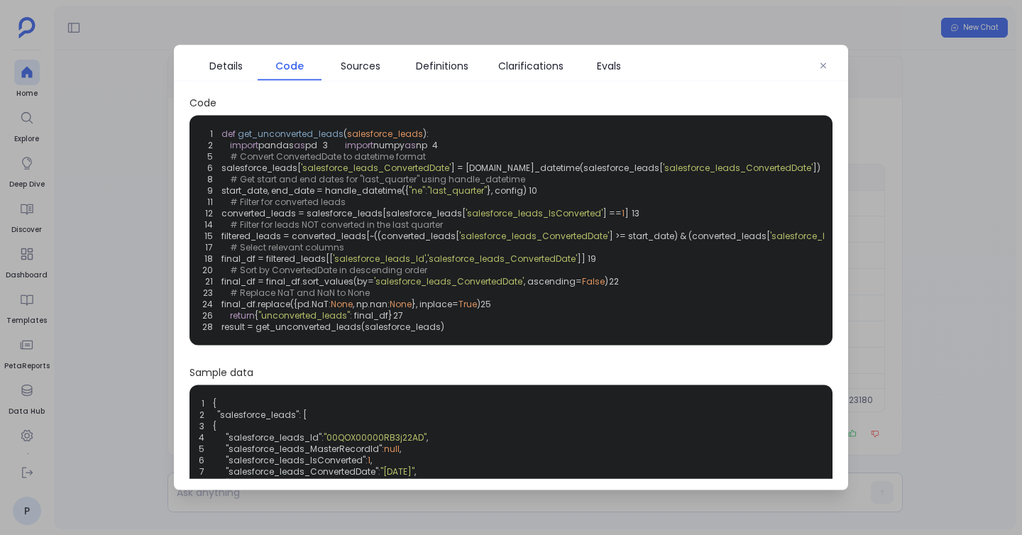
click at [422, 231] on div "1 def get_unconverted_leads ( salesforce_leads ): 2 import pandas as pd 3 impor…" at bounding box center [511, 230] width 626 height 213
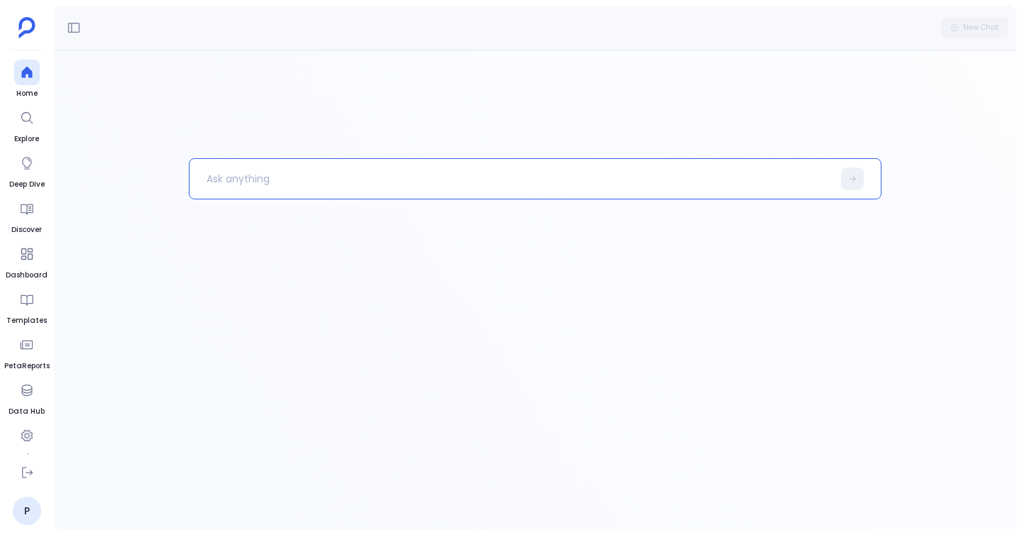
click at [424, 181] on p at bounding box center [511, 178] width 643 height 37
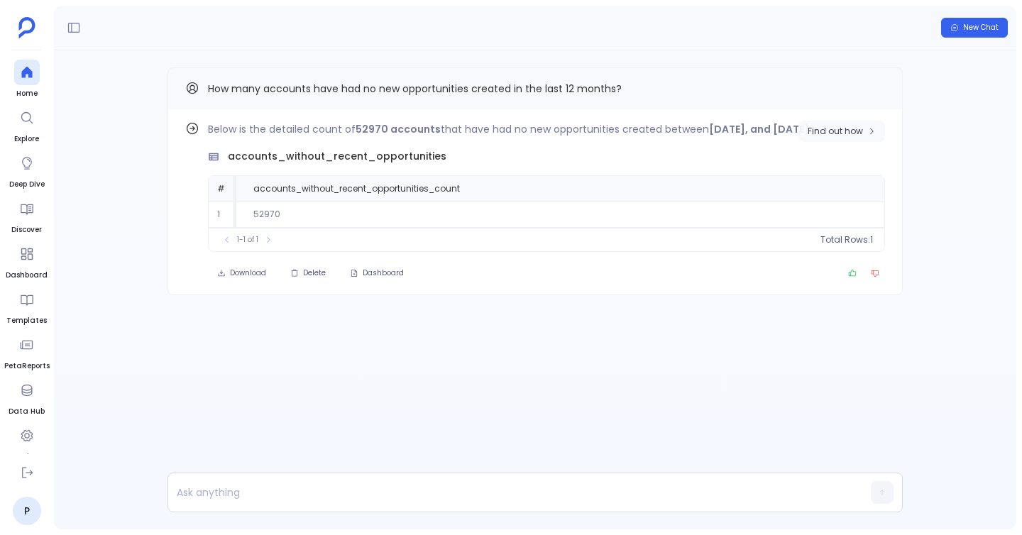
click at [829, 128] on span "Find out how" at bounding box center [835, 131] width 55 height 11
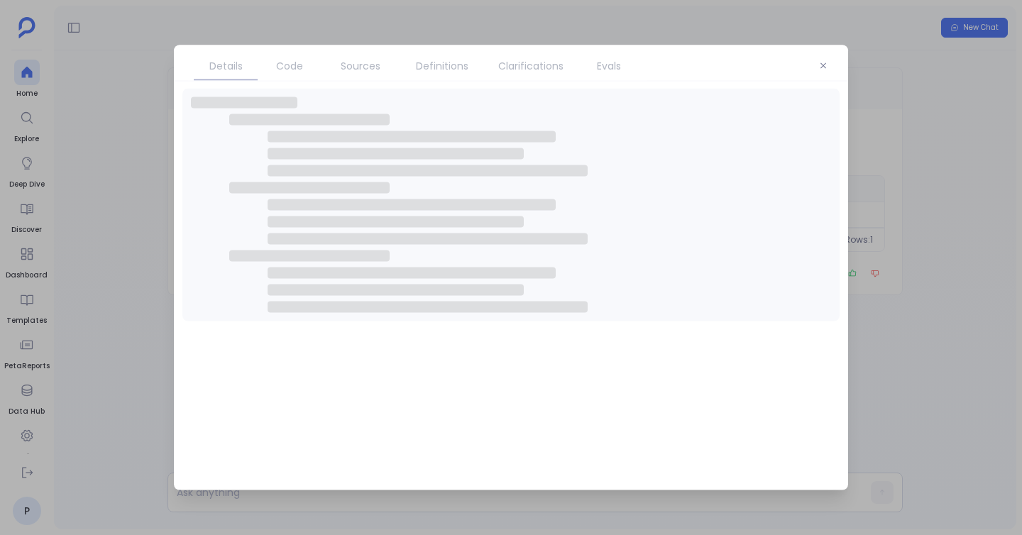
click at [295, 70] on span "Code" at bounding box center [289, 66] width 27 height 16
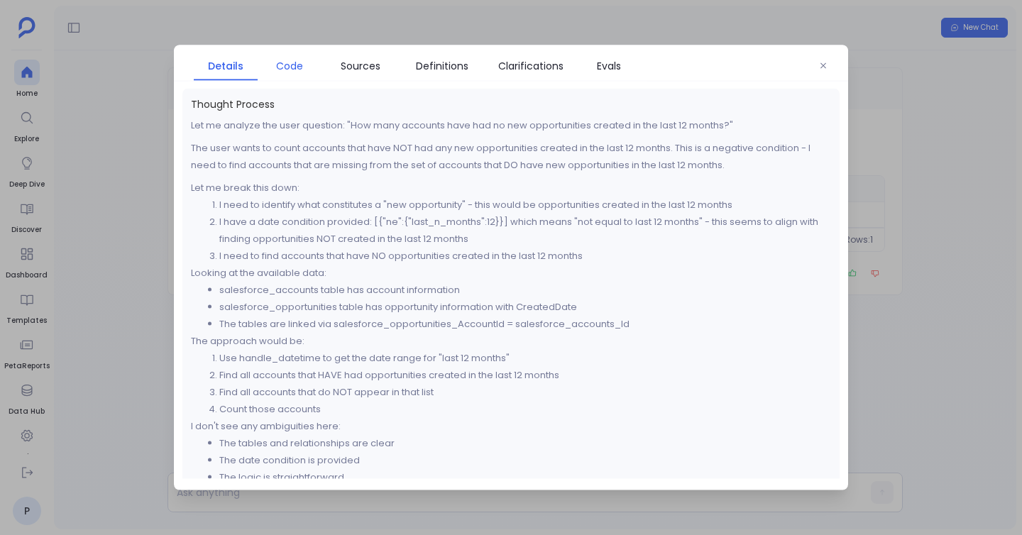
click at [295, 70] on span "Code" at bounding box center [289, 66] width 27 height 16
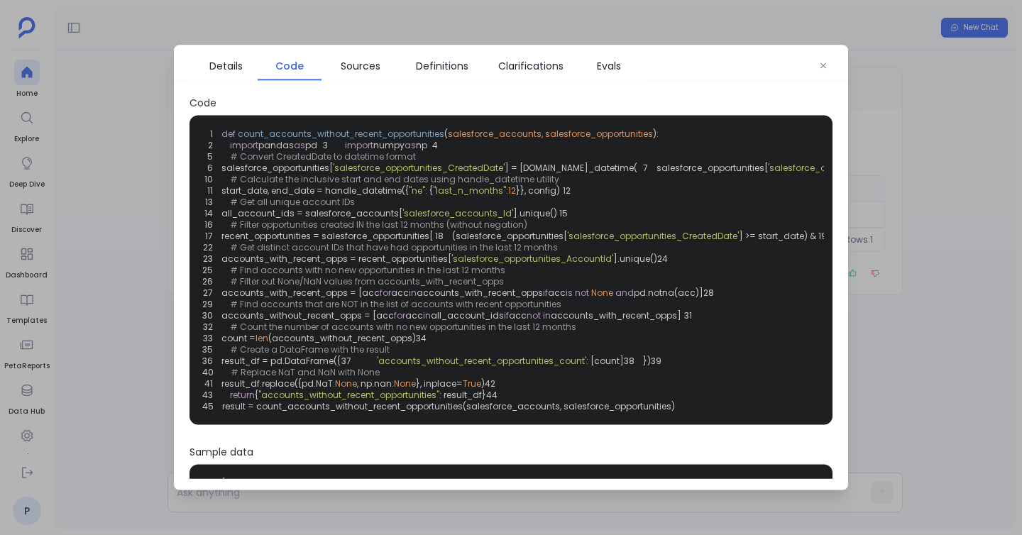
click at [31, 70] on div at bounding box center [511, 267] width 1022 height 535
click at [31, 70] on icon at bounding box center [27, 72] width 14 height 14
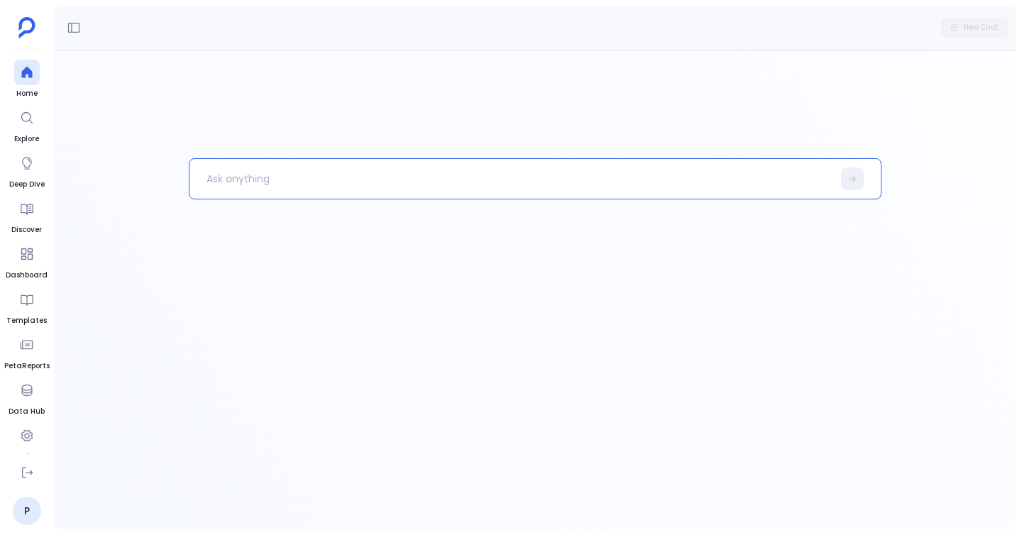
click at [346, 171] on p at bounding box center [511, 178] width 643 height 37
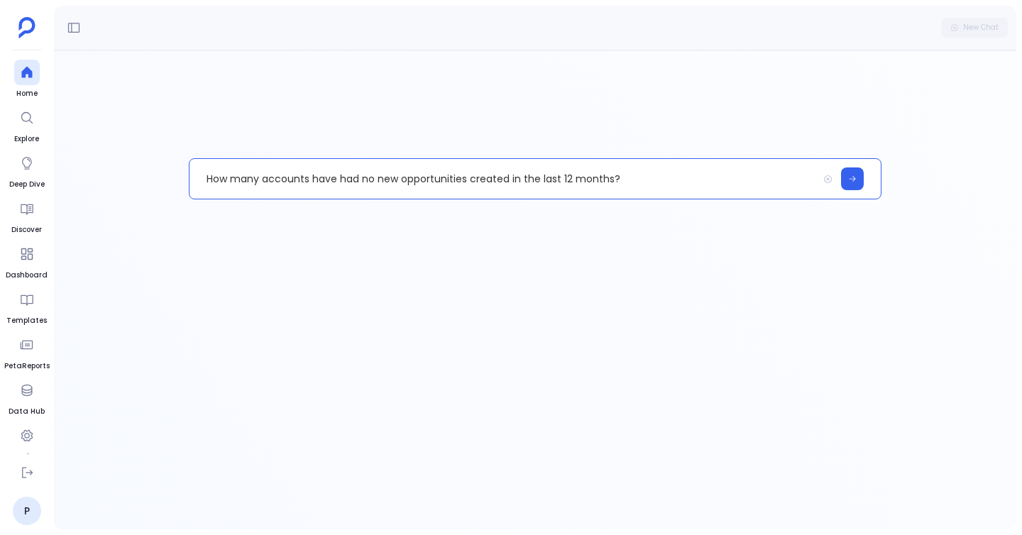
click at [544, 180] on p "How many accounts have had no new opportunities created in the last 12 months?" at bounding box center [504, 178] width 628 height 37
click at [320, 180] on p "How many accounts have had no new opportunities created i 12 months?" at bounding box center [504, 178] width 628 height 37
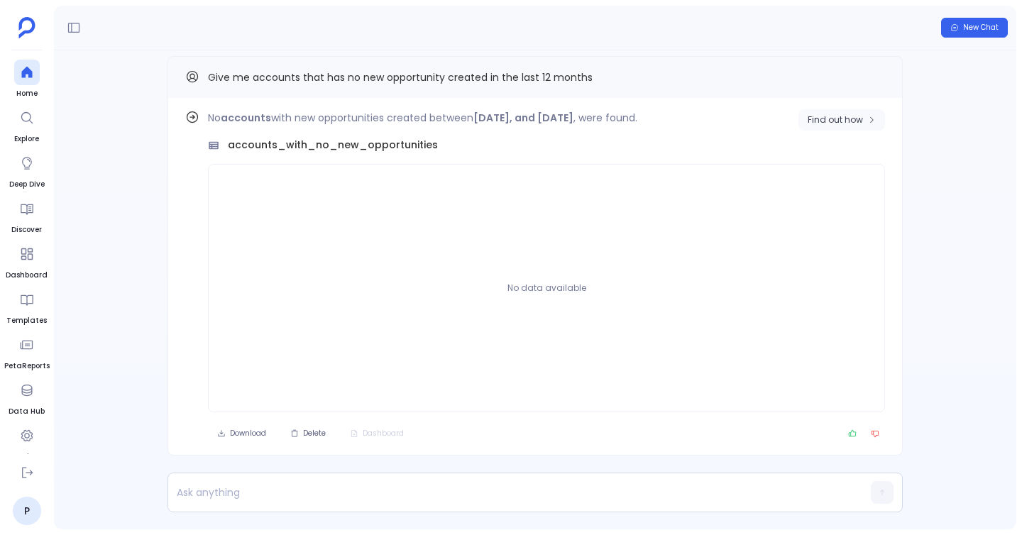
click at [835, 128] on button "Find out how" at bounding box center [842, 119] width 87 height 21
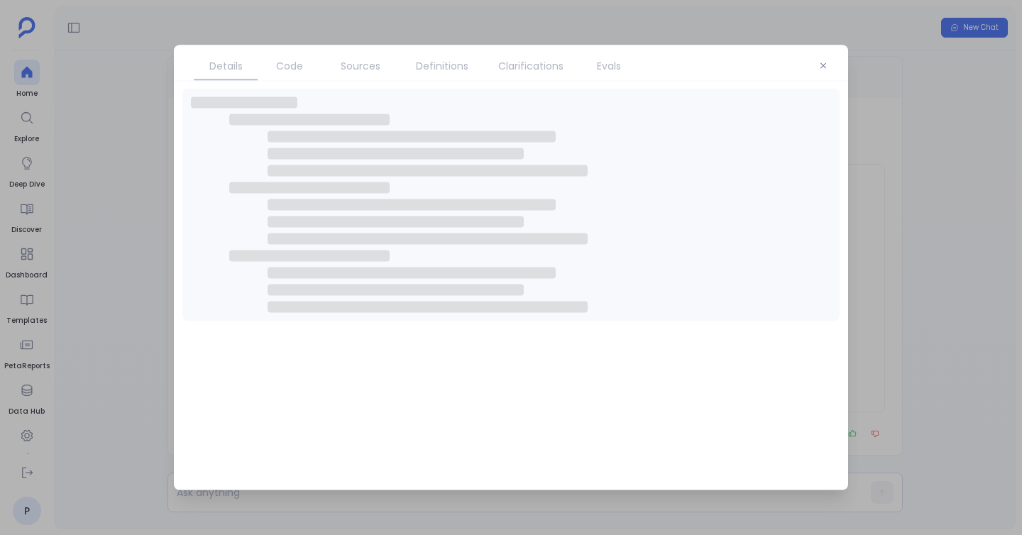
click at [309, 71] on span "Code" at bounding box center [290, 66] width 50 height 16
click at [306, 70] on span "Code" at bounding box center [290, 66] width 50 height 16
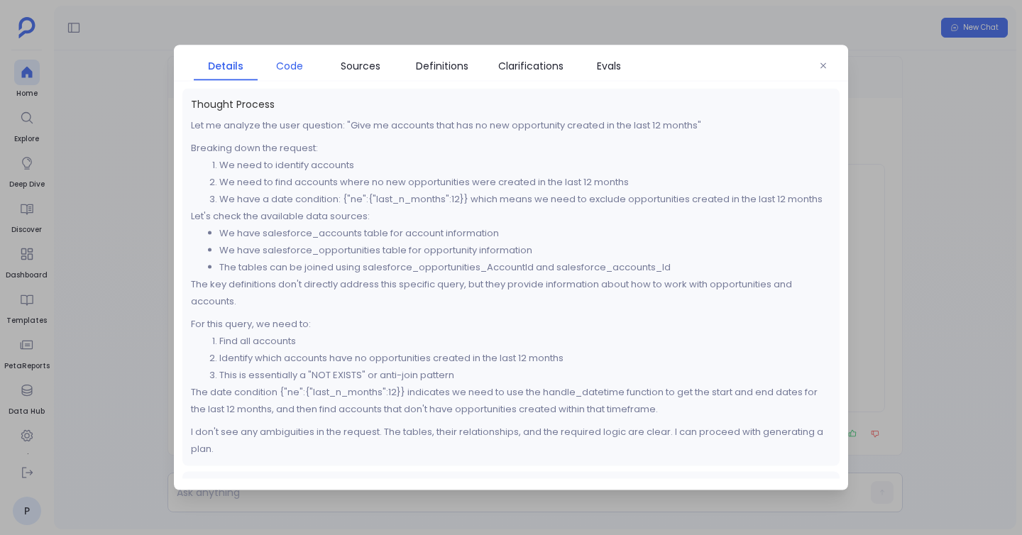
click at [301, 70] on span "Code" at bounding box center [289, 66] width 27 height 16
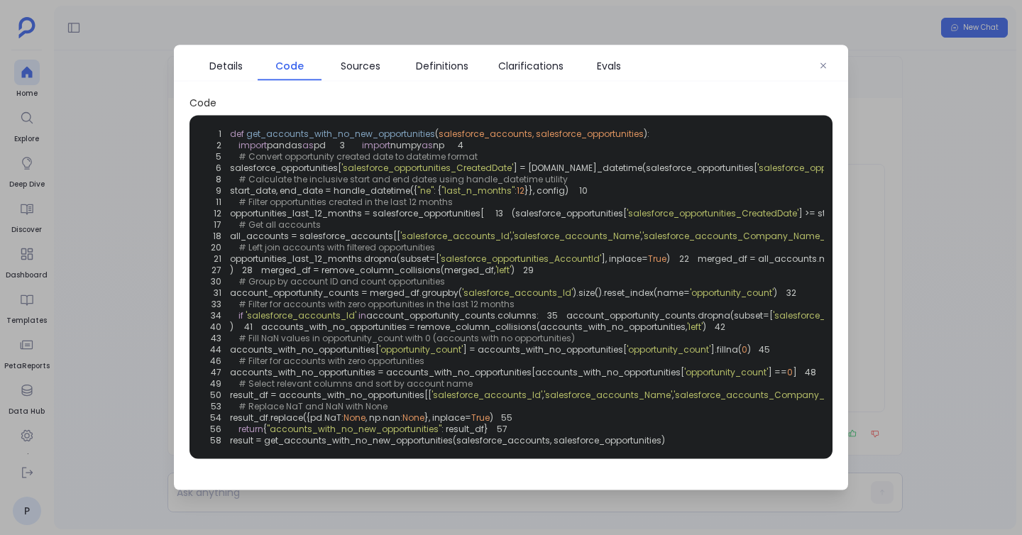
click at [429, 197] on span ""ne"" at bounding box center [425, 191] width 16 height 12
click at [426, 197] on span ""ne"" at bounding box center [425, 191] width 16 height 12
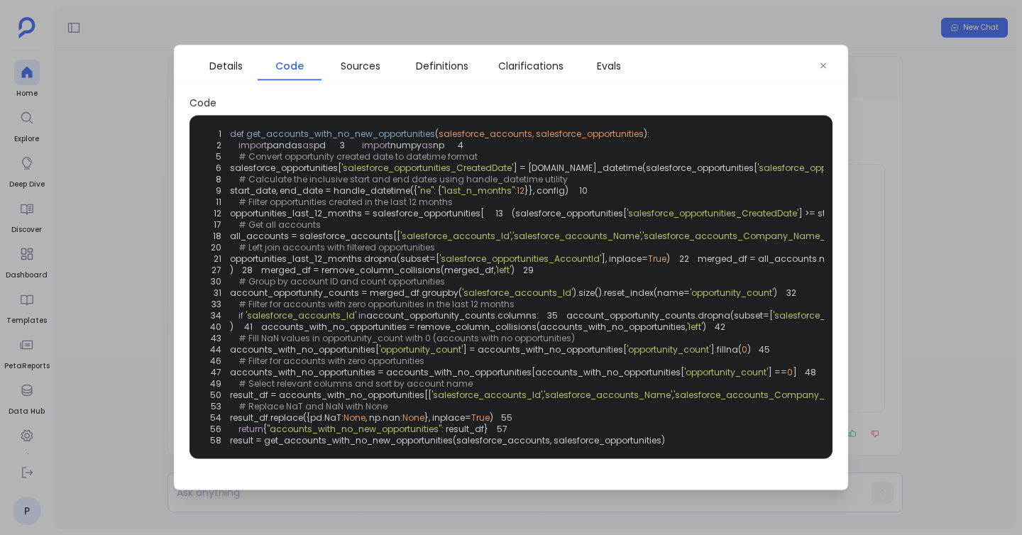
click at [172, 236] on div at bounding box center [511, 267] width 1022 height 535
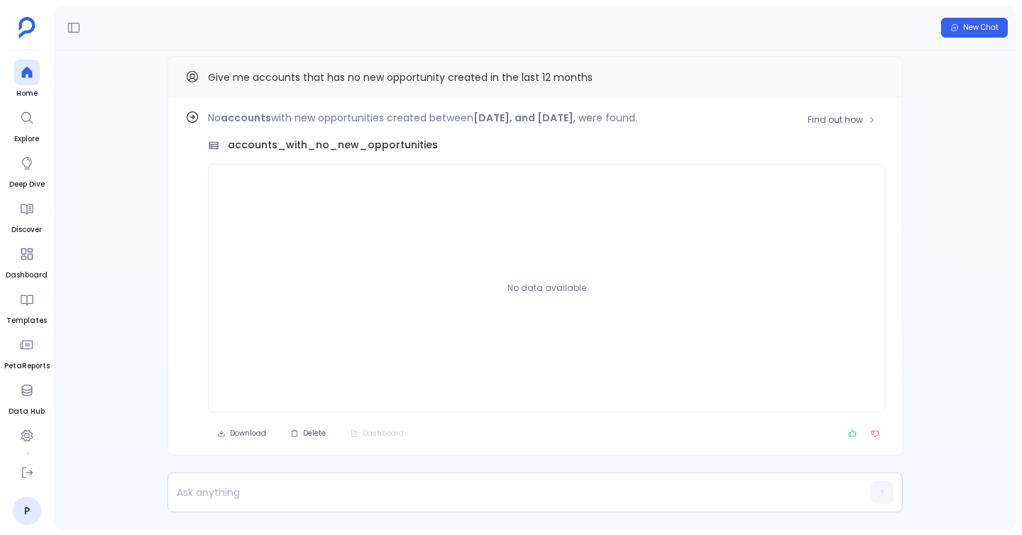
click at [499, 117] on strong "August 1, 2024, and July 31, 2025" at bounding box center [523, 118] width 100 height 14
click at [574, 117] on strong "August 1, 2024, and July 31, 2025" at bounding box center [523, 118] width 100 height 14
click at [574, 119] on strong "August 1, 2024, and July 31, 2025" at bounding box center [523, 118] width 100 height 14
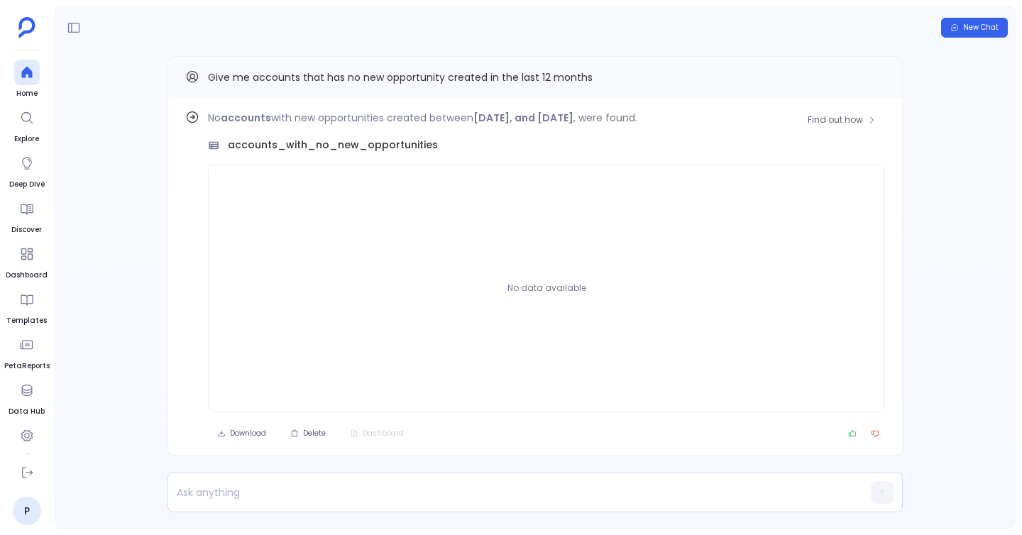
click at [314, 106] on div "Find out how No accounts with new opportunities created between August 1, 2024,…" at bounding box center [535, 277] width 735 height 358
click at [24, 67] on icon at bounding box center [27, 72] width 14 height 14
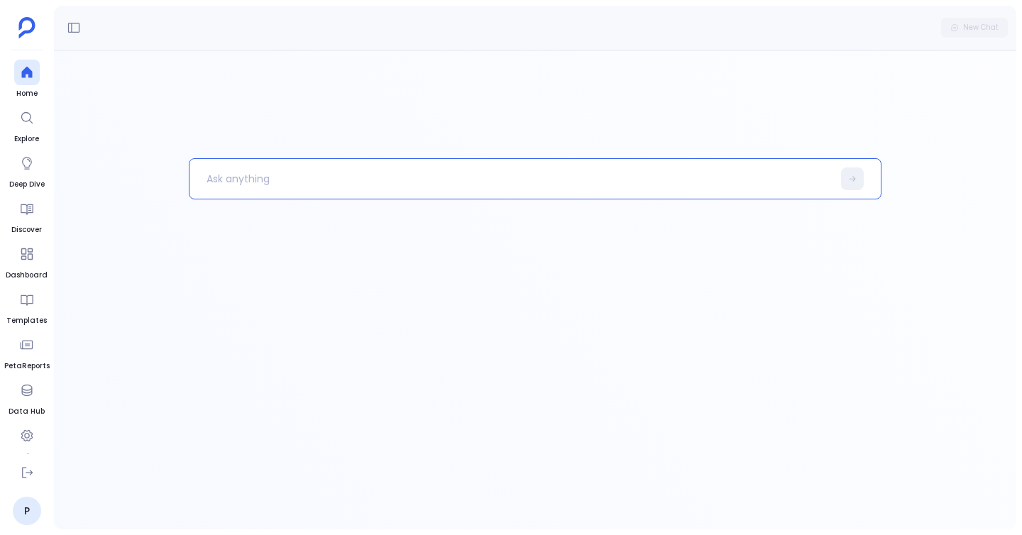
click at [280, 194] on p at bounding box center [511, 178] width 643 height 37
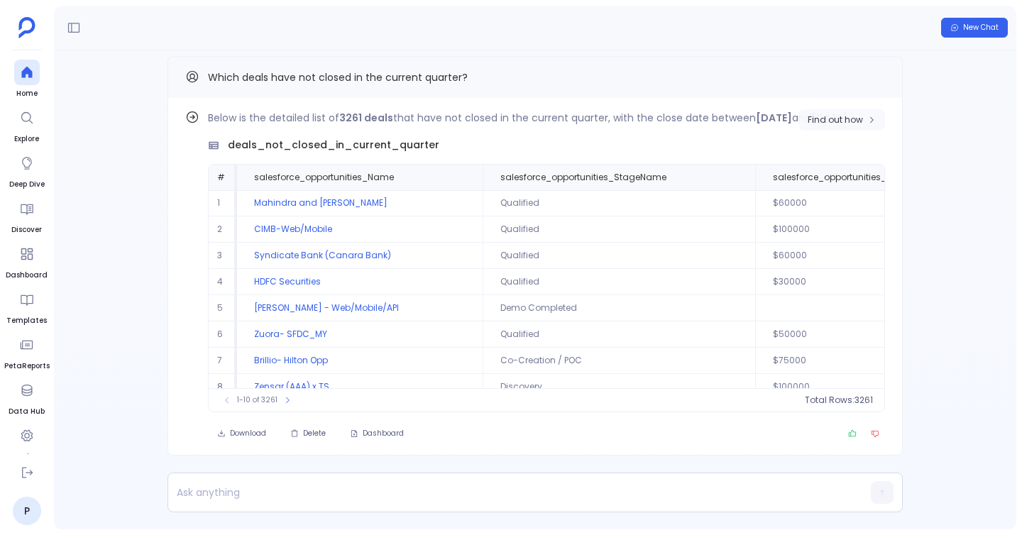
click at [820, 109] on button "Find out how" at bounding box center [842, 119] width 87 height 21
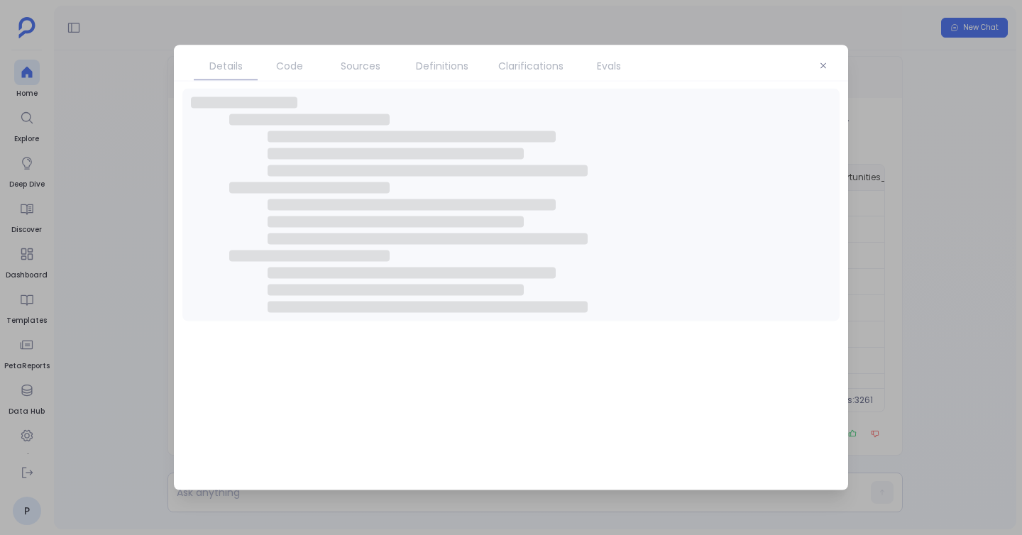
click at [296, 66] on span "Code" at bounding box center [289, 66] width 27 height 16
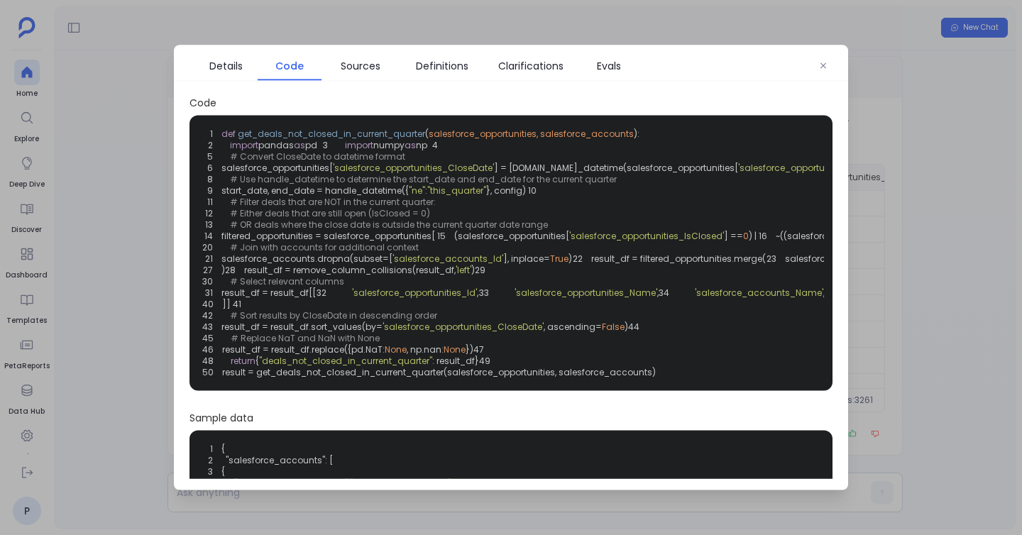
click at [159, 177] on div at bounding box center [511, 267] width 1022 height 535
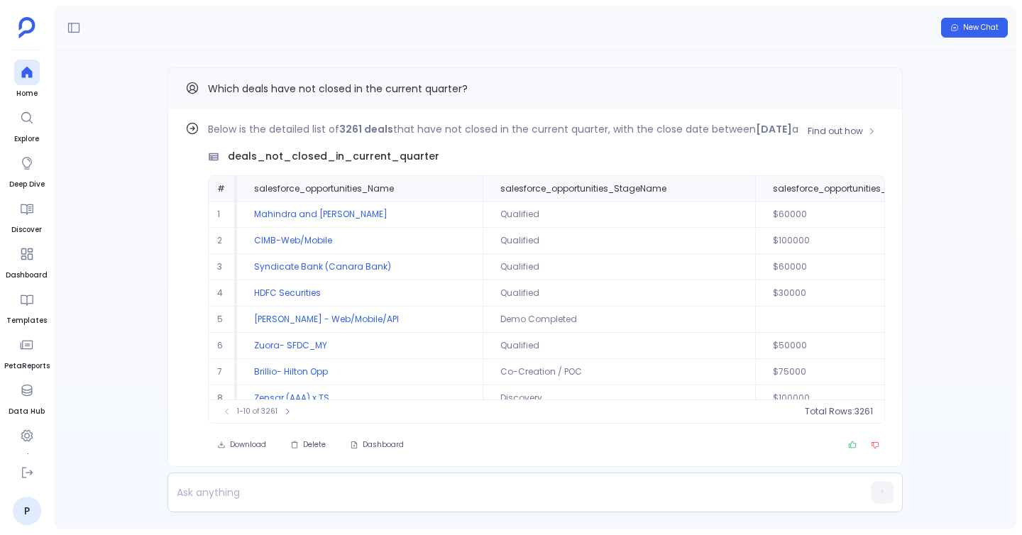
scroll to position [-28, 0]
click at [872, 92] on button "Copy" at bounding box center [876, 87] width 17 height 17
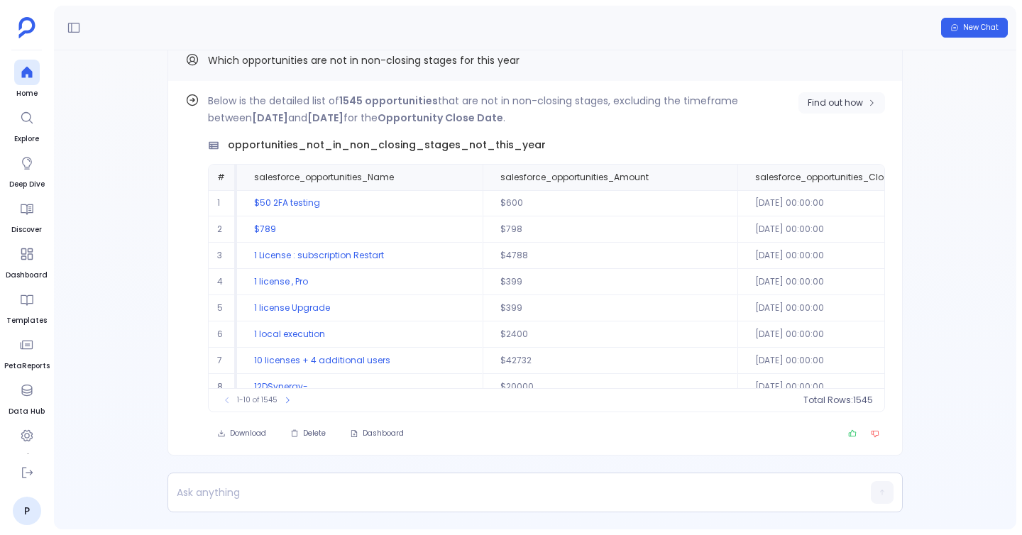
click at [825, 109] on button "Find out how" at bounding box center [842, 102] width 87 height 21
